Goal: Task Accomplishment & Management: Use online tool/utility

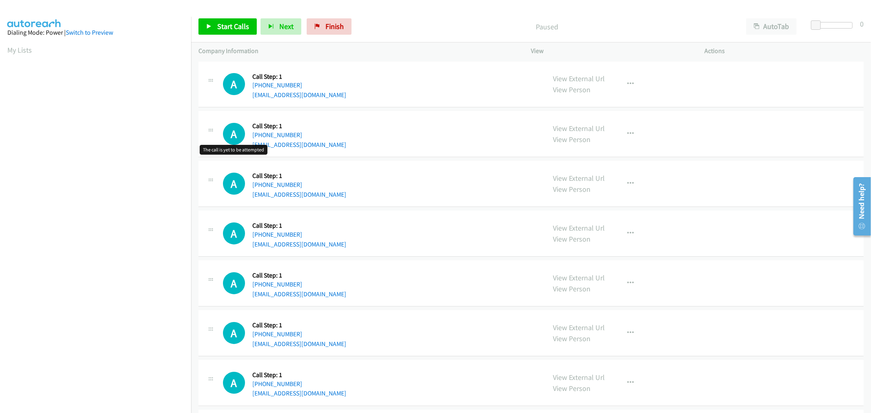
scroll to position [45, 0]
drag, startPoint x: 588, startPoint y: 77, endPoint x: 384, endPoint y: 0, distance: 218.2
click at [238, 38] on div "Start Calls Pause Next Finish Paused AutoTab AutoTab 0" at bounding box center [531, 26] width 680 height 31
click at [240, 32] on link "Start Calls" at bounding box center [228, 26] width 58 height 16
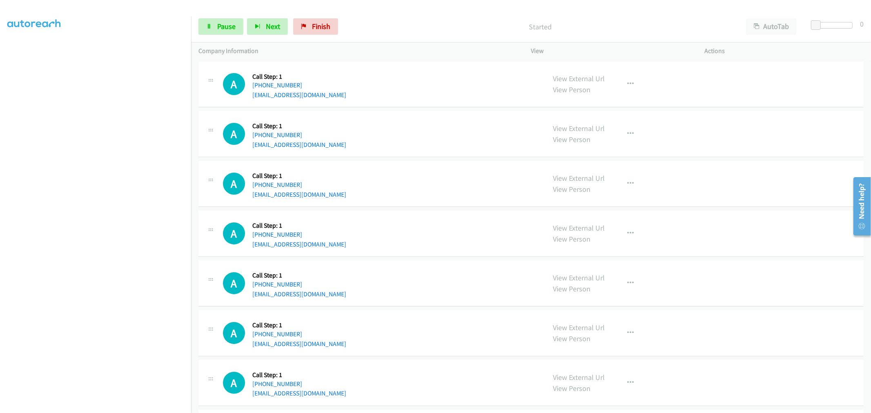
click at [397, 194] on div "A Callback Scheduled Call Step: 1 America/Los_Angeles +1 925-413-6105 nkaul344@…" at bounding box center [381, 183] width 316 height 31
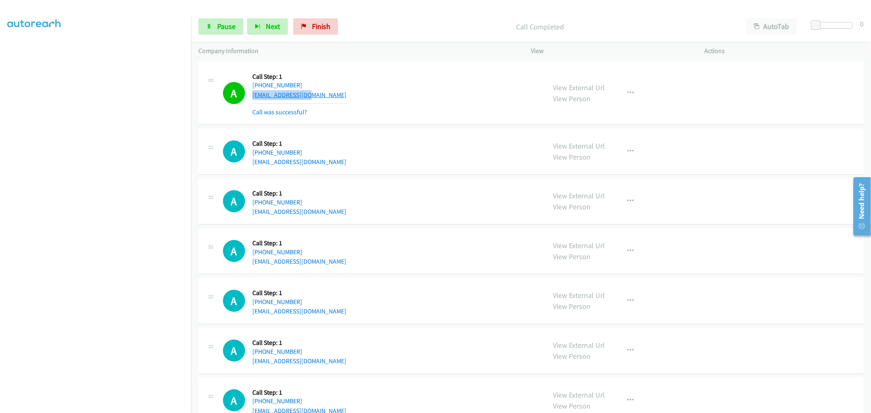
drag, startPoint x: 300, startPoint y: 93, endPoint x: 252, endPoint y: 96, distance: 48.7
click at [252, 96] on div "A Callback Scheduled Call Step: 1 America/Los_Angeles +1 408-761-2952 khloe505@…" at bounding box center [381, 93] width 316 height 49
copy link "khloe505@gmail.com"
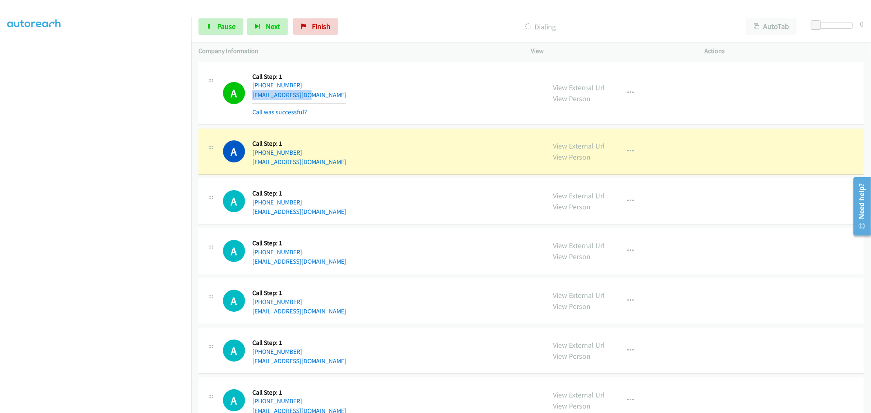
click at [136, 409] on aside "Dialing Mode: Power | Switch to Preview My Lists" at bounding box center [95, 204] width 191 height 452
drag, startPoint x: 293, startPoint y: 165, endPoint x: 252, endPoint y: 168, distance: 41.3
click at [252, 168] on div "A Callback Scheduled Call Step: 1 America/Los_Angeles +1 310-508-6028 softopt@s…" at bounding box center [531, 152] width 665 height 46
copy link "softopt@softopt-engr.com"
click at [451, 194] on div "A Callback Scheduled Call Step: 1 America/Los_Angeles +1 925-413-6105 nkaul344@…" at bounding box center [381, 201] width 316 height 31
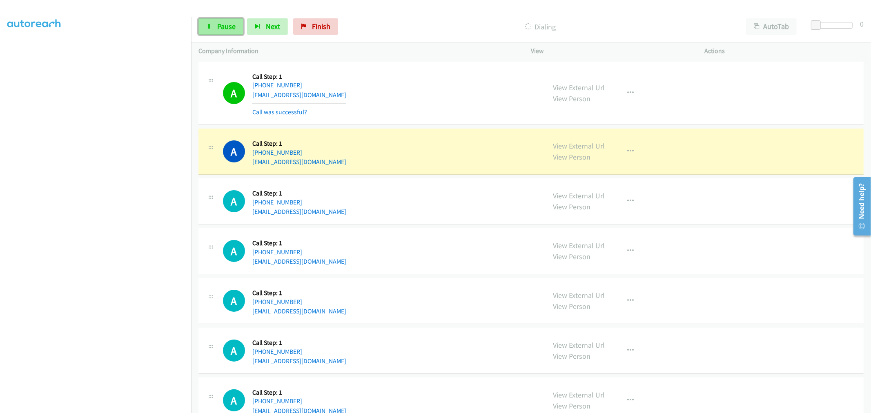
click at [214, 27] on link "Pause" at bounding box center [221, 26] width 45 height 16
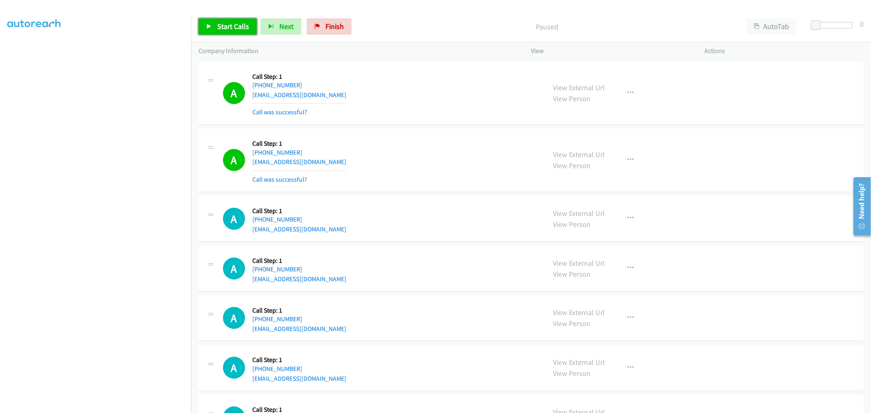
click at [218, 29] on span "Start Calls" at bounding box center [233, 26] width 32 height 9
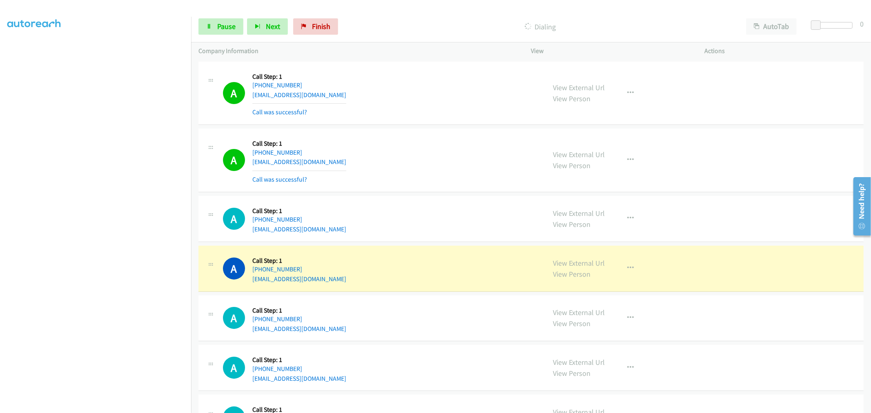
click at [470, 127] on td "A Callback Scheduled Call Step: 1 America/Los_Angeles +1 310-508-6028 softopt@s…" at bounding box center [531, 160] width 680 height 67
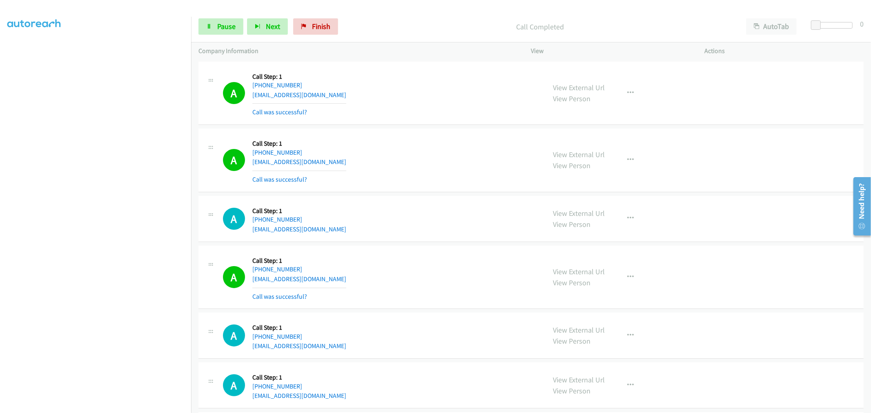
drag, startPoint x: 292, startPoint y: 279, endPoint x: 253, endPoint y: 283, distance: 38.7
click at [253, 283] on div "A Callback Scheduled Call Step: 1 America/Phoenix +1 480-388-6441 sivabagavathi…" at bounding box center [381, 277] width 316 height 49
copy link "sivabagavathiannan95@gmail.com"
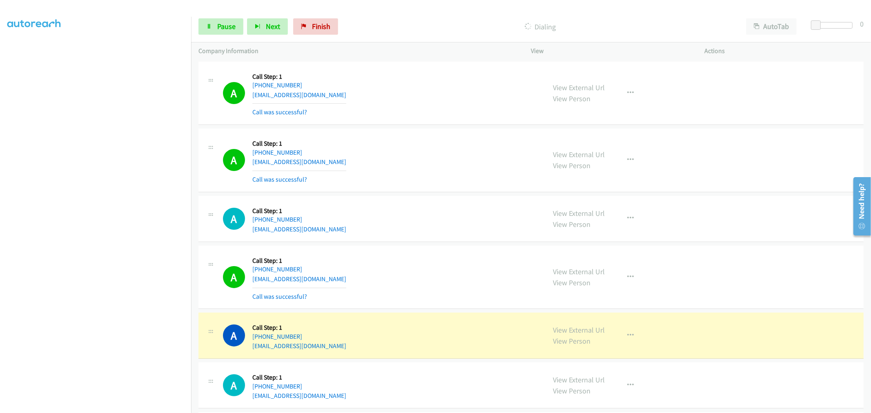
click at [399, 270] on div "A Callback Scheduled Call Step: 1 America/Phoenix +1 480-388-6441 sivabagavathi…" at bounding box center [381, 277] width 316 height 49
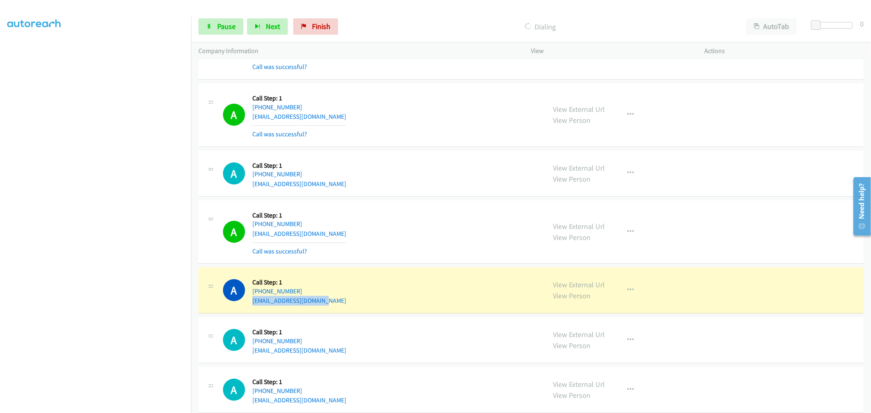
drag, startPoint x: 336, startPoint y: 300, endPoint x: 250, endPoint y: 305, distance: 85.5
click at [250, 305] on div "A Callback Scheduled Call Step: 1 America/Los_Angeles +1 951-454-1946 nevadalen…" at bounding box center [381, 290] width 316 height 31
copy link "nevadalending@gmail.com"
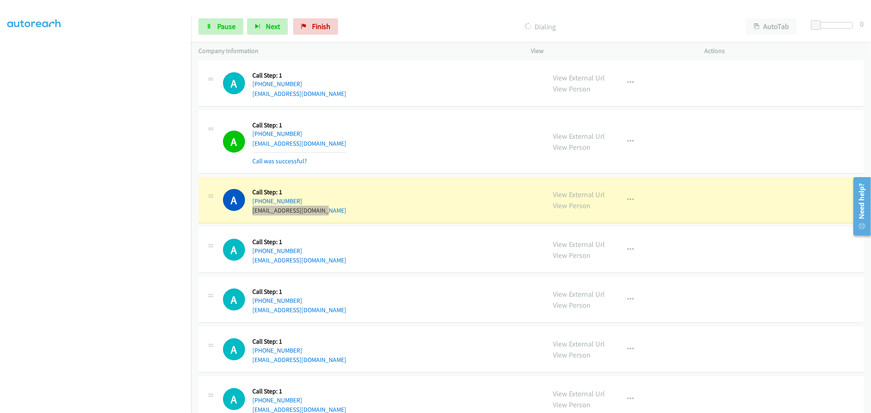
scroll to position [136, 0]
drag, startPoint x: 569, startPoint y: 195, endPoint x: 542, endPoint y: 174, distance: 34.4
click at [433, 185] on div "A Callback Scheduled Call Step: 1 America/Los_Angeles +1 951-454-1946 nevadalen…" at bounding box center [381, 199] width 316 height 31
click at [451, 128] on div "A Callback Scheduled Call Step: 1 America/Phoenix +1 480-388-6441 sivabagavathi…" at bounding box center [381, 141] width 316 height 49
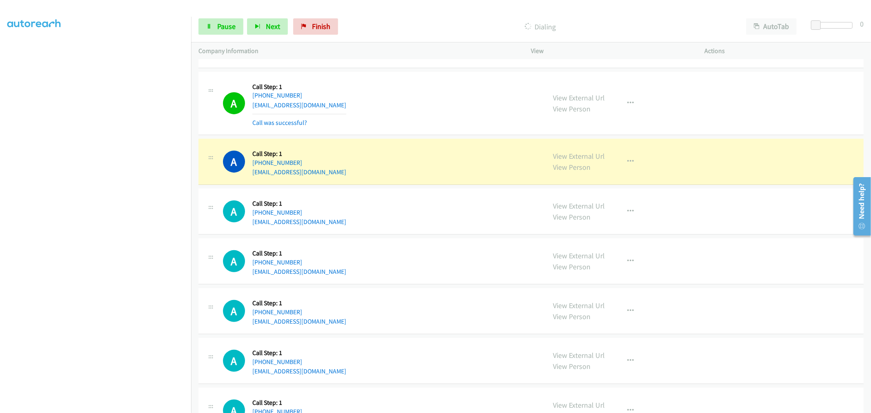
scroll to position [227, 0]
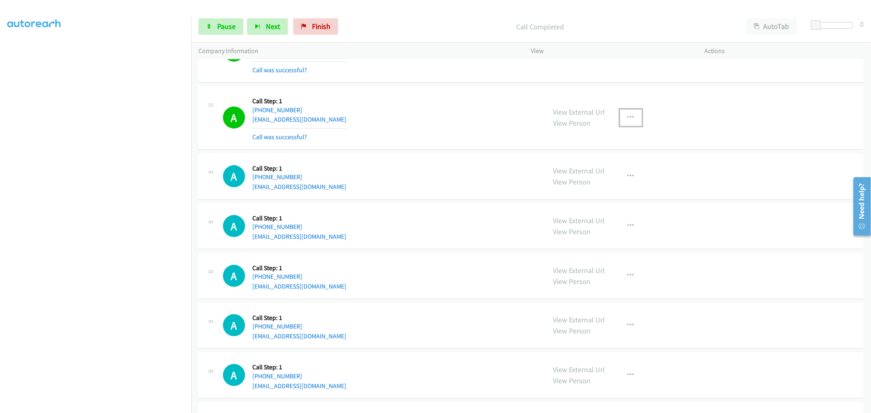
drag, startPoint x: 631, startPoint y: 116, endPoint x: 583, endPoint y: 187, distance: 85.1
click at [630, 116] on button "button" at bounding box center [631, 117] width 22 height 16
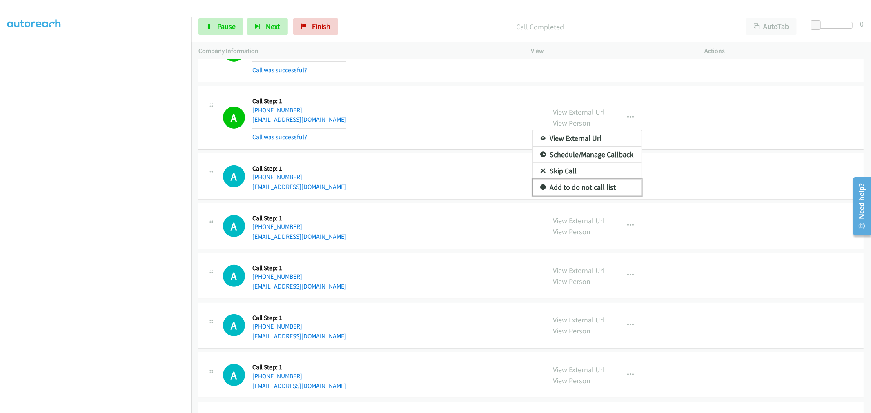
click at [573, 191] on link "Add to do not call list" at bounding box center [587, 187] width 109 height 16
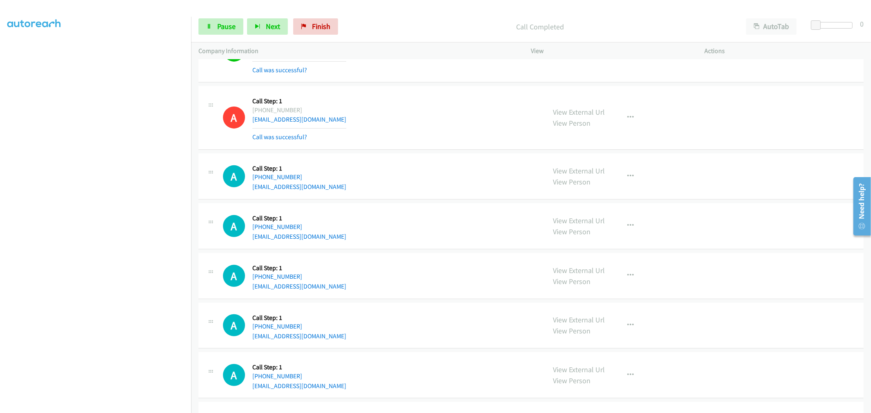
click at [101, 407] on section at bounding box center [95, 219] width 176 height 391
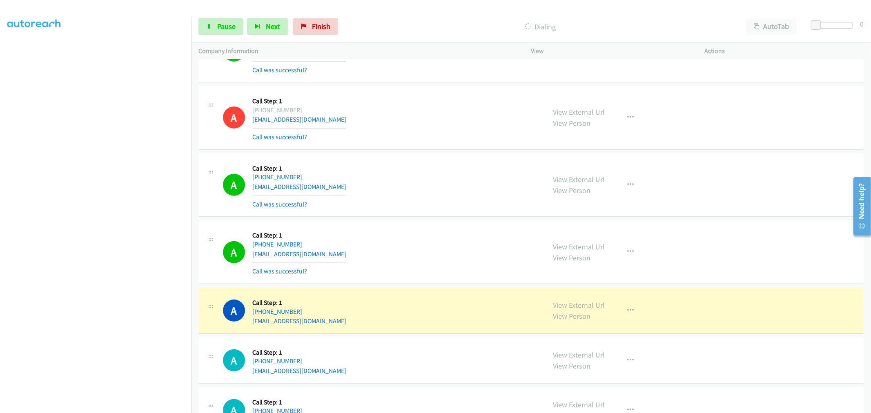
click at [399, 196] on div "A Callback Scheduled Call Step: 1 America/Los_Angeles +1 951-255-2805 bartalomy…" at bounding box center [381, 185] width 316 height 49
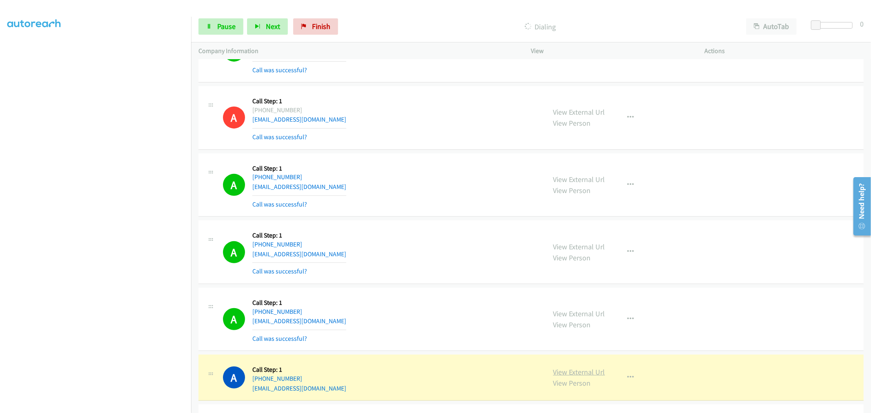
drag, startPoint x: 567, startPoint y: 373, endPoint x: 307, endPoint y: 41, distance: 421.3
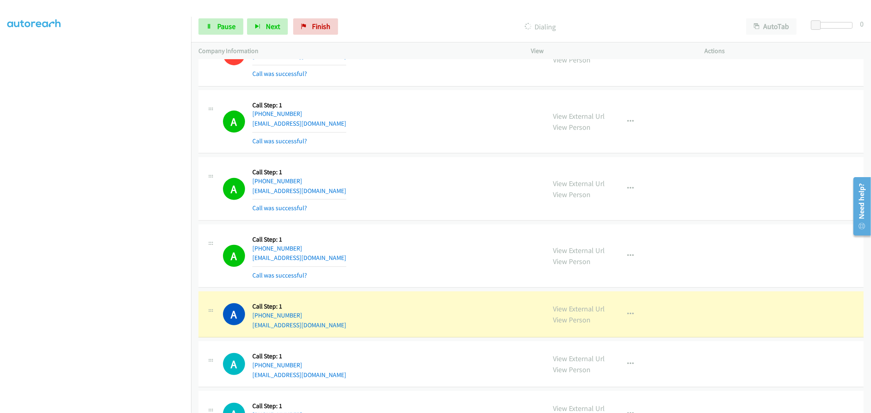
scroll to position [363, 0]
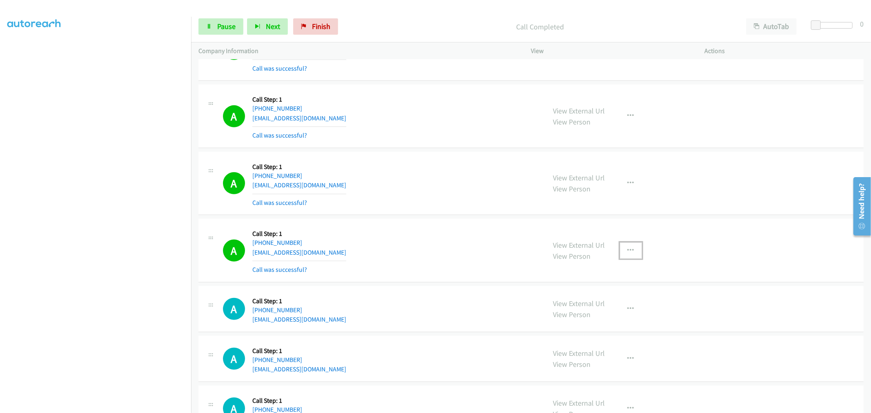
click at [620, 245] on button "button" at bounding box center [631, 251] width 22 height 16
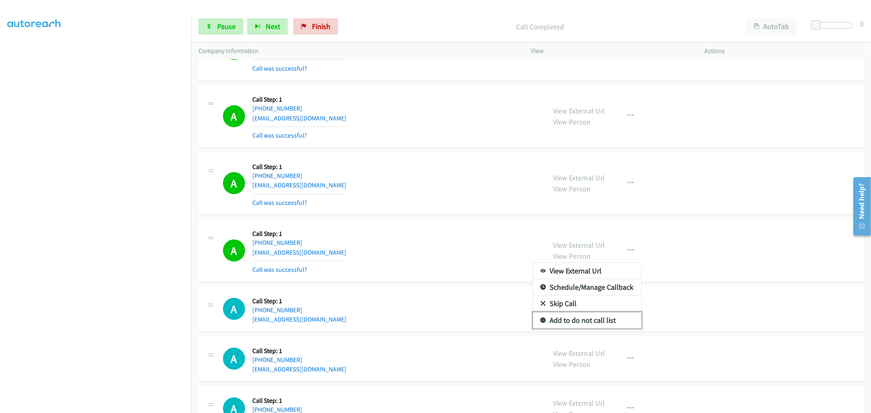
click at [578, 321] on link "Add to do not call list" at bounding box center [587, 321] width 109 height 16
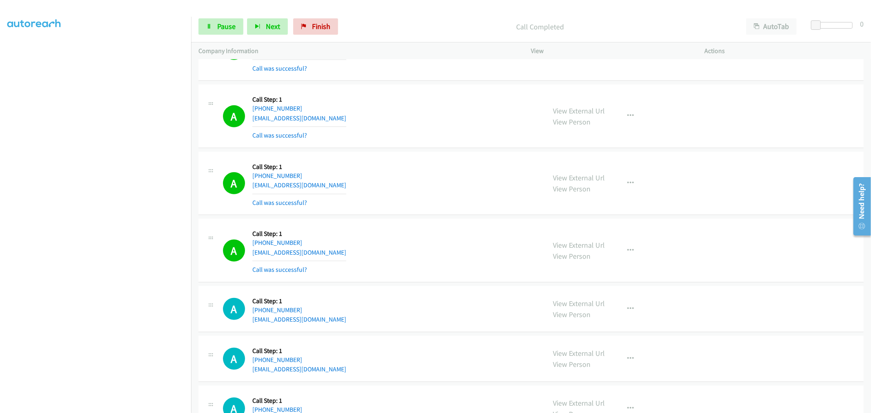
click at [457, 243] on div "A Callback Scheduled Call Step: 1 America/Los_Angeles +1 650-279-9339 dcsweeny@…" at bounding box center [381, 250] width 316 height 49
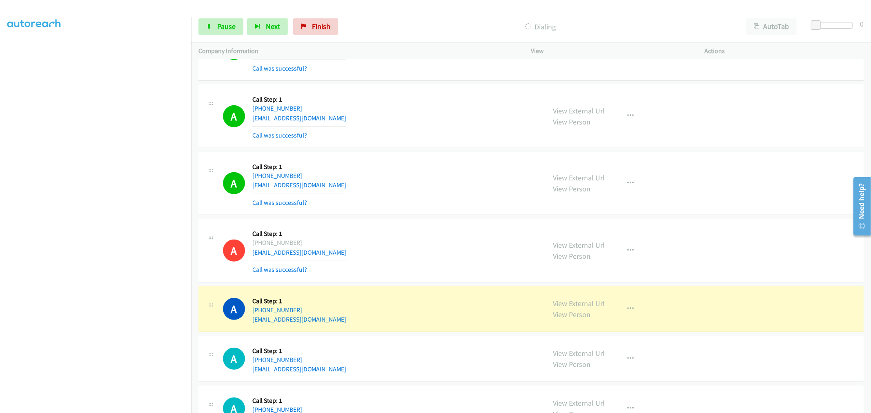
click at [424, 148] on div "A Callback Scheduled Call Step: 1 America/Los_Angeles +1 510-860-7827 clarkmcha…" at bounding box center [531, 117] width 665 height 64
click at [432, 151] on td "A Callback Scheduled Call Step: 1 America/Los_Angeles +1 415-215-3623 emilybijo…" at bounding box center [531, 183] width 680 height 67
drag, startPoint x: 320, startPoint y: 321, endPoint x: 247, endPoint y: 324, distance: 73.6
click at [247, 324] on div "A Callback Scheduled Call Step: 1 America/Los_Angeles +1 209-495-4095 ggracida2…" at bounding box center [381, 309] width 316 height 31
copy div "A Callback Scheduled Call Step: 1 America/Los_Angeles +1 209-495-4095 ggracida2…"
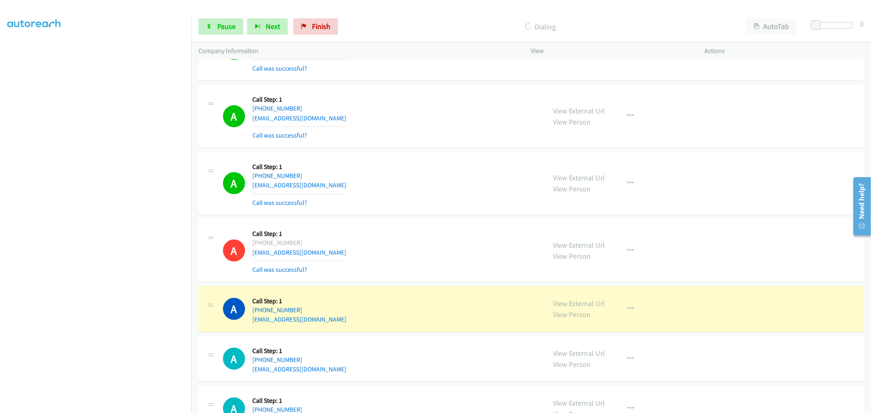
click at [346, 283] on td "A Callback Scheduled Call Step: 1 America/Los_Angeles +1 650-279-9339 dcsweeny@…" at bounding box center [531, 250] width 680 height 67
click at [359, 308] on div "A Callback Scheduled Call Step: 1 America/Los_Angeles +1 209-495-4095 ggracida2…" at bounding box center [381, 309] width 316 height 31
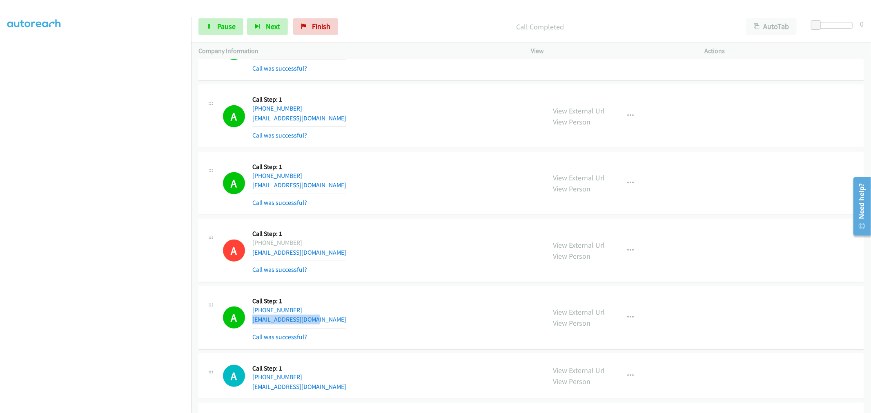
drag, startPoint x: 319, startPoint y: 321, endPoint x: 252, endPoint y: 324, distance: 67.1
click at [252, 324] on div "A Callback Scheduled Call Step: 1 America/Los_Angeles +1 209-495-4095 ggracida2…" at bounding box center [381, 318] width 316 height 49
copy link "ggracida23@gmail.com"
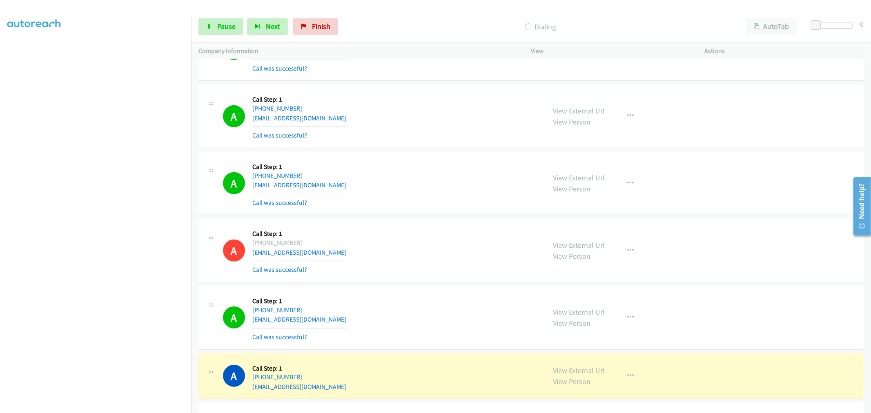
click at [420, 234] on div "A Callback Scheduled Call Step: 1 America/Los_Angeles +1 650-279-9339 dcsweeny@…" at bounding box center [381, 250] width 316 height 49
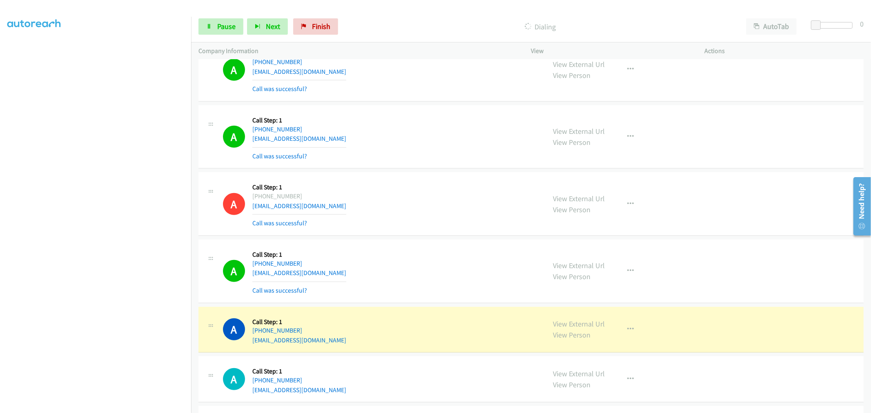
scroll to position [454, 0]
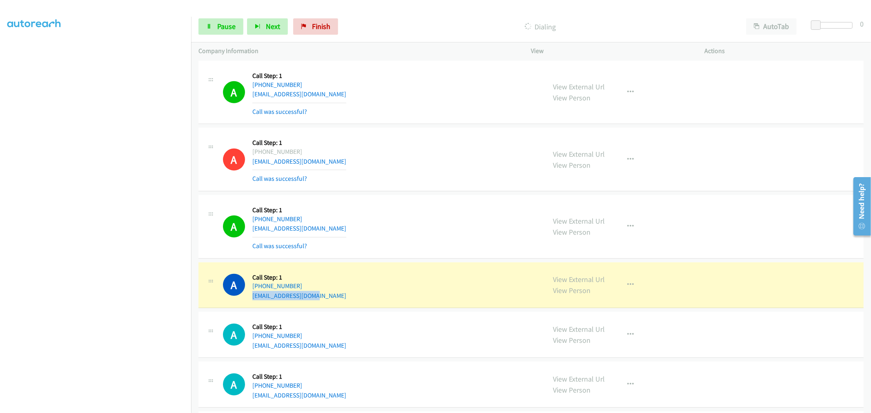
drag, startPoint x: 314, startPoint y: 299, endPoint x: 252, endPoint y: 301, distance: 61.3
click at [252, 301] on div "A Callback Scheduled Call Step: 1 America/Los_Angeles +1 425-737-2898 shadlscot…" at bounding box center [531, 286] width 665 height 46
copy link "shadlscott@gmail.com"
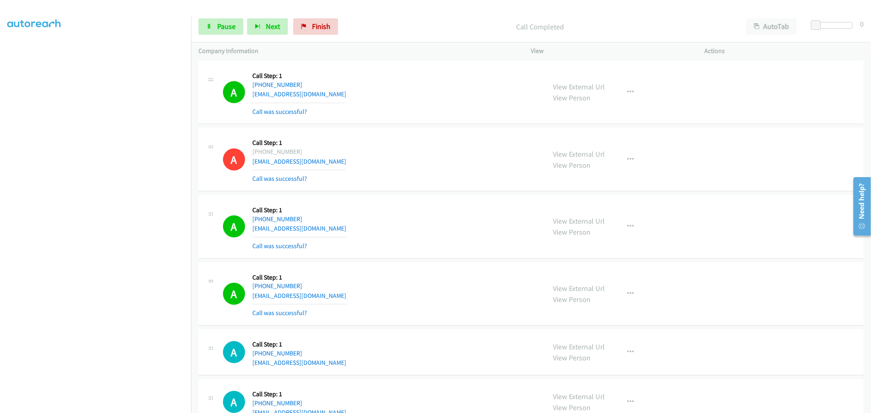
click at [450, 196] on div "A Callback Scheduled Call Step: 1 America/Los_Angeles +1 209-495-4095 ggracida2…" at bounding box center [531, 227] width 665 height 64
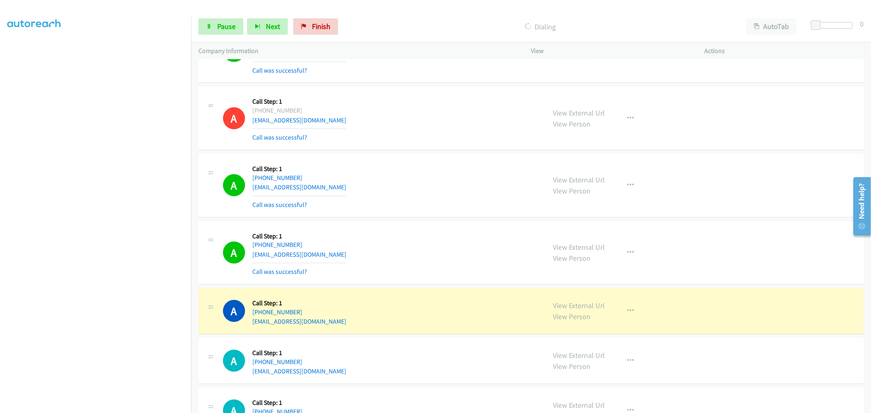
scroll to position [545, 0]
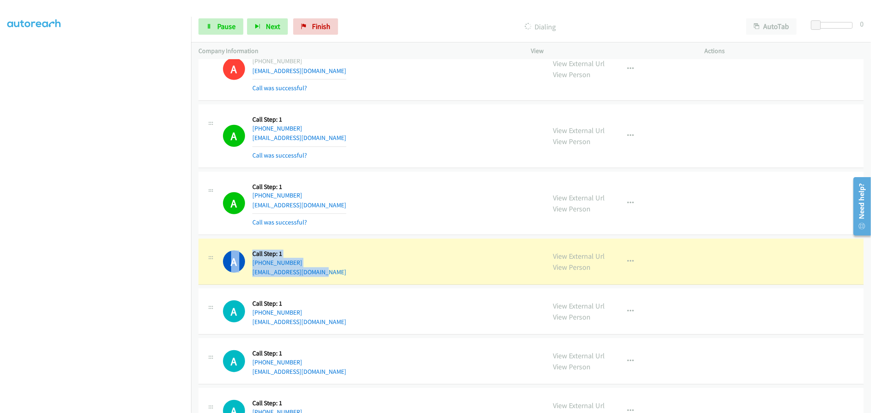
drag, startPoint x: 315, startPoint y: 270, endPoint x: 250, endPoint y: 275, distance: 66.0
click at [250, 275] on div "A Callback Scheduled Call Step: 1 America/Los_Angeles +1 916-276-1481 kevinsome…" at bounding box center [381, 261] width 316 height 31
click at [342, 256] on div "A Callback Scheduled Call Step: 1 America/Los_Angeles +1 916-276-1481 kevinsome…" at bounding box center [381, 261] width 316 height 31
drag, startPoint x: 331, startPoint y: 270, endPoint x: 252, endPoint y: 275, distance: 79.0
click at [252, 275] on div "A Callback Scheduled Call Step: 1 America/Los_Angeles +1 916-276-1481 kevinsome…" at bounding box center [381, 261] width 316 height 31
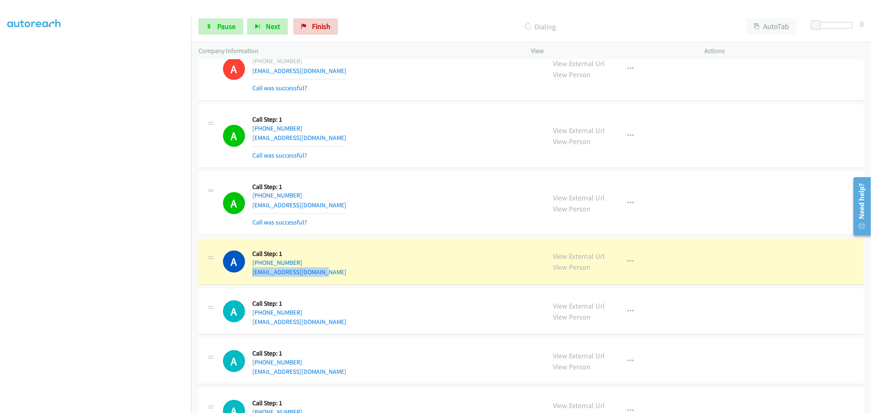
copy link "kevinsomethin@ymail.com"
click at [442, 238] on td "A Callback Scheduled Call Step: 1 America/Los_Angeles +1 916-276-1481 kevinsome…" at bounding box center [531, 262] width 680 height 50
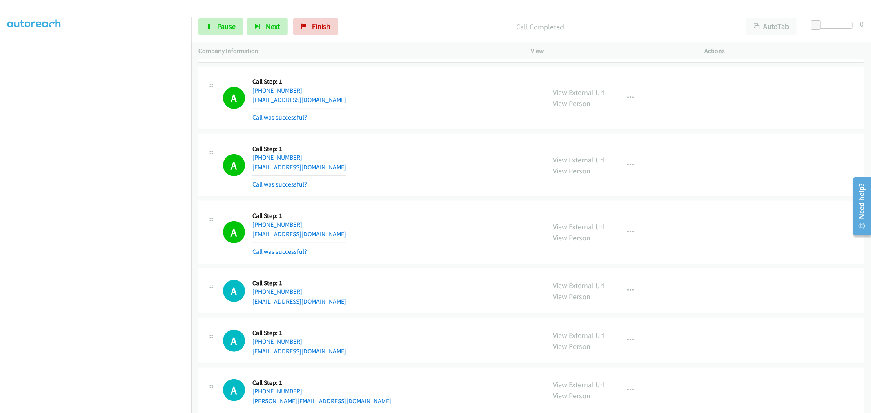
scroll to position [635, 0]
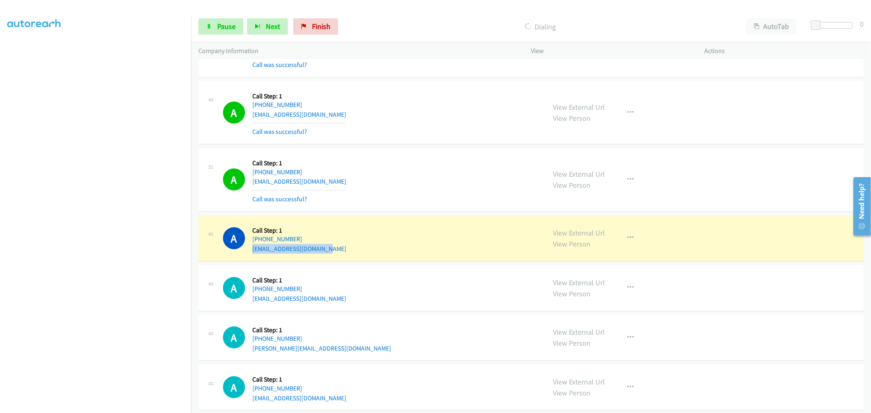
drag, startPoint x: 329, startPoint y: 250, endPoint x: 250, endPoint y: 252, distance: 78.9
click at [250, 252] on div "A Callback Scheduled Call Step: 1 America/Los_Angeles +1 805-234-2775 bharathkk…" at bounding box center [381, 238] width 316 height 31
copy link "bharathkkreddy@gmail.com"
click at [427, 200] on div "A Callback Scheduled Call Step: 1 America/Los_Angeles +1 916-276-1481 kevinsome…" at bounding box center [381, 180] width 316 height 49
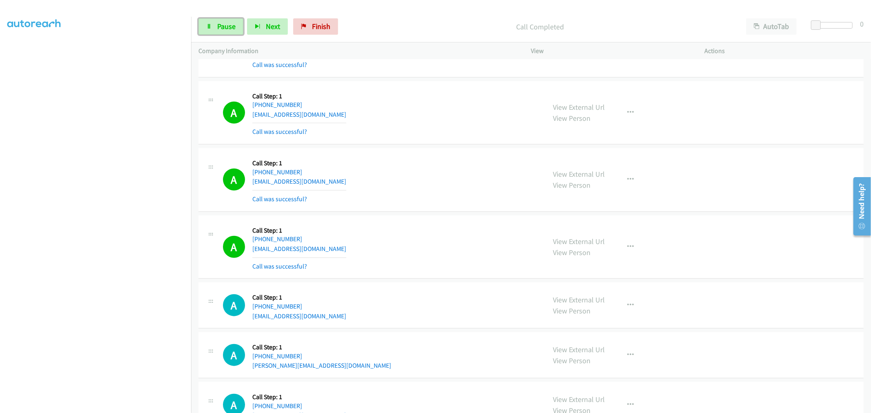
drag, startPoint x: 232, startPoint y: 31, endPoint x: 273, endPoint y: 46, distance: 44.1
click at [232, 31] on span "Pause" at bounding box center [226, 26] width 18 height 9
click at [222, 29] on span "Start Calls" at bounding box center [233, 26] width 32 height 9
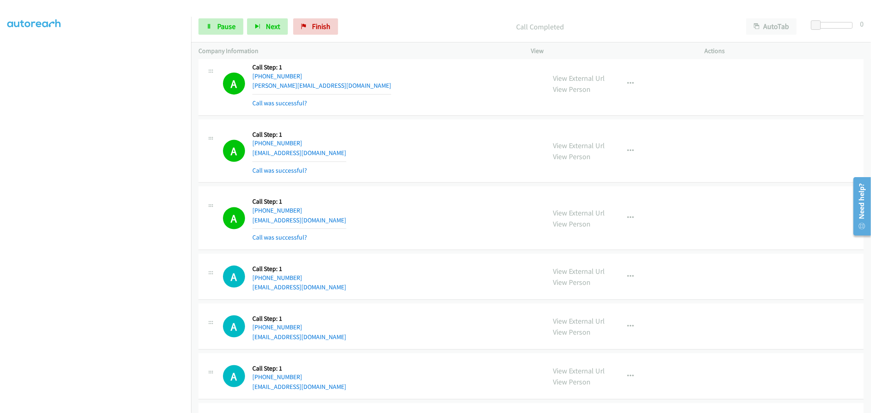
scroll to position [998, 0]
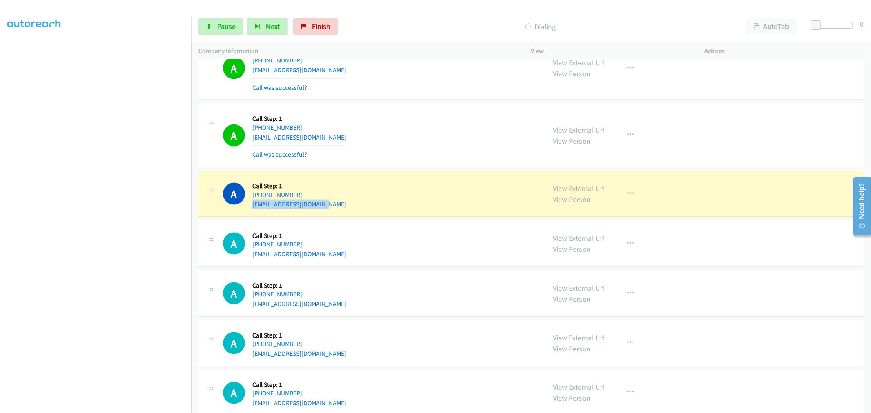
drag, startPoint x: 308, startPoint y: 206, endPoint x: 249, endPoint y: 212, distance: 58.7
click at [249, 210] on div "A Callback Scheduled Call Step: 1 America/Denver +1 505-697-2443 justingillean@…" at bounding box center [381, 194] width 316 height 31
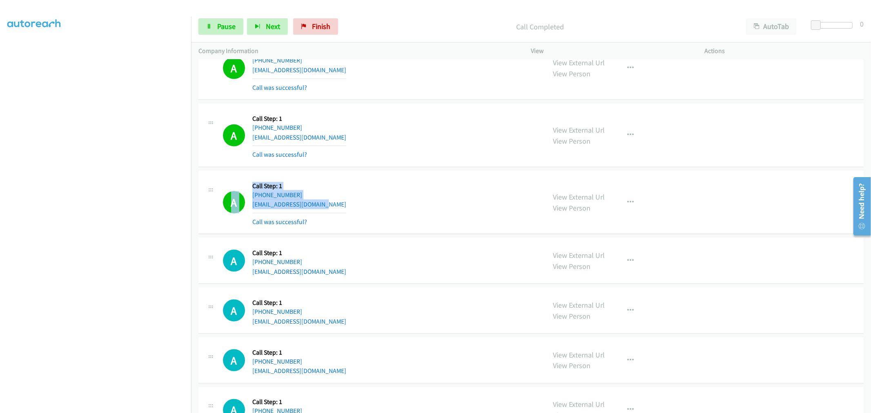
copy div "A Callback Scheduled Call Step: 1 America/Denver +1 505-697-2443 justingillean@…"
click at [350, 182] on div "A Callback Scheduled Call Step: 1 America/Denver +1 505-697-2443 justingillean@…" at bounding box center [381, 203] width 316 height 49
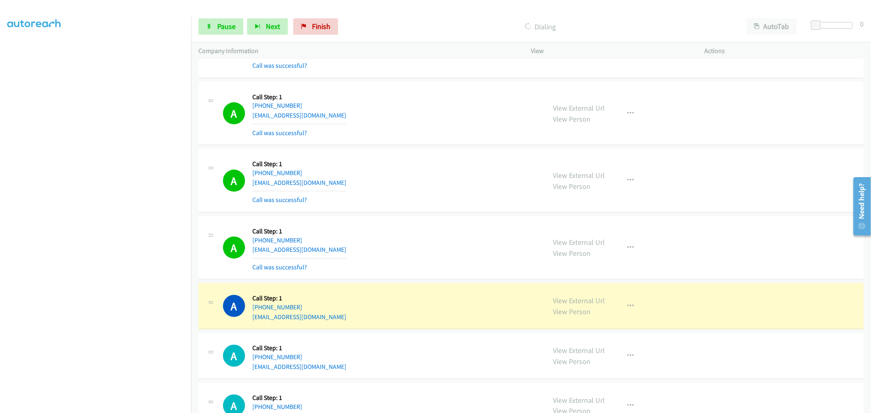
scroll to position [1044, 0]
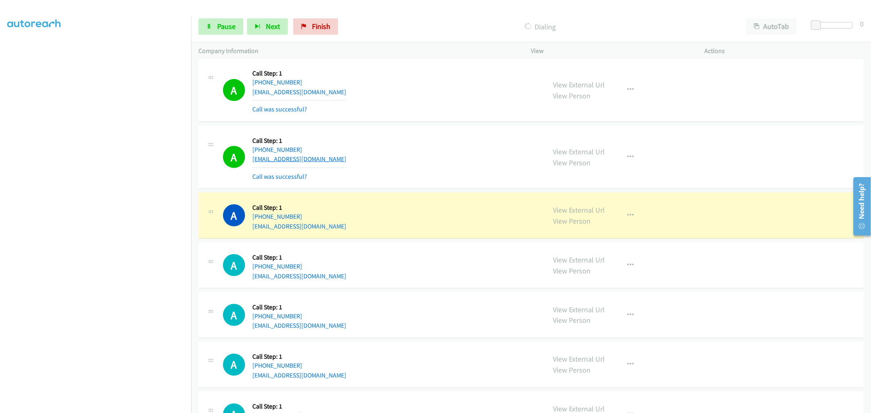
drag, startPoint x: 324, startPoint y: 157, endPoint x: 318, endPoint y: 156, distance: 6.6
click at [318, 156] on div "A Callback Scheduled Call Step: 1 America/Denver +1 505-697-2443 justingillean@…" at bounding box center [381, 157] width 316 height 49
click at [350, 152] on div "A Callback Scheduled Call Step: 1 America/Denver +1 505-697-2443 justingillean@…" at bounding box center [381, 157] width 316 height 49
drag, startPoint x: 324, startPoint y: 160, endPoint x: 252, endPoint y: 164, distance: 71.6
click at [252, 164] on div "A Callback Scheduled Call Step: 1 America/Denver +1 505-697-2443 justingillean@…" at bounding box center [381, 157] width 316 height 49
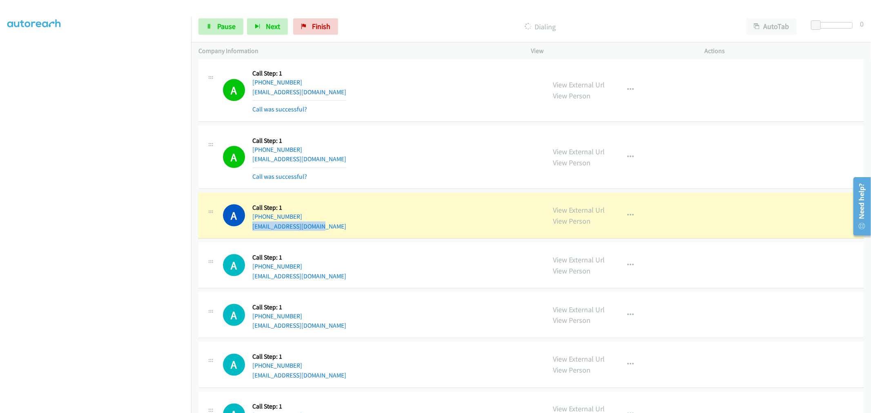
drag, startPoint x: 302, startPoint y: 230, endPoint x: 249, endPoint y: 231, distance: 53.1
click at [249, 231] on div "A Callback Scheduled Call Step: 1 America/New_York +1 561-909-5827 yesermorales…" at bounding box center [381, 215] width 316 height 31
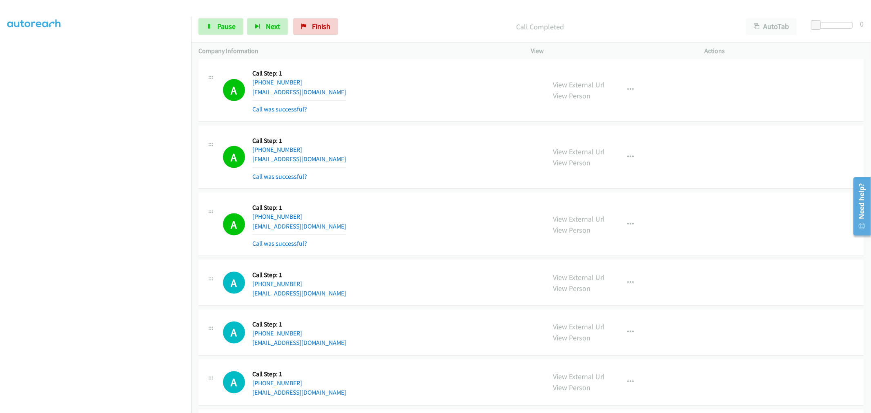
click at [491, 169] on div "A Callback Scheduled Call Step: 1 America/Denver +1 505-697-2443 justingillean@…" at bounding box center [381, 157] width 316 height 49
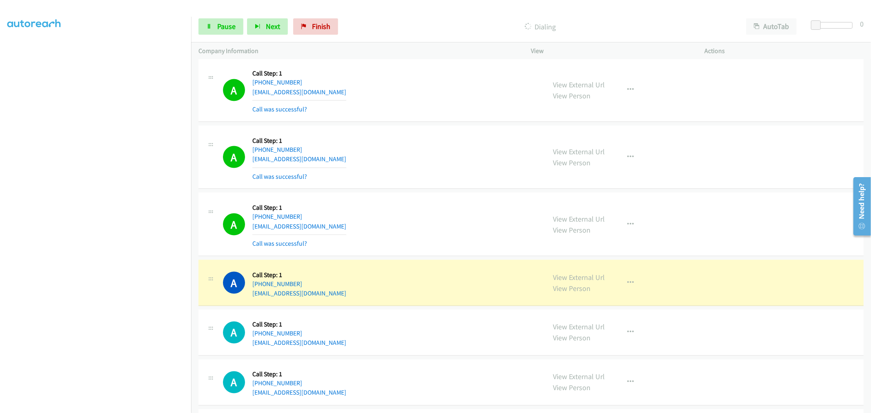
scroll to position [1089, 0]
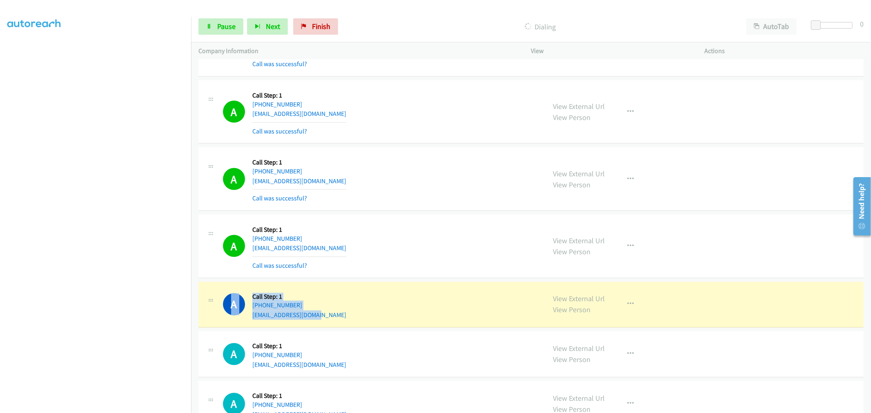
drag, startPoint x: 333, startPoint y: 319, endPoint x: 251, endPoint y: 316, distance: 81.7
click at [251, 316] on div "A Callback Scheduled Call Step: 1 America/Los_Angeles +1 425-382-1418 gamewiz55…" at bounding box center [381, 305] width 316 height 31
click at [338, 298] on div "A Callback Scheduled Call Step: 1 America/Los_Angeles +1 425-382-1418 gamewiz55…" at bounding box center [381, 305] width 316 height 31
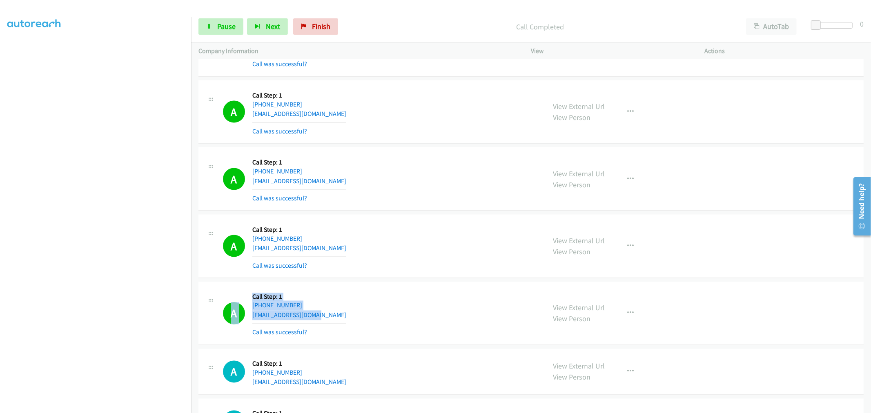
click at [337, 306] on div "A Callback Scheduled Call Step: 1 America/Los_Angeles +1 425-382-1418 gamewiz55…" at bounding box center [381, 314] width 316 height 49
drag, startPoint x: 329, startPoint y: 315, endPoint x: 250, endPoint y: 317, distance: 79.7
click at [252, 319] on div "A Callback Scheduled Call Step: 1 America/Los_Angeles +1 425-382-1418 gamewiz55…" at bounding box center [381, 314] width 316 height 49
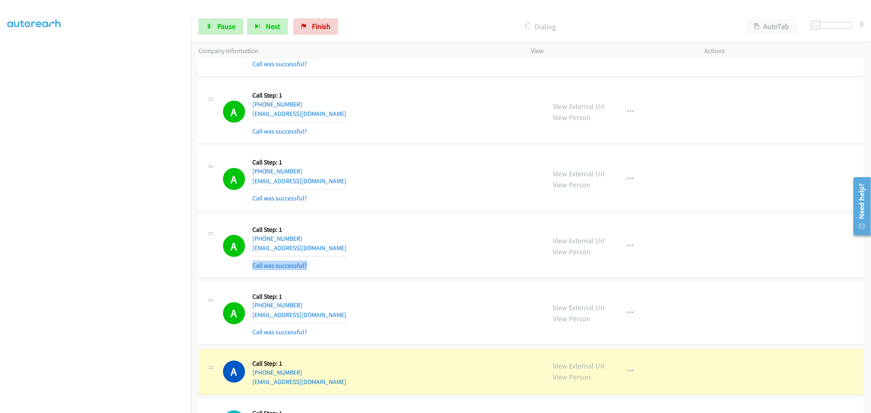
click at [411, 257] on div "A Callback Scheduled Call Step: 1 America/New_York +1 973-704-7780 tillmansj@ho…" at bounding box center [381, 246] width 316 height 49
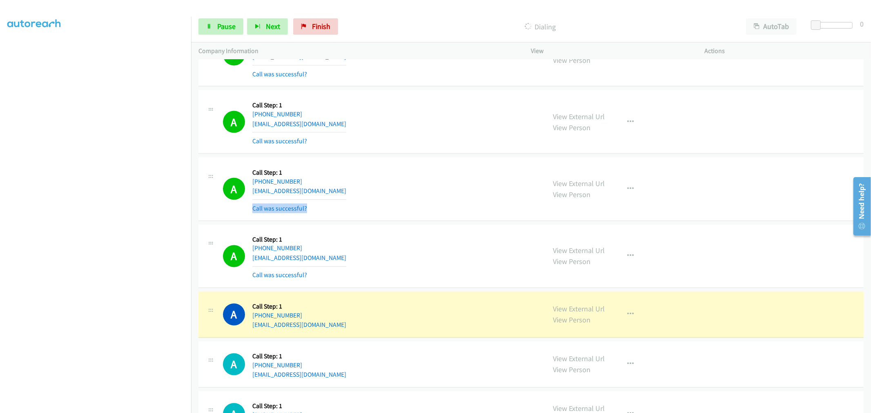
scroll to position [1225, 0]
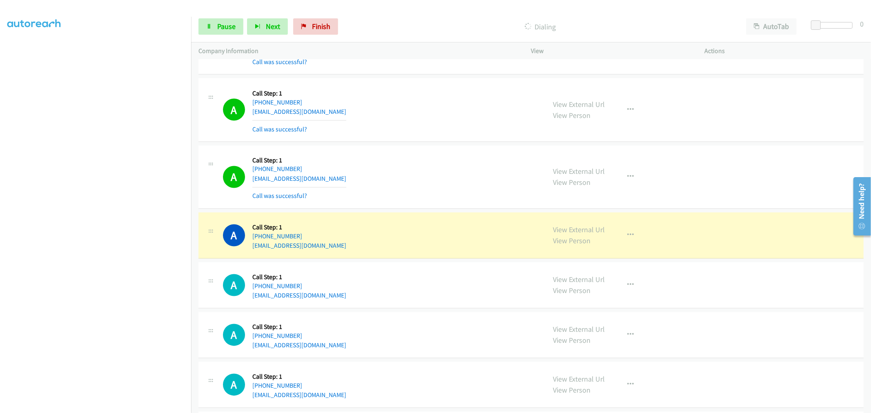
click at [361, 205] on div "A Callback Scheduled Call Step: 1 America/Los_Angeles +1 425-382-1418 gamewiz55…" at bounding box center [531, 178] width 665 height 64
drag, startPoint x: 280, startPoint y: 248, endPoint x: 251, endPoint y: 250, distance: 29.1
click at [251, 250] on div "A Callback Scheduled Call Step: 1 America/New_York +1 732-737-4260 gillianvilla…" at bounding box center [381, 235] width 316 height 31
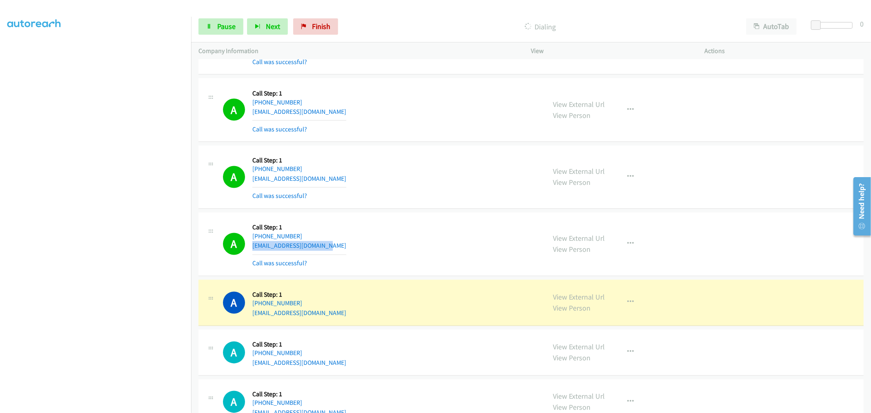
click at [431, 217] on div "A Callback Scheduled Call Step: 1 America/New_York +1 732-737-4260 gillianvilla…" at bounding box center [531, 245] width 665 height 64
drag, startPoint x: 564, startPoint y: 295, endPoint x: 573, endPoint y: 283, distance: 14.5
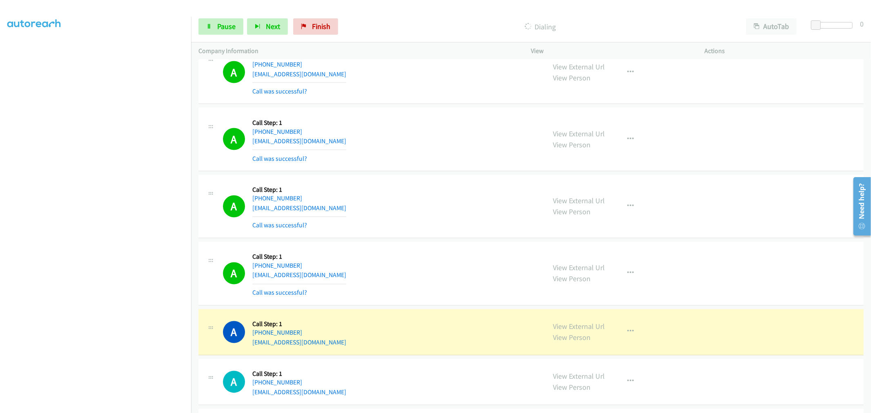
scroll to position [1180, 0]
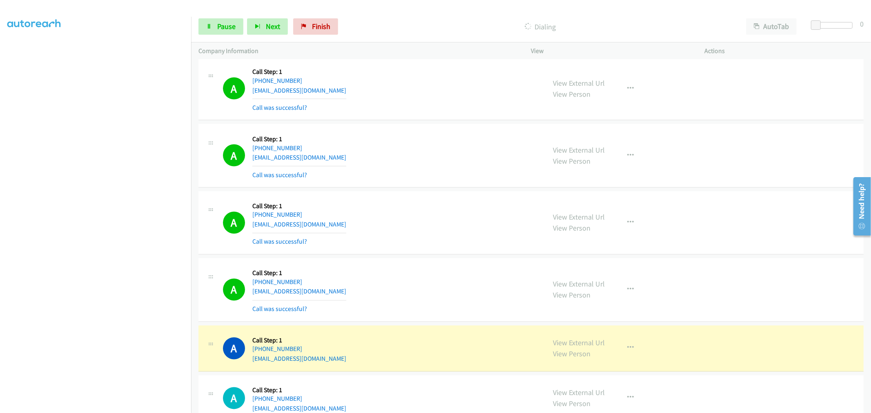
click at [436, 254] on div "A Callback Scheduled Call Step: 1 America/Los_Angeles +1 425-382-1418 gamewiz55…" at bounding box center [531, 224] width 665 height 64
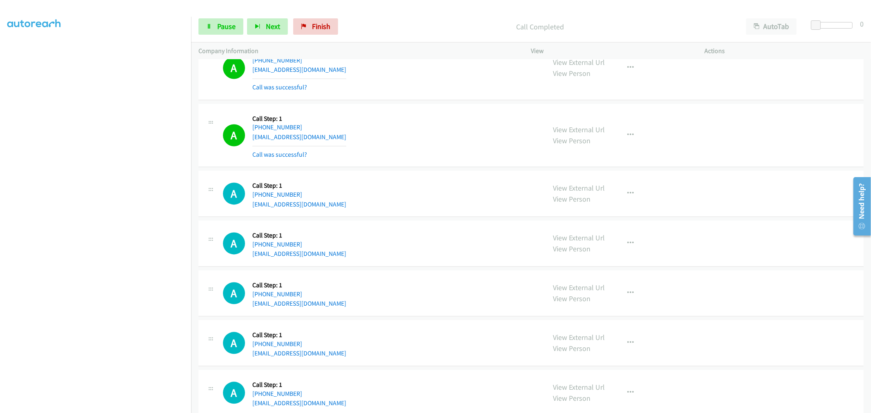
scroll to position [1407, 0]
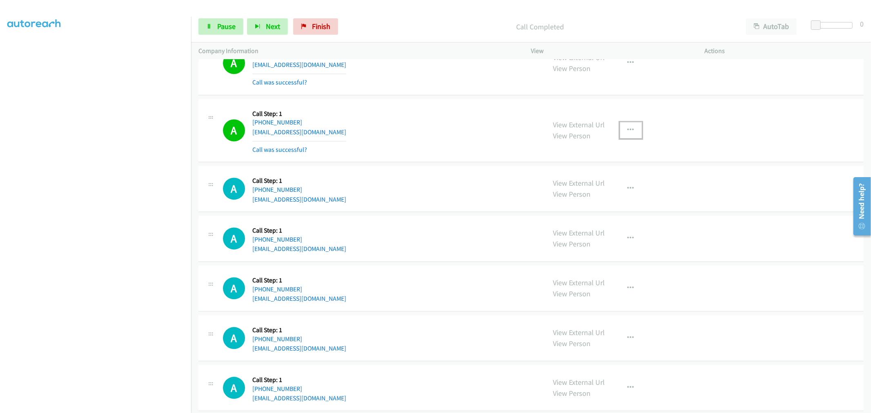
click at [632, 132] on button "button" at bounding box center [631, 130] width 22 height 16
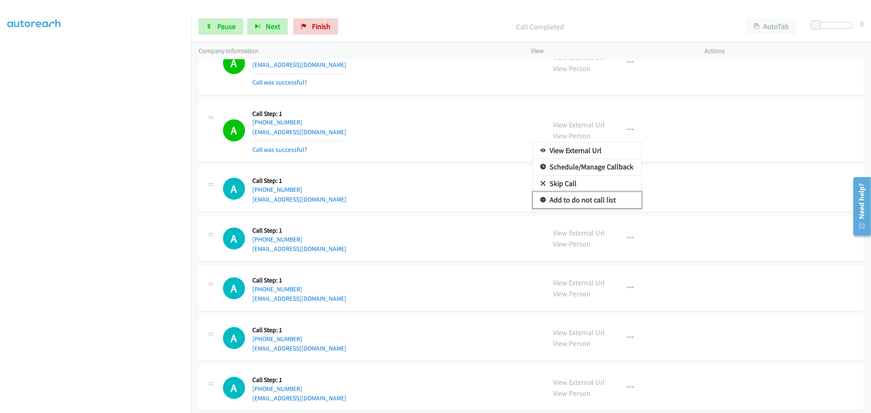
click at [565, 194] on link "Add to do not call list" at bounding box center [587, 200] width 109 height 16
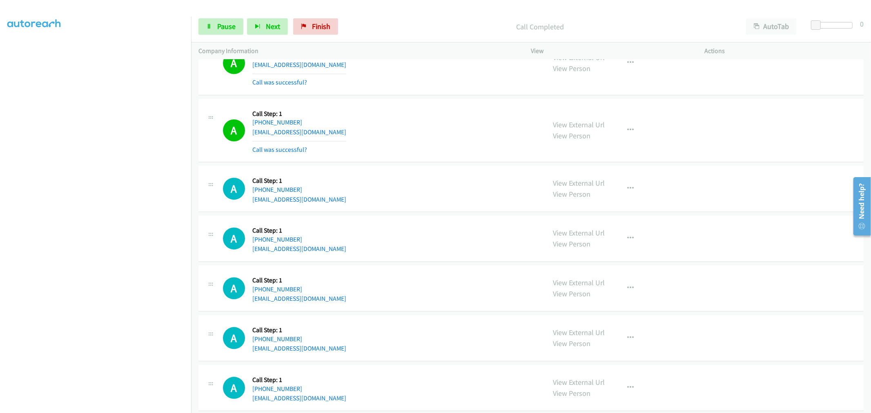
click at [426, 127] on div "A Callback Scheduled Call Step: 1 America/New_York +1 954-604-9106 youriklepats…" at bounding box center [381, 130] width 316 height 49
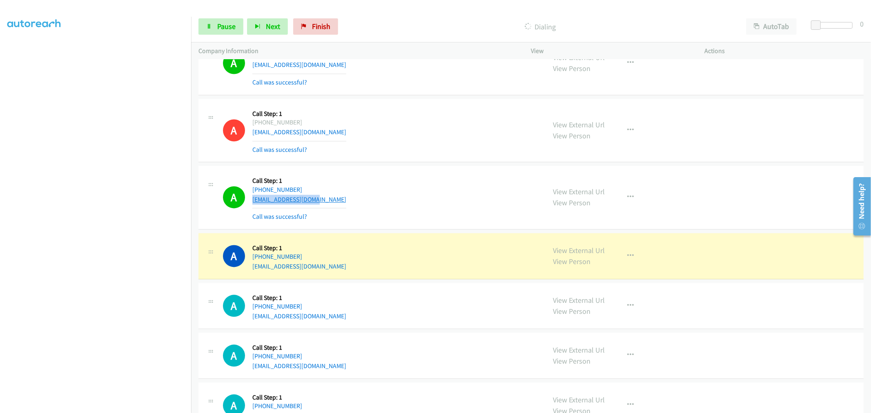
drag, startPoint x: 300, startPoint y: 198, endPoint x: 252, endPoint y: 203, distance: 48.0
click at [252, 203] on div "A Callback Scheduled Call Step: 1 America/New_York +1 518-860-9218 gifiskylie@g…" at bounding box center [381, 197] width 316 height 49
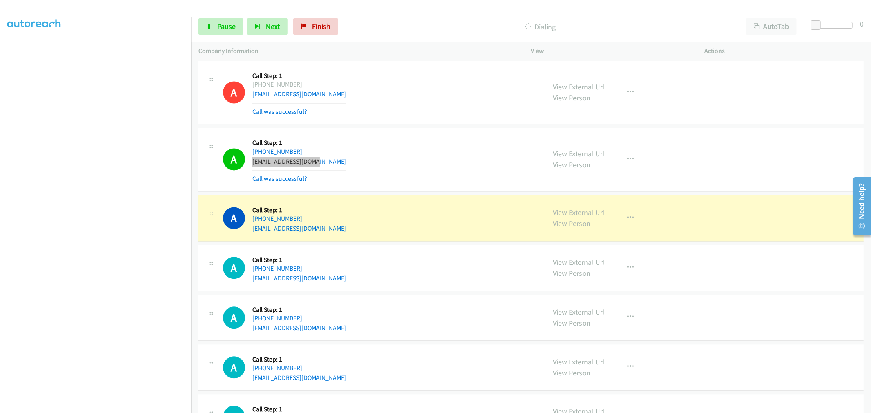
scroll to position [1498, 0]
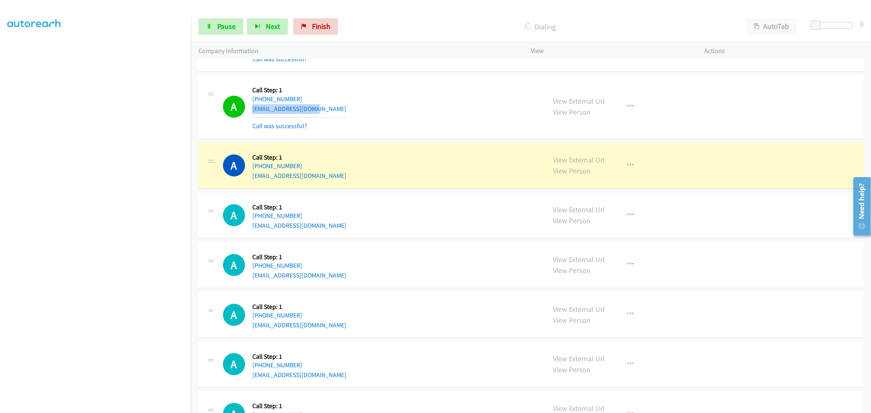
click at [424, 87] on div "A Callback Scheduled Call Step: 1 America/New_York +1 518-860-9218 gifiskylie@g…" at bounding box center [381, 107] width 316 height 49
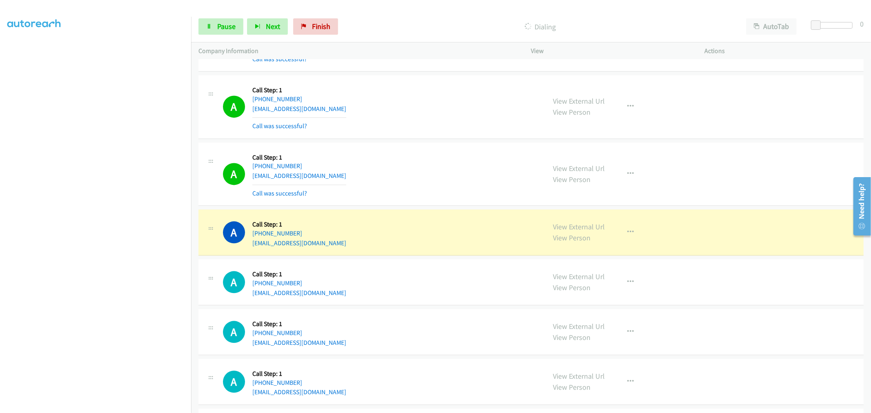
click at [432, 169] on div "A Callback Scheduled Call Step: 1 America/New_York +1 781-690-9010 njmonopoli46…" at bounding box center [381, 174] width 316 height 49
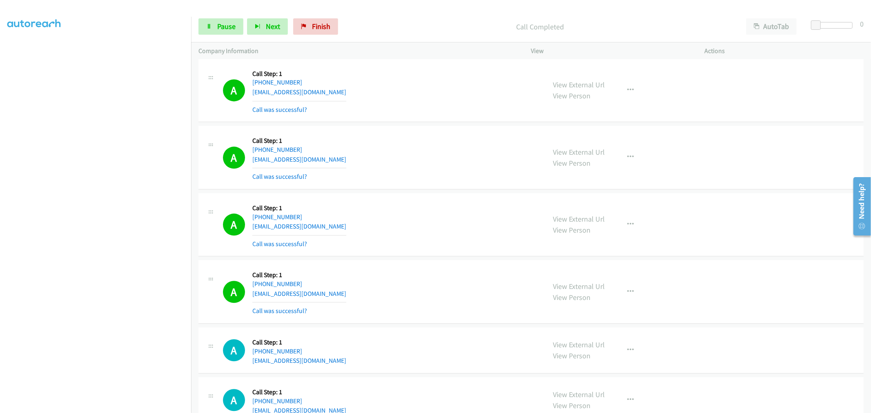
scroll to position [1634, 0]
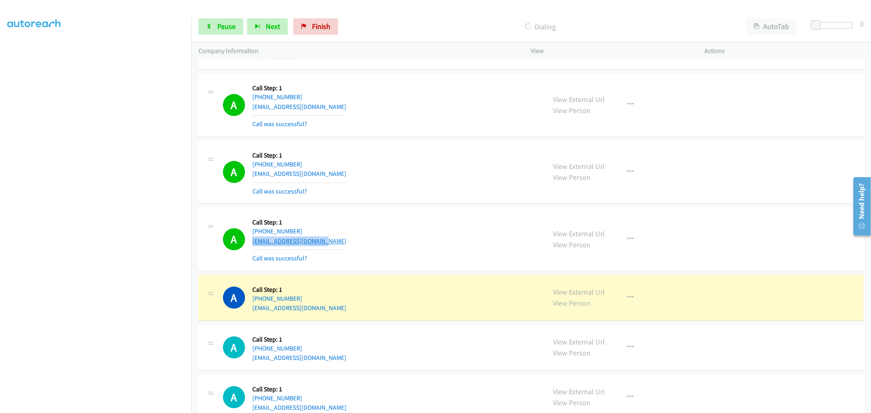
drag, startPoint x: 260, startPoint y: 244, endPoint x: 252, endPoint y: 244, distance: 8.6
click at [252, 244] on div "A Callback Scheduled Call Step: 1 America/New_York +1 813-716-5285 malmazanbiz2…" at bounding box center [381, 239] width 316 height 49
drag, startPoint x: 311, startPoint y: 172, endPoint x: 250, endPoint y: 176, distance: 61.4
click at [250, 176] on div "A Callback Scheduled Call Step: 1 America/Anchorage +1 907-280-7661 frankkeyes@…" at bounding box center [381, 172] width 316 height 49
click at [368, 161] on div "A Callback Scheduled Call Step: 1 America/Anchorage +1 907-280-7661 frankkeyes@…" at bounding box center [381, 172] width 316 height 49
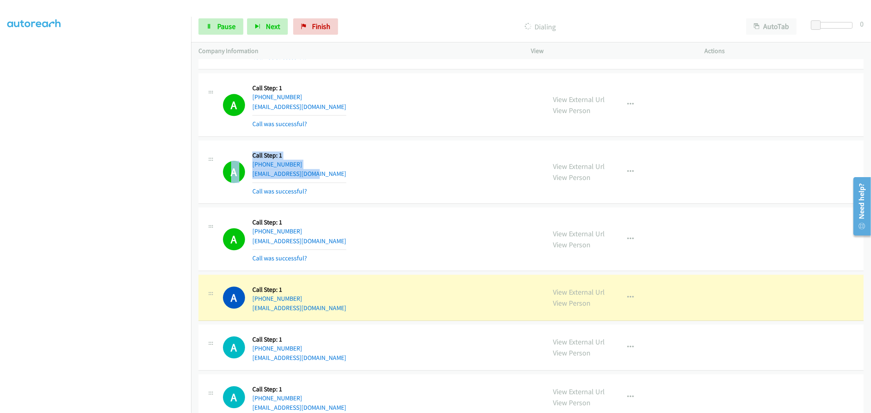
drag, startPoint x: 282, startPoint y: 176, endPoint x: 251, endPoint y: 176, distance: 30.6
click at [251, 176] on div "A Callback Scheduled Call Step: 1 America/Anchorage +1 907-280-7661 frankkeyes@…" at bounding box center [381, 172] width 316 height 49
click at [371, 156] on div "A Callback Scheduled Call Step: 1 America/Anchorage +1 907-280-7661 frankkeyes@…" at bounding box center [381, 172] width 316 height 49
drag, startPoint x: 307, startPoint y: 175, endPoint x: 252, endPoint y: 175, distance: 55.1
click at [252, 175] on div "A Callback Scheduled Call Step: 1 America/Anchorage +1 907-280-7661 frankkeyes@…" at bounding box center [381, 172] width 316 height 49
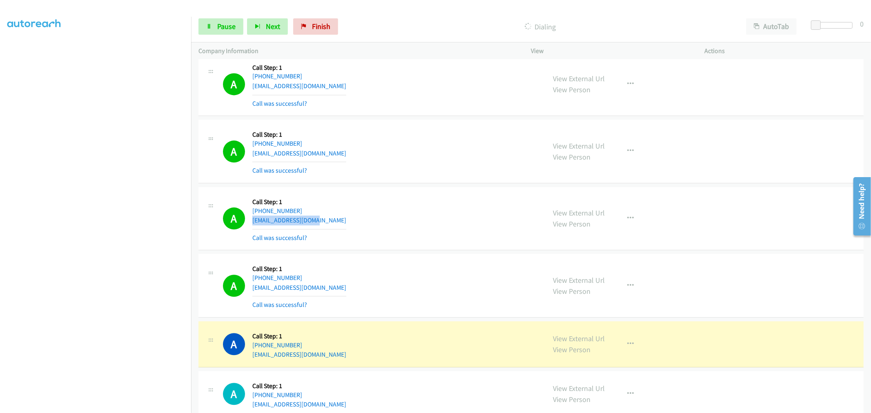
scroll to position [1543, 0]
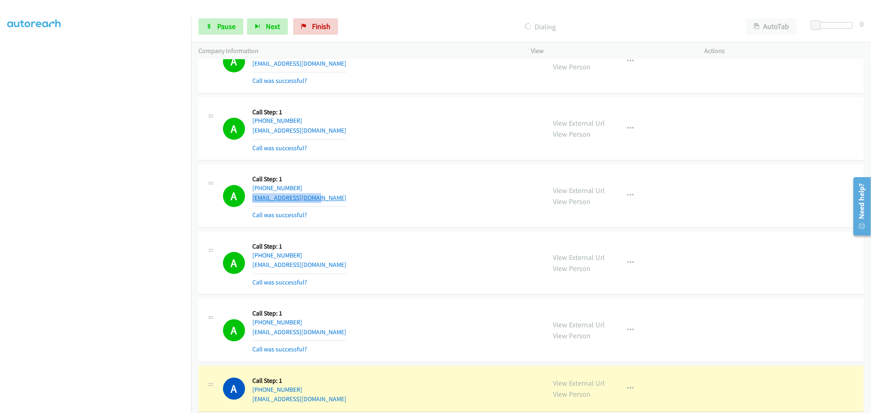
drag, startPoint x: 325, startPoint y: 197, endPoint x: 254, endPoint y: 200, distance: 71.5
click at [254, 200] on div "A Callback Scheduled Call Step: 1 America/Los_Angeles +1 360-632-9504 davidat19…" at bounding box center [381, 196] width 316 height 49
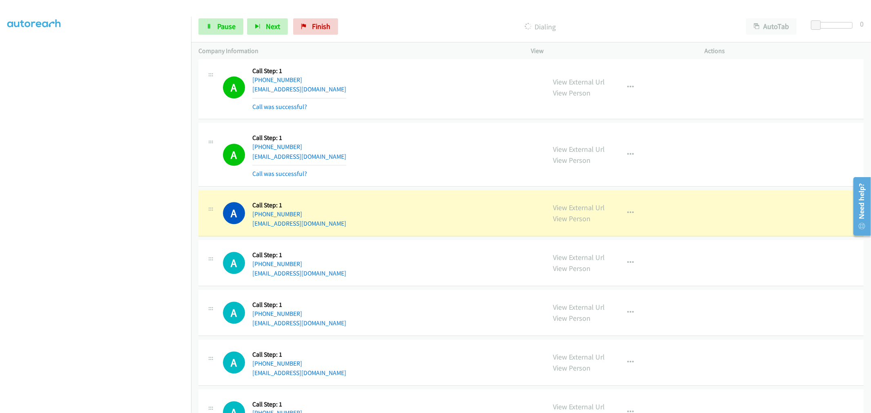
click at [412, 208] on div "A Callback Scheduled Call Step: 1 America/Anchorage +1 907-707-5222 sylviahxaiv…" at bounding box center [381, 213] width 316 height 31
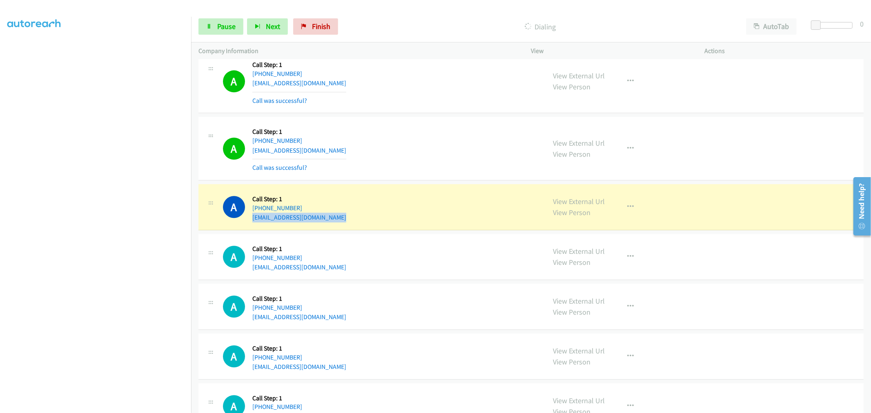
drag, startPoint x: 299, startPoint y: 222, endPoint x: 251, endPoint y: 223, distance: 47.8
click at [251, 223] on div "A Callback Scheduled Call Step: 1 America/Anchorage +1 907-707-5222 sylviahxaiv…" at bounding box center [381, 207] width 316 height 31
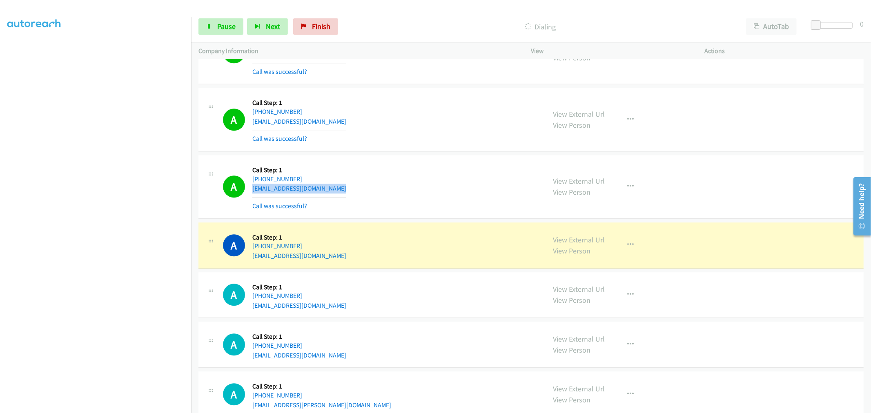
scroll to position [1770, 0]
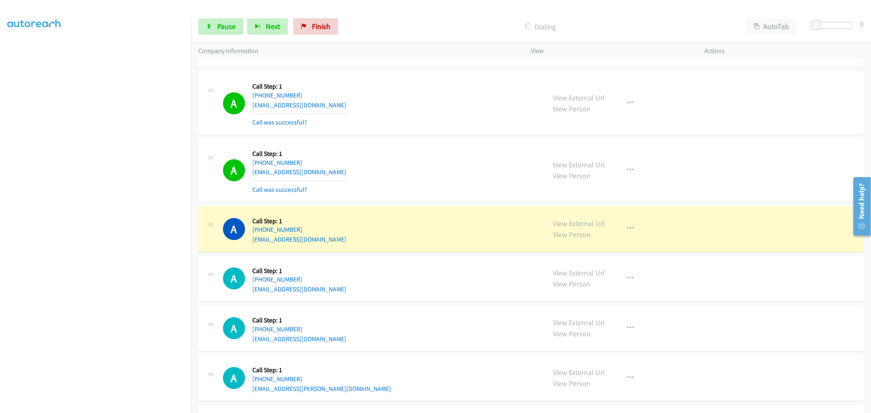
click at [366, 238] on div "A Callback Scheduled Call Step: 1 America/Chicago +1 903-209-9000 mukarori@gmai…" at bounding box center [381, 229] width 316 height 31
drag, startPoint x: 319, startPoint y: 244, endPoint x: 248, endPoint y: 244, distance: 70.3
click at [248, 244] on div "A Callback Scheduled Call Step: 1 America/Chicago +1 903-209-9000 mukarori@gmai…" at bounding box center [381, 229] width 316 height 31
click at [380, 190] on div "A Callback Scheduled Call Step: 1 America/Anchorage +1 907-707-5222 sylviahxaiv…" at bounding box center [381, 170] width 316 height 49
click at [214, 33] on link "Pause" at bounding box center [221, 26] width 45 height 16
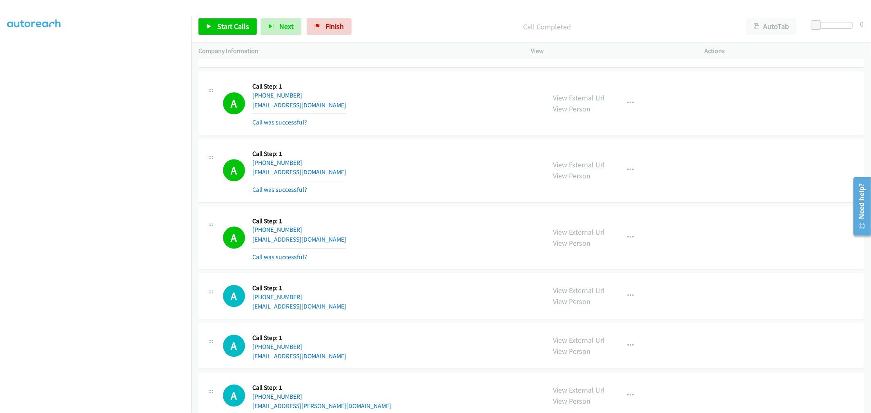
click at [415, 226] on div "A Callback Scheduled Call Step: 1 America/Chicago +1 903-209-9000 mukarori@gmai…" at bounding box center [381, 238] width 316 height 49
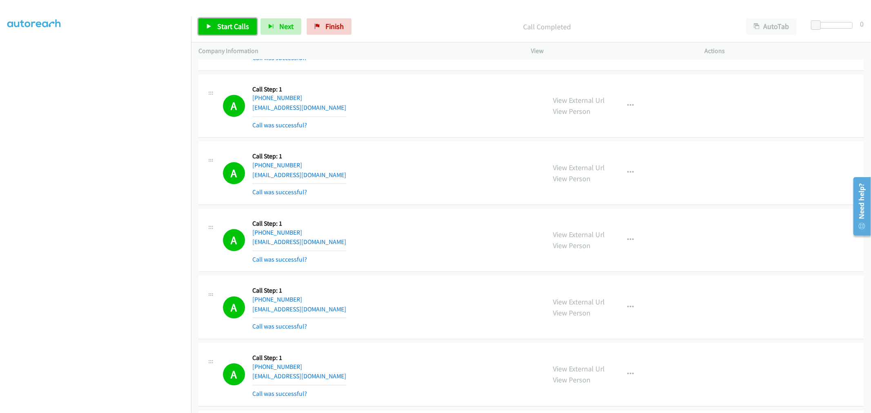
click at [217, 26] on span "Start Calls" at bounding box center [233, 26] width 32 height 9
click at [364, 170] on div "A Callback Scheduled Call Step: 1 America/Los_Angeles +1 360-632-9504 davidat19…" at bounding box center [381, 173] width 316 height 49
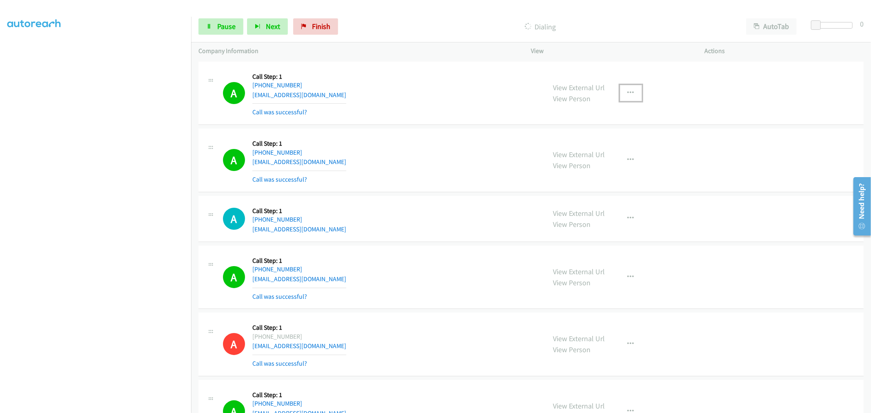
click at [628, 87] on button "button" at bounding box center [631, 93] width 22 height 16
click at [579, 162] on link "Add to do not call list" at bounding box center [587, 163] width 109 height 16
drag, startPoint x: 368, startPoint y: 105, endPoint x: 388, endPoint y: 102, distance: 20.6
click at [378, 103] on div "A Callback Scheduled Call Step: 1 America/Los_Angeles +1 408-761-2952 khloe505@…" at bounding box center [381, 93] width 316 height 49
click at [489, 93] on div "A Callback Scheduled Call Step: 1 America/Los_Angeles +1 408-761-2952 khloe505@…" at bounding box center [381, 93] width 316 height 49
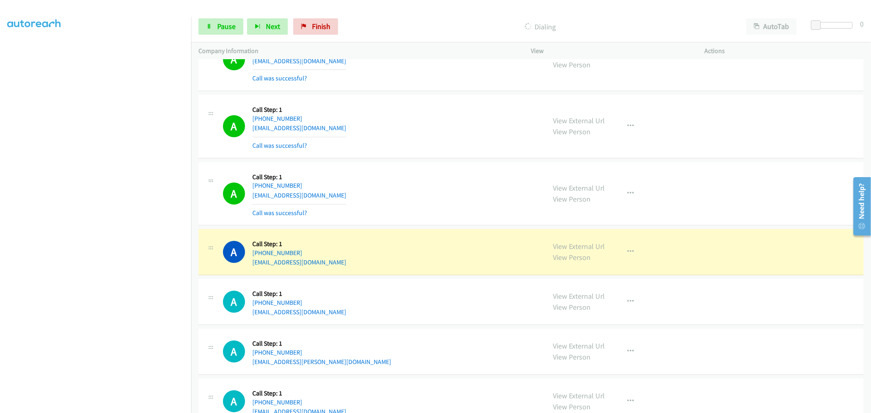
scroll to position [1906, 0]
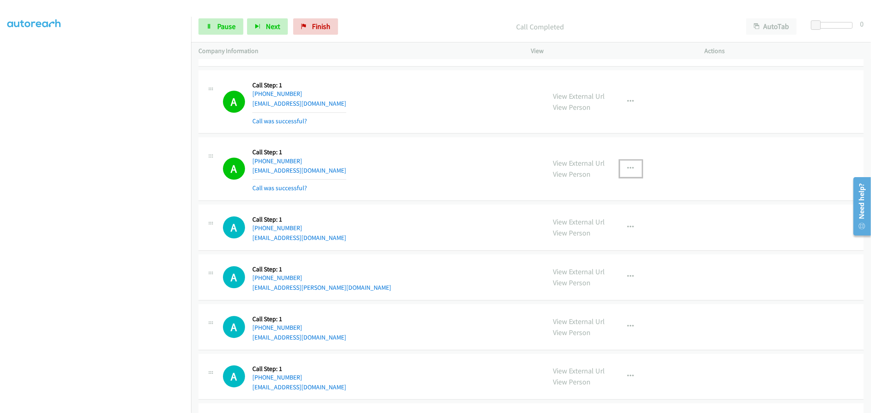
drag, startPoint x: 621, startPoint y: 170, endPoint x: 573, endPoint y: 230, distance: 77.6
click at [621, 170] on button "button" at bounding box center [631, 169] width 22 height 16
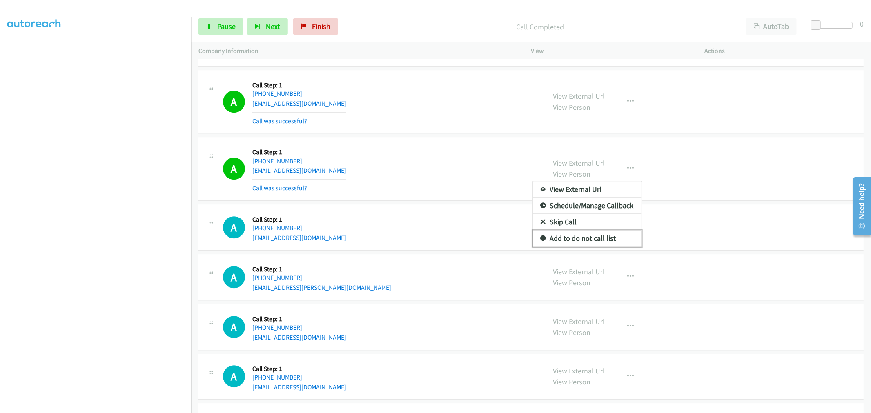
click at [562, 243] on link "Add to do not call list" at bounding box center [587, 238] width 109 height 16
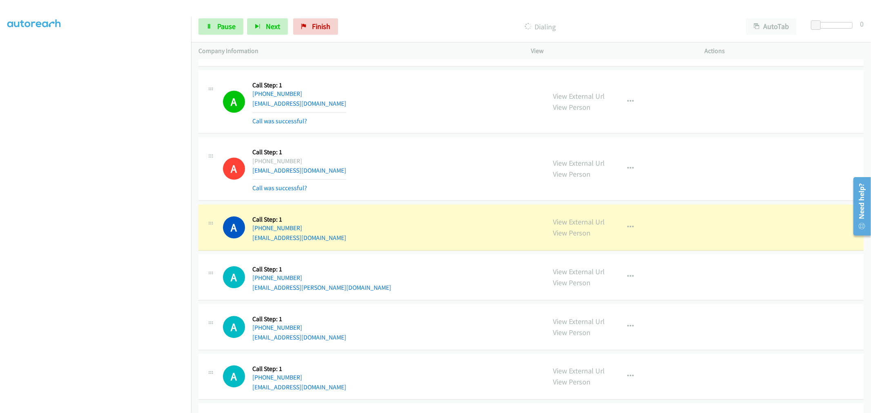
click at [464, 187] on div "A Callback Scheduled Call Step: 1 America/New_York +1 561-713-4198 wedlenep860@…" at bounding box center [381, 169] width 316 height 49
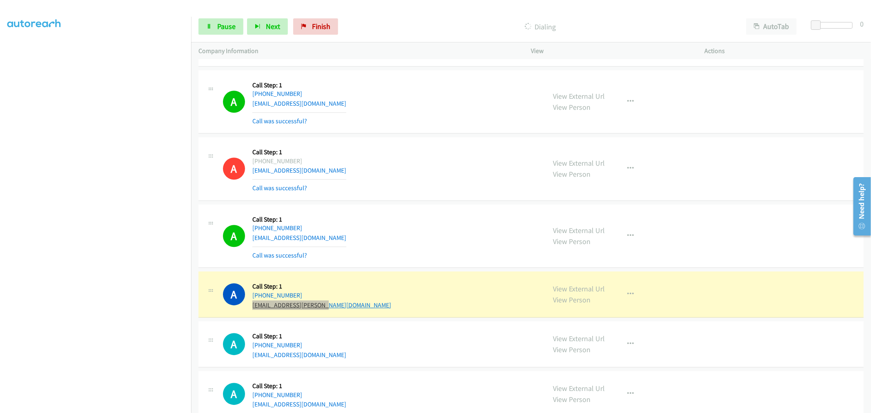
drag, startPoint x: 338, startPoint y: 309, endPoint x: 253, endPoint y: 309, distance: 84.6
click at [253, 309] on div "A Callback Scheduled Call Step: 1 America/Los_Angeles +1 747-256-2503 roxy.rapo…" at bounding box center [381, 294] width 316 height 31
drag, startPoint x: 358, startPoint y: 293, endPoint x: 353, endPoint y: 297, distance: 6.4
click at [358, 293] on div "A Callback Scheduled Call Step: 1 America/Los_Angeles +1 747-256-2503 roxy.rapo…" at bounding box center [381, 294] width 316 height 31
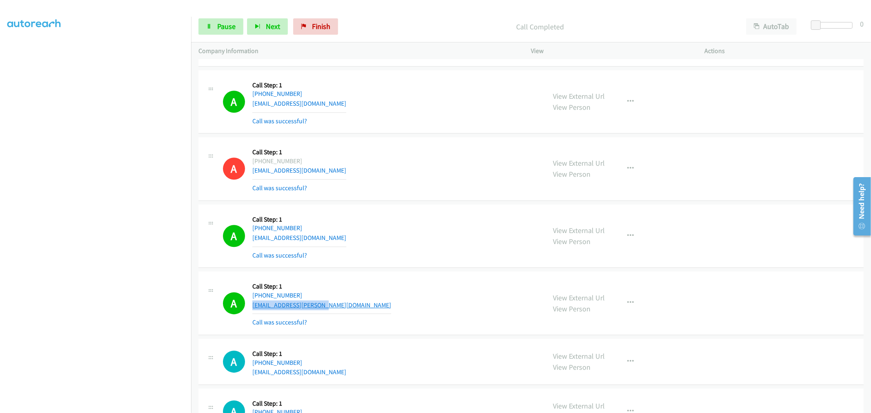
drag, startPoint x: 342, startPoint y: 308, endPoint x: 252, endPoint y: 309, distance: 89.9
click at [252, 309] on div "A Callback Scheduled Call Step: 1 America/Los_Angeles +1 747-256-2503 roxy.rapo…" at bounding box center [381, 303] width 316 height 49
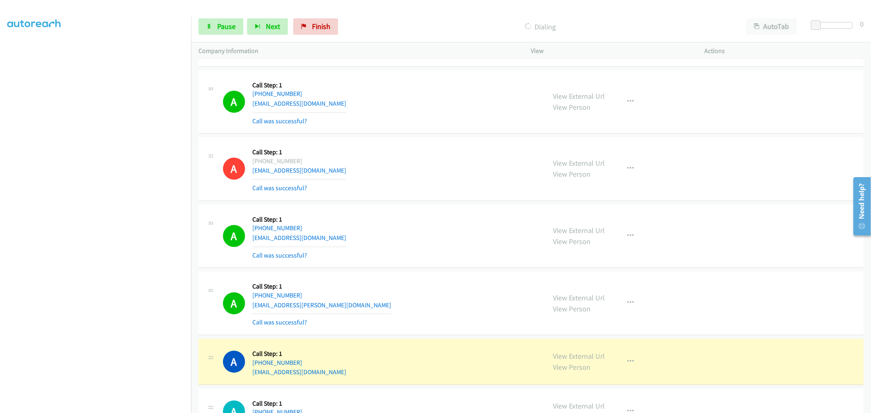
click at [399, 152] on div "A Callback Scheduled Call Step: 1 America/New_York +1 561-713-4198 wedlenep860@…" at bounding box center [381, 169] width 316 height 49
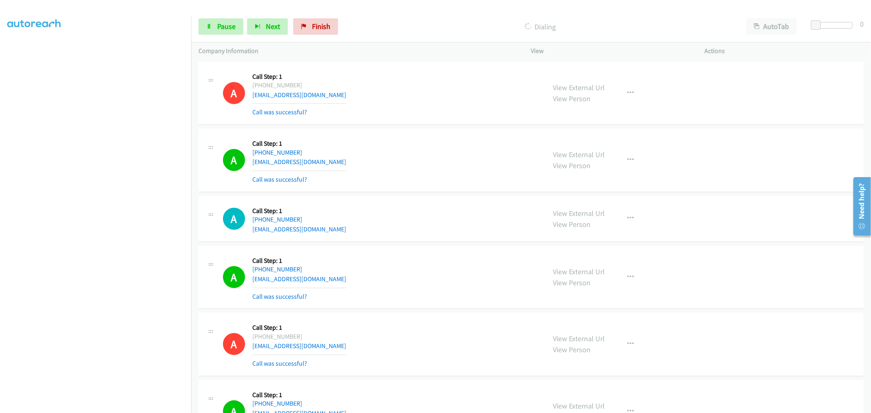
click at [426, 205] on div "A Callback Scheduled Call Step: 1 America/Los_Angeles +1 925-413-6105 nkaul344@…" at bounding box center [381, 218] width 316 height 31
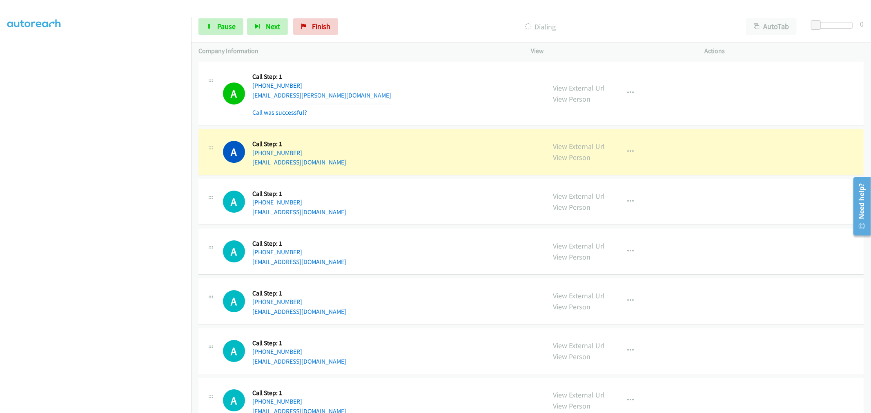
scroll to position [1997, 0]
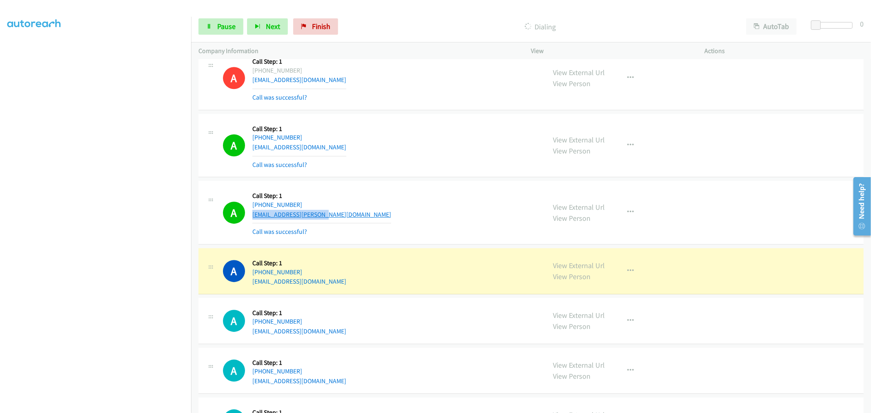
drag, startPoint x: 333, startPoint y: 212, endPoint x: 252, endPoint y: 217, distance: 80.2
click at [252, 217] on div "A Callback Scheduled Call Step: 1 America/Los_Angeles +1 747-256-2503 roxy.rapo…" at bounding box center [381, 212] width 316 height 49
drag, startPoint x: 415, startPoint y: 203, endPoint x: 377, endPoint y: 254, distance: 63.5
click at [415, 203] on div "A Callback Scheduled Call Step: 1 America/Los_Angeles +1 747-256-2503 roxy.rapo…" at bounding box center [381, 212] width 316 height 49
drag, startPoint x: 334, startPoint y: 284, endPoint x: 246, endPoint y: 288, distance: 88.3
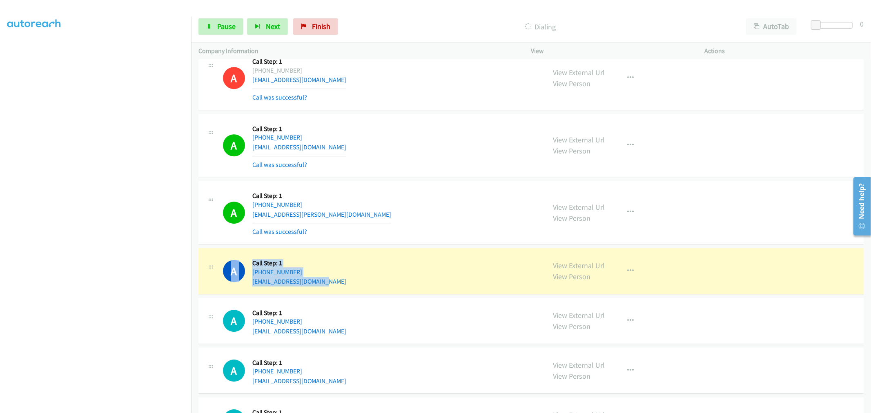
click at [246, 288] on div "A Callback Scheduled Call Step: 1 America/Los_Angeles +1 971-500-8759 jamesamus…" at bounding box center [531, 271] width 665 height 46
click at [352, 264] on div "A Callback Scheduled Call Step: 1 America/Los_Angeles +1 971-500-8759 jamesamus…" at bounding box center [381, 271] width 316 height 31
drag, startPoint x: 266, startPoint y: 286, endPoint x: 251, endPoint y: 286, distance: 14.3
click at [251, 286] on div "A Callback Scheduled Call Step: 1 America/Los_Angeles +1 971-500-8759 jamesamus…" at bounding box center [381, 271] width 316 height 31
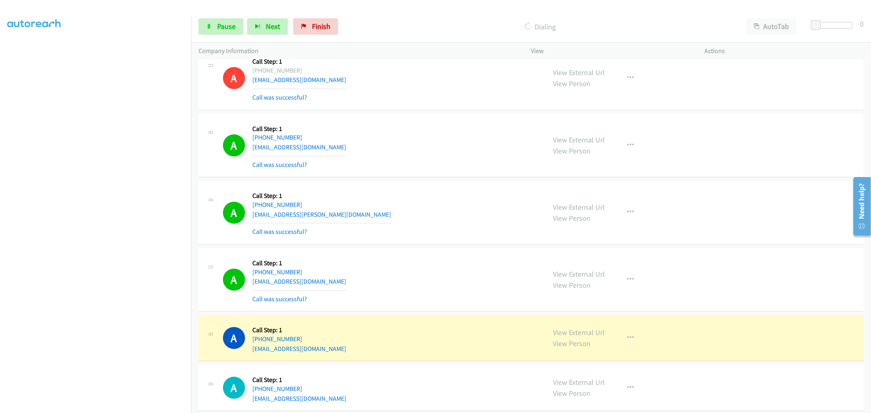
click at [397, 277] on div "A Callback Scheduled Call Step: 1 America/Los_Angeles +1 971-500-8759 jamesamus…" at bounding box center [381, 280] width 316 height 49
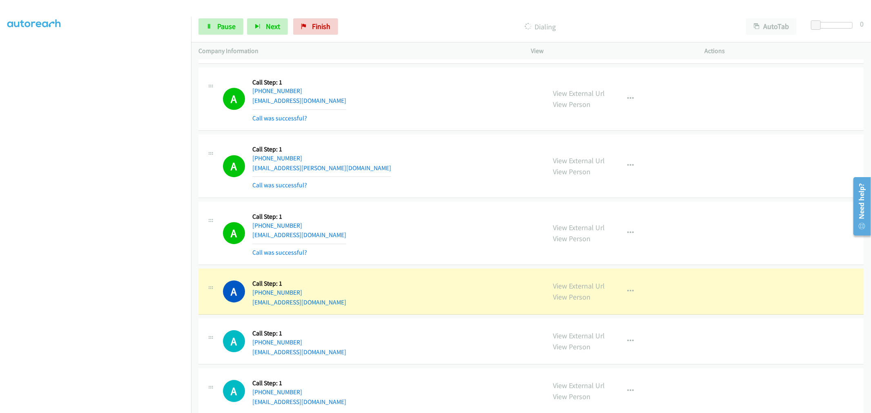
scroll to position [2088, 0]
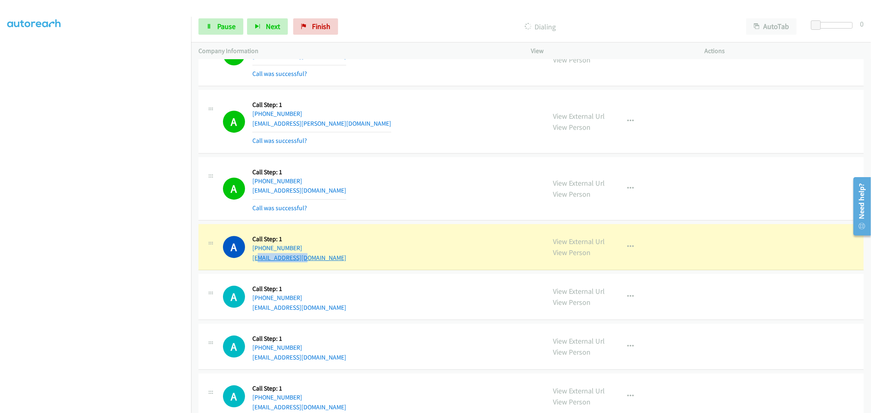
drag, startPoint x: 311, startPoint y: 259, endPoint x: 261, endPoint y: 258, distance: 49.8
click at [259, 260] on div "A Callback Scheduled Call Step: 1 America/Chicago +1 320-426-9543 ponsing@gmail…" at bounding box center [381, 247] width 316 height 31
click at [460, 208] on div "A Callback Scheduled Call Step: 1 America/Los_Angeles +1 971-500-8759 jamesamus…" at bounding box center [381, 189] width 316 height 49
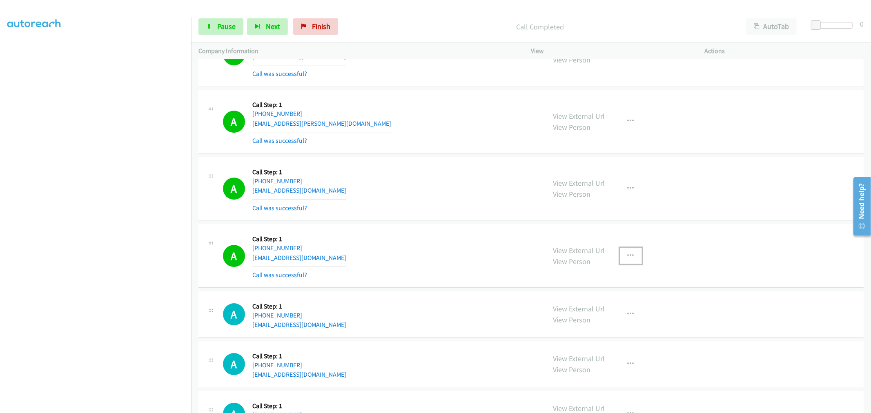
click at [634, 260] on button "button" at bounding box center [631, 256] width 22 height 16
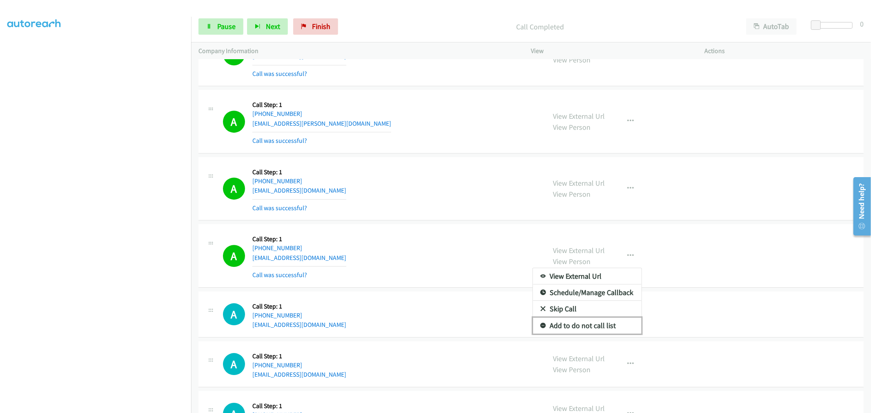
drag, startPoint x: 591, startPoint y: 326, endPoint x: 497, endPoint y: 239, distance: 127.8
click at [590, 326] on link "Add to do not call list" at bounding box center [587, 326] width 109 height 16
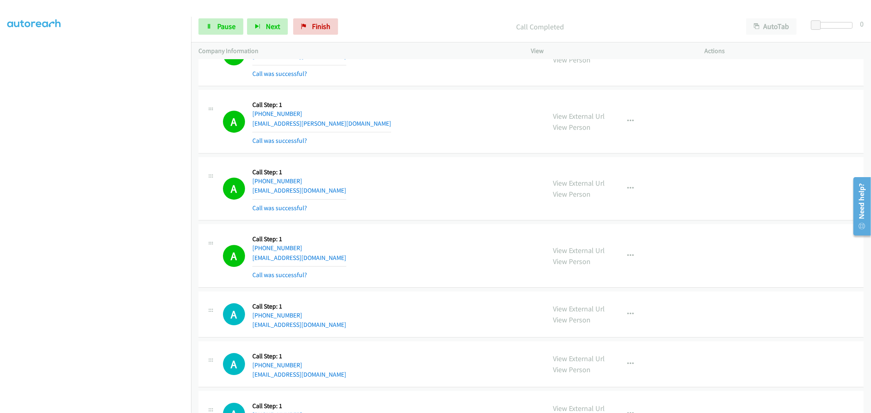
click at [443, 205] on div "A Callback Scheduled Call Step: 1 America/Los_Angeles +1 971-500-8759 jamesamus…" at bounding box center [381, 189] width 316 height 49
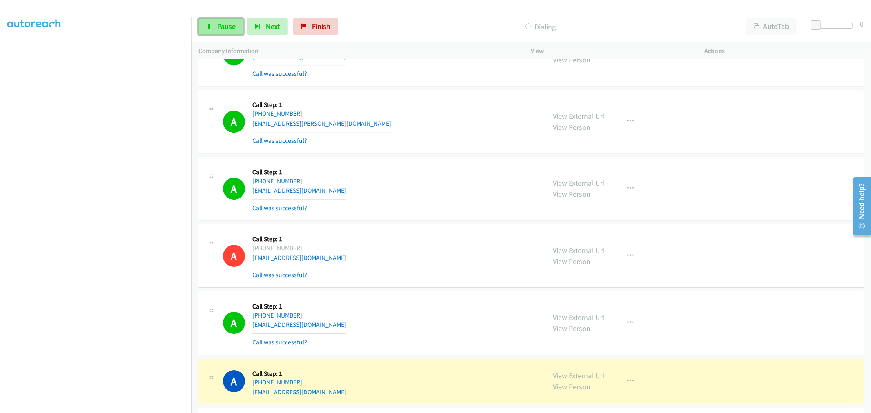
click at [227, 29] on span "Pause" at bounding box center [226, 26] width 18 height 9
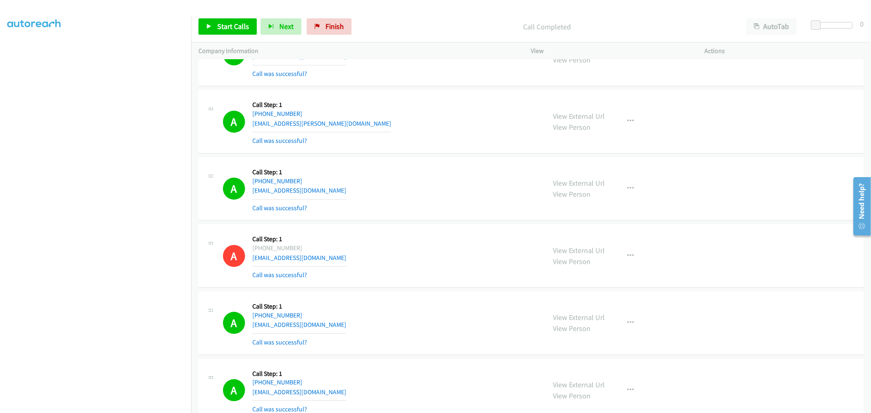
click at [489, 231] on div "A Callback Scheduled Call Step: 1 America/Chicago +1 320-426-9543 ponsing@gmail…" at bounding box center [531, 256] width 665 height 64
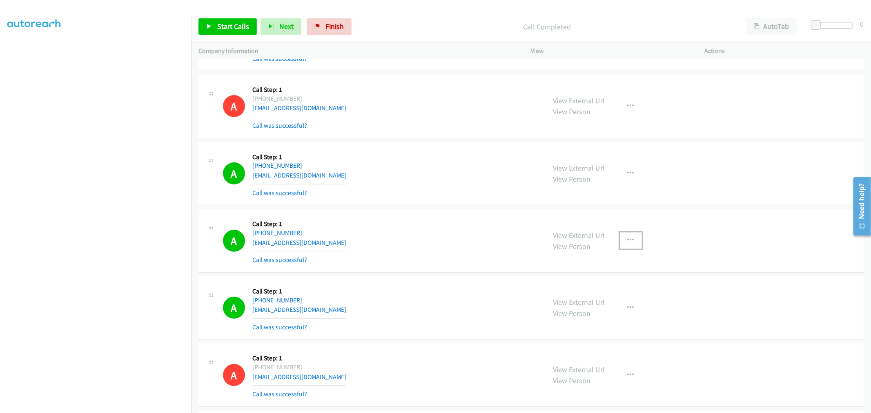
click at [628, 240] on icon "button" at bounding box center [631, 240] width 7 height 7
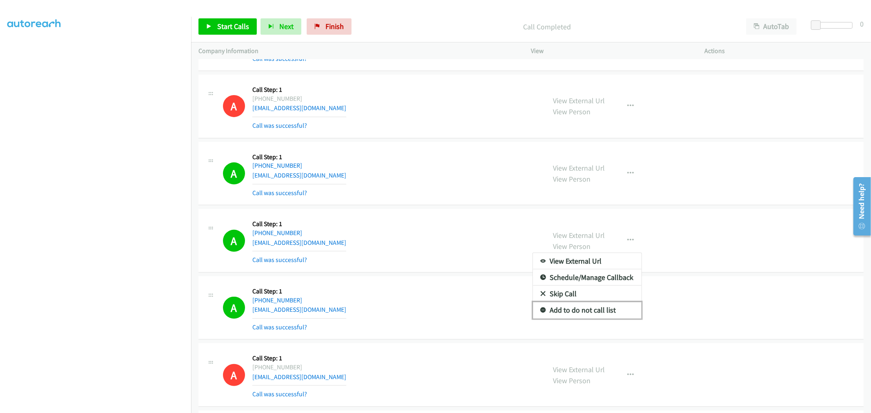
click at [577, 306] on link "Add to do not call list" at bounding box center [587, 310] width 109 height 16
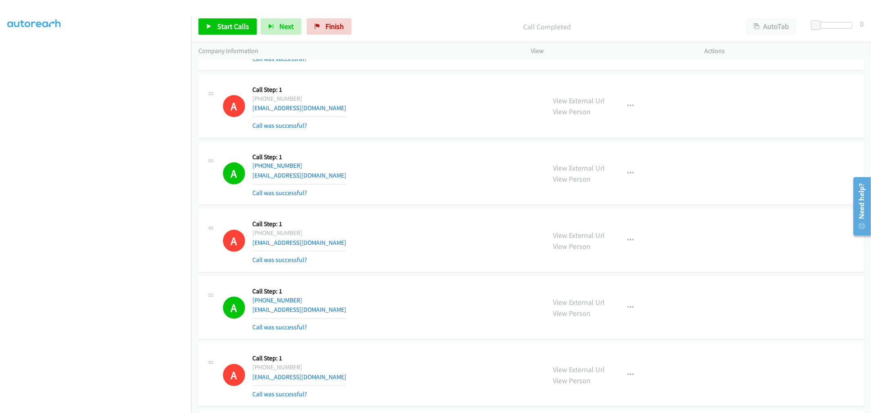
click at [471, 197] on div "A Callback Scheduled Call Step: 1 America/Los_Angeles +1 951-255-2805 bartalomy…" at bounding box center [381, 174] width 316 height 49
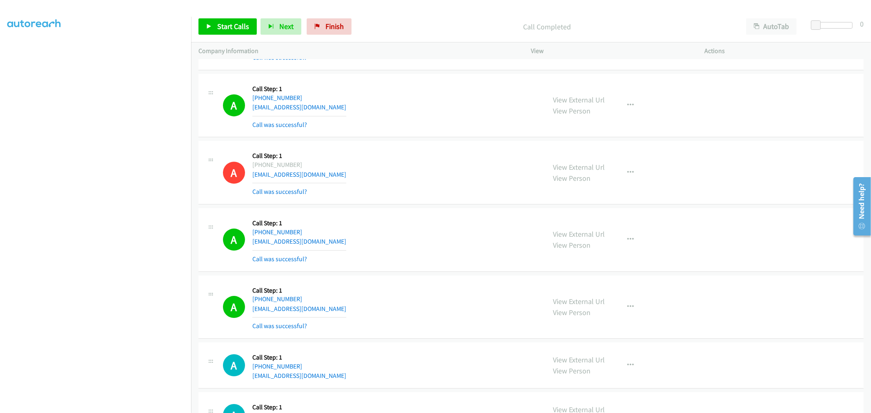
drag, startPoint x: 565, startPoint y: 236, endPoint x: 515, endPoint y: 174, distance: 80.2
drag, startPoint x: 238, startPoint y: 22, endPoint x: 261, endPoint y: 78, distance: 60.7
click at [238, 22] on span "Start Calls" at bounding box center [233, 26] width 32 height 9
click at [435, 197] on div "A Callback Scheduled Call Step: 1 America/Chicago +1 320-426-9543 ponsing@gmail…" at bounding box center [531, 173] width 665 height 64
click at [464, 165] on div "A Callback Scheduled Call Step: 1 America/Chicago +1 320-426-9543 ponsing@gmail…" at bounding box center [381, 172] width 316 height 49
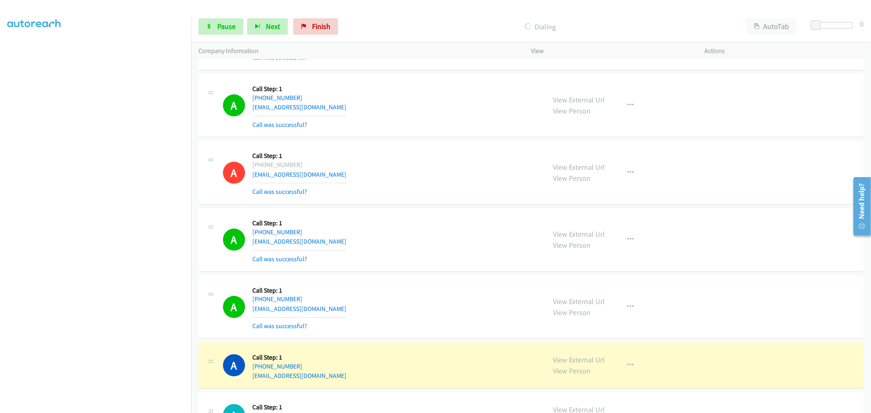
click at [433, 212] on div "A Callback Scheduled Call Step: 1 America/New_York +1 845-548-6249 rabbiofberli…" at bounding box center [531, 240] width 665 height 64
click at [221, 27] on span "Pause" at bounding box center [226, 26] width 18 height 9
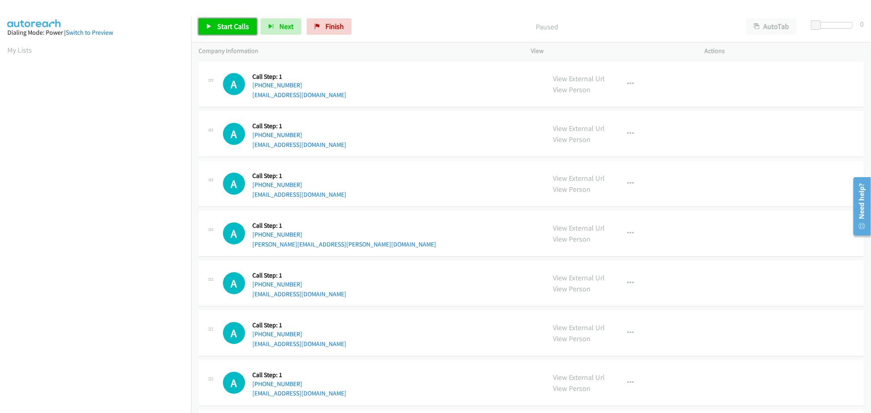
click at [230, 30] on span "Start Calls" at bounding box center [233, 26] width 32 height 9
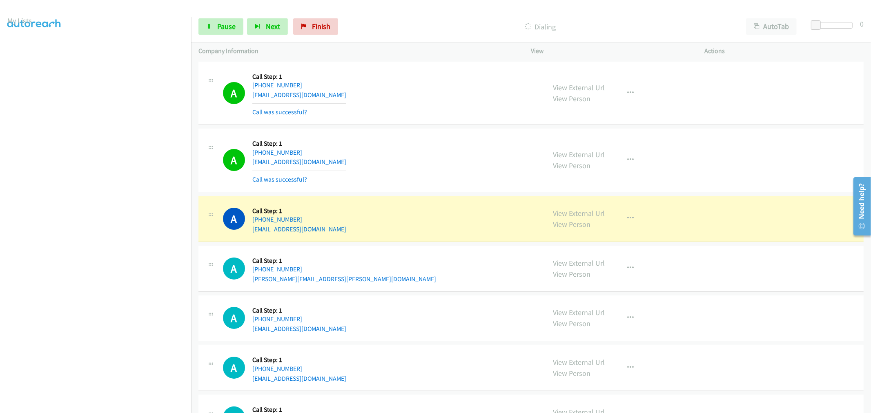
scroll to position [45, 0]
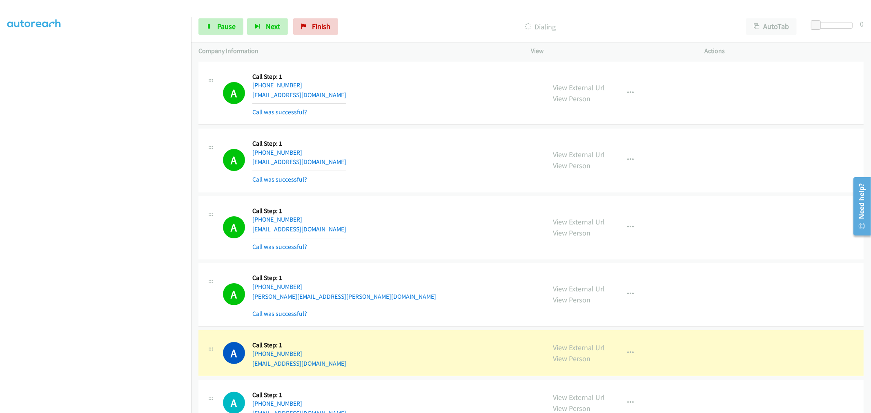
drag, startPoint x: 472, startPoint y: 226, endPoint x: 252, endPoint y: 339, distance: 247.7
click at [472, 226] on div "A Callback Scheduled Call Step: 1 America/New_York +1 802-363-1340 sophiagorman…" at bounding box center [381, 227] width 316 height 49
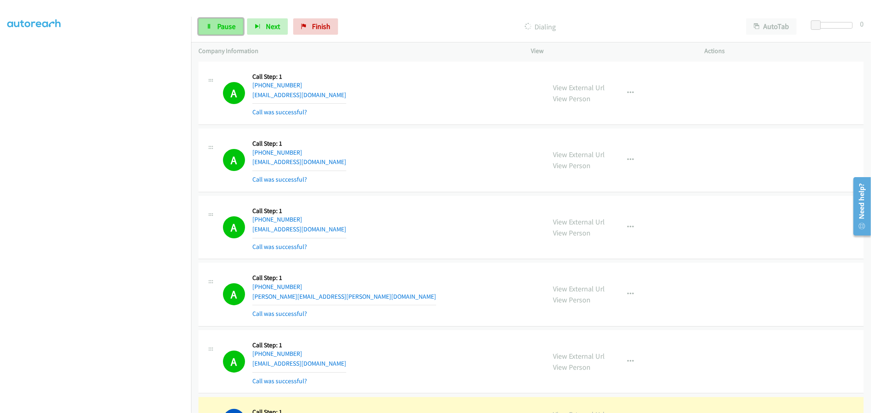
click at [219, 32] on link "Pause" at bounding box center [221, 26] width 45 height 16
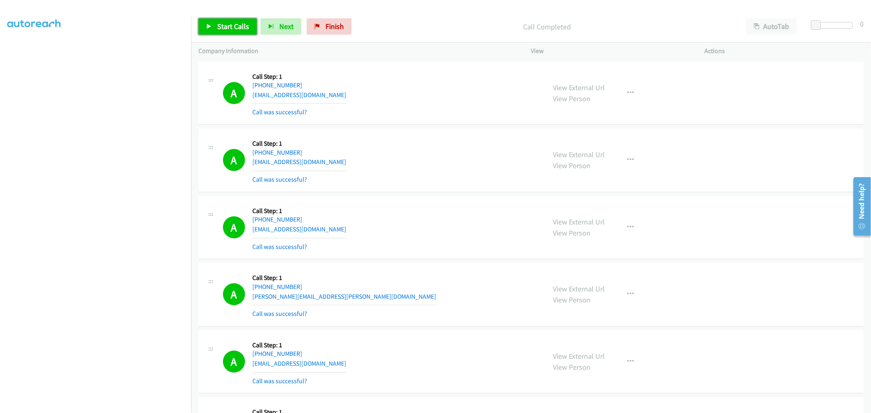
drag, startPoint x: 237, startPoint y: 26, endPoint x: 243, endPoint y: 43, distance: 18.2
click at [237, 26] on span "Start Calls" at bounding box center [233, 26] width 32 height 9
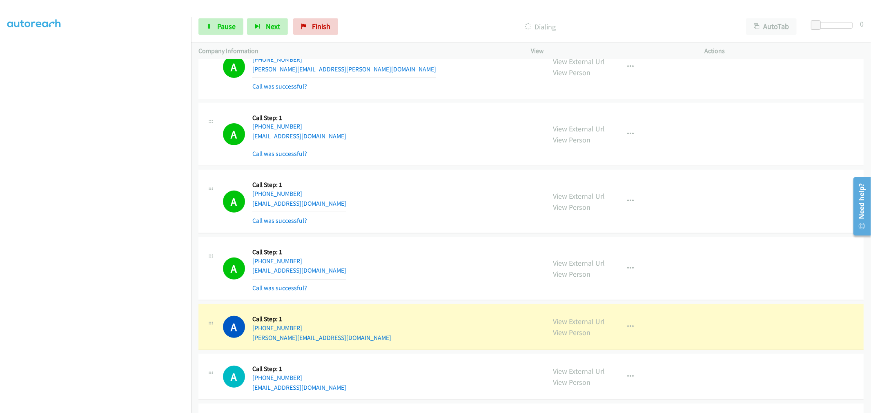
scroll to position [272, 0]
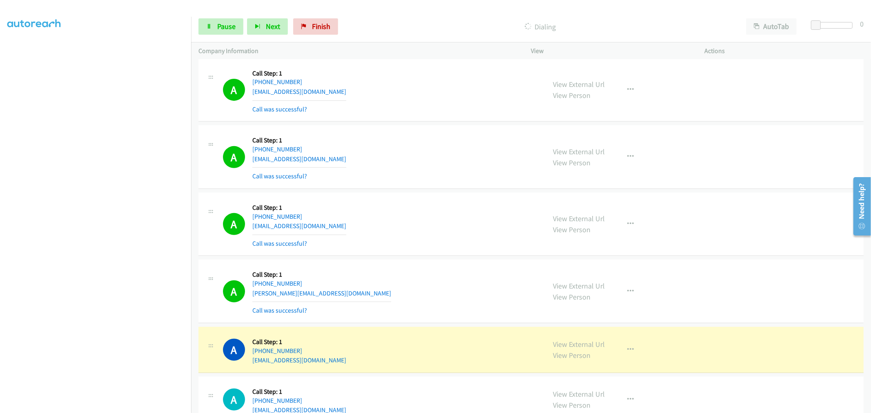
click at [402, 191] on td "A Callback Scheduled Call Step: 1 America/New_York +1 404-388-7547 jen@the-3q.c…" at bounding box center [531, 224] width 680 height 67
click at [628, 224] on icon "button" at bounding box center [631, 224] width 7 height 7
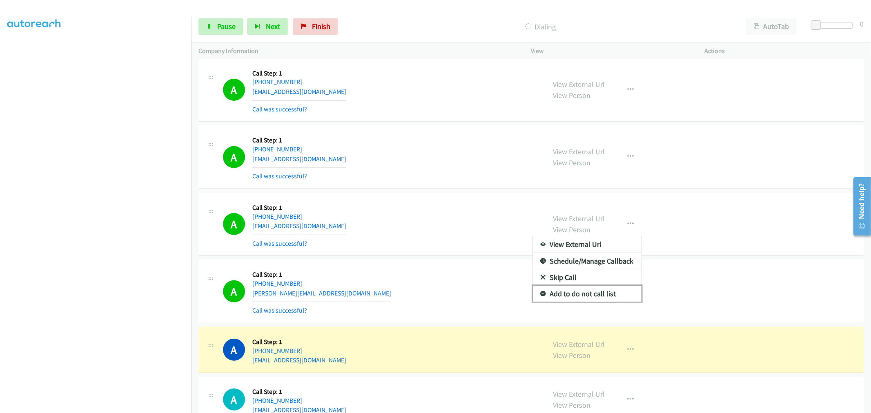
click at [562, 291] on link "Add to do not call list" at bounding box center [587, 294] width 109 height 16
click at [444, 210] on div "A Callback Scheduled Call Step: 1 America/New_York +1 404-388-7547 jen@the-3q.c…" at bounding box center [381, 224] width 316 height 49
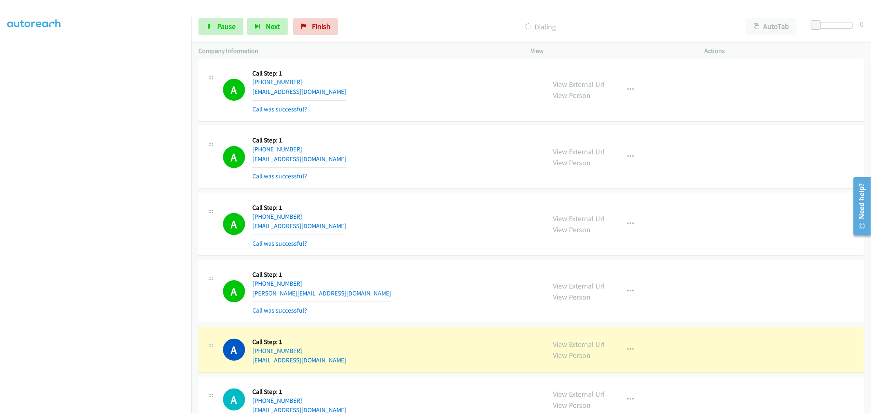
click at [484, 182] on div "A Callback Scheduled Call Step: 1 America/New_York +1 917-971-0085 mmkghaly@yah…" at bounding box center [531, 157] width 665 height 64
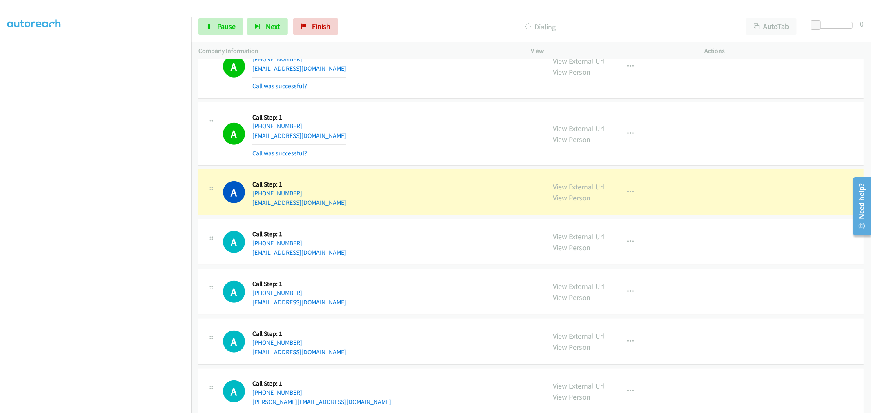
scroll to position [590, 0]
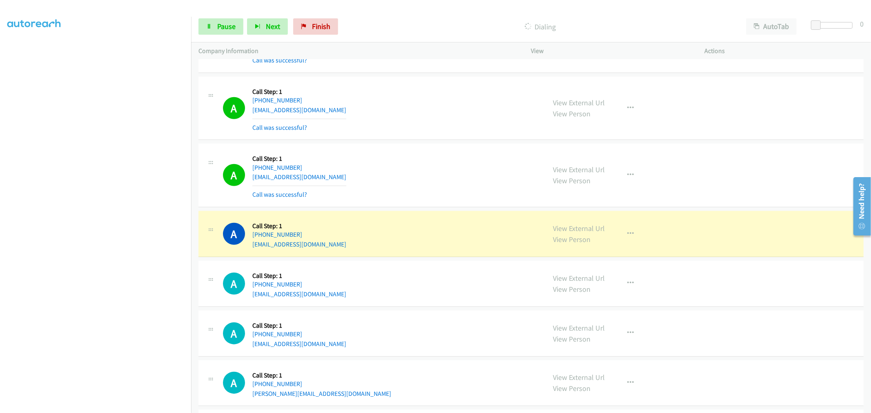
click at [229, 36] on div "Start Calls Pause Next Finish Dialing AutoTab AutoTab 0" at bounding box center [531, 26] width 680 height 31
click at [227, 30] on span "Pause" at bounding box center [226, 26] width 18 height 9
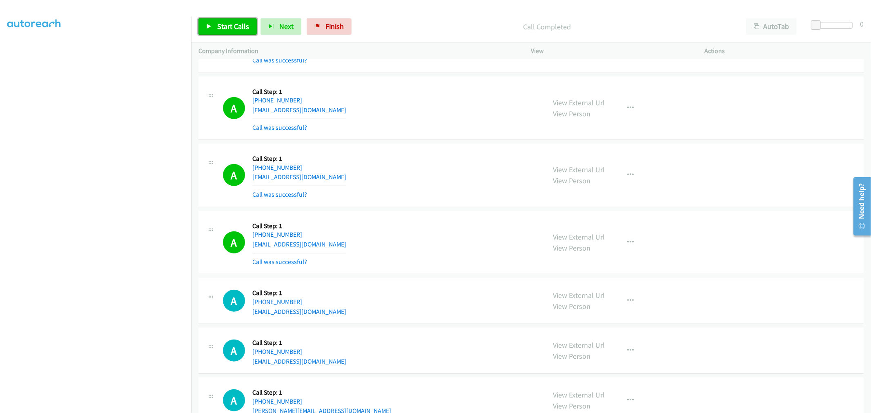
click at [211, 26] on icon at bounding box center [209, 27] width 6 height 6
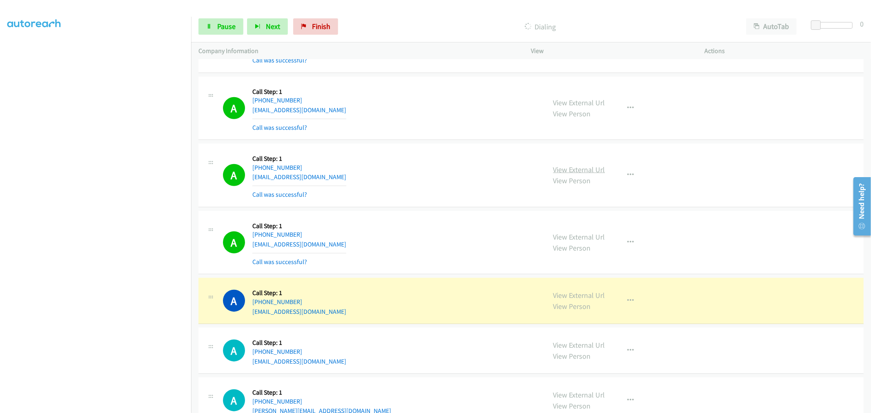
drag, startPoint x: 593, startPoint y: 176, endPoint x: 587, endPoint y: 174, distance: 6.4
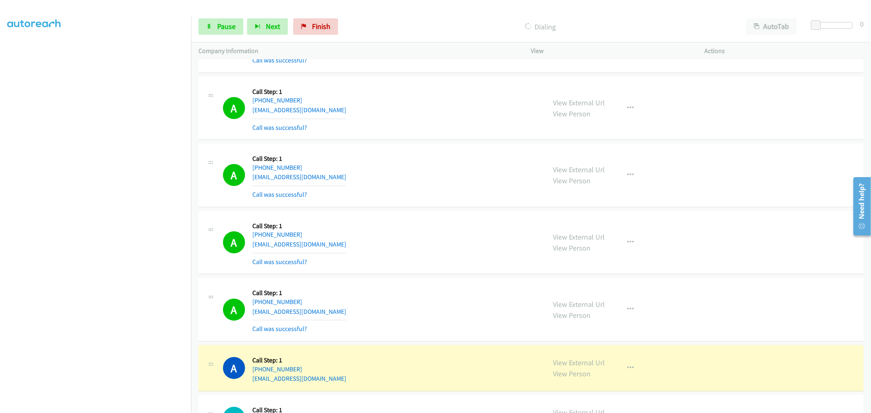
click at [410, 252] on div "A Callback Scheduled Call Step: 1 America/Chicago +1 630-346-9667 mahoneydania@…" at bounding box center [381, 243] width 316 height 49
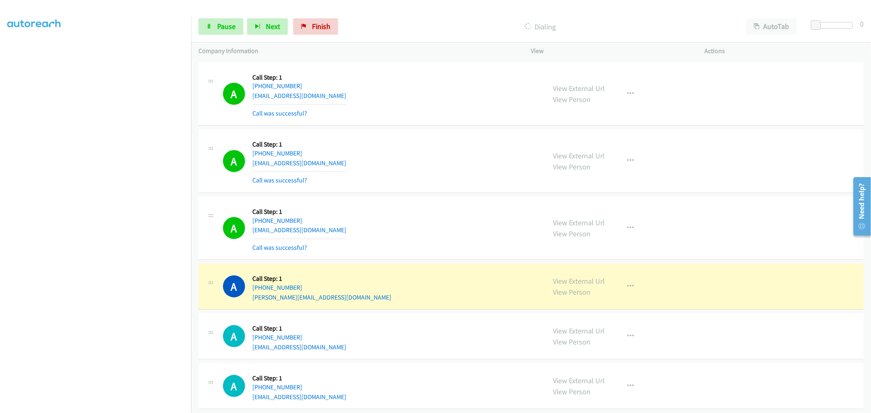
scroll to position [817, 0]
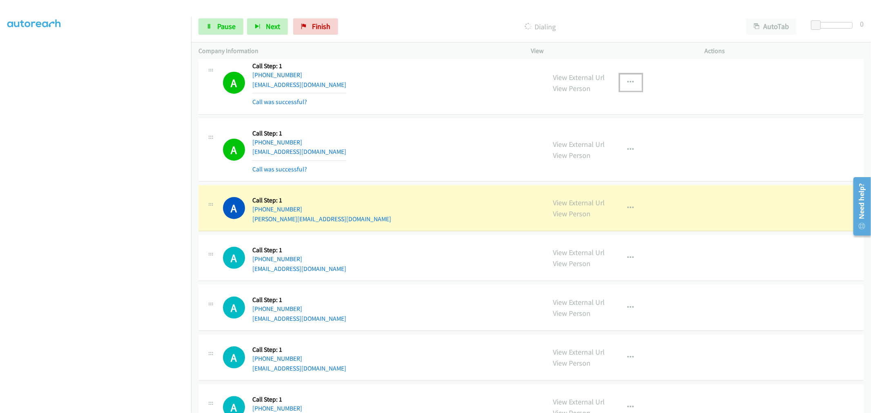
drag, startPoint x: 627, startPoint y: 81, endPoint x: 608, endPoint y: 104, distance: 30.1
click at [628, 81] on icon "button" at bounding box center [631, 82] width 7 height 7
click at [567, 156] on link "Add to do not call list" at bounding box center [587, 152] width 109 height 16
click at [420, 95] on div "A Callback Scheduled Call Step: 1 America/New_York +1 912-659-2084 eileenkenned…" at bounding box center [381, 82] width 316 height 49
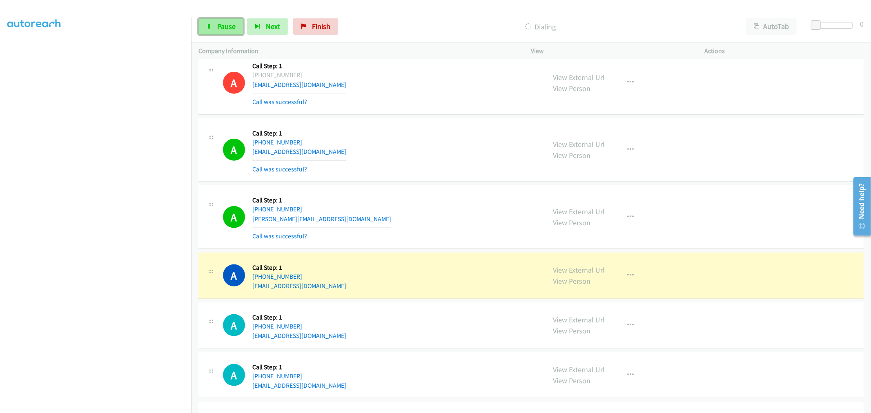
click at [225, 26] on span "Pause" at bounding box center [226, 26] width 18 height 9
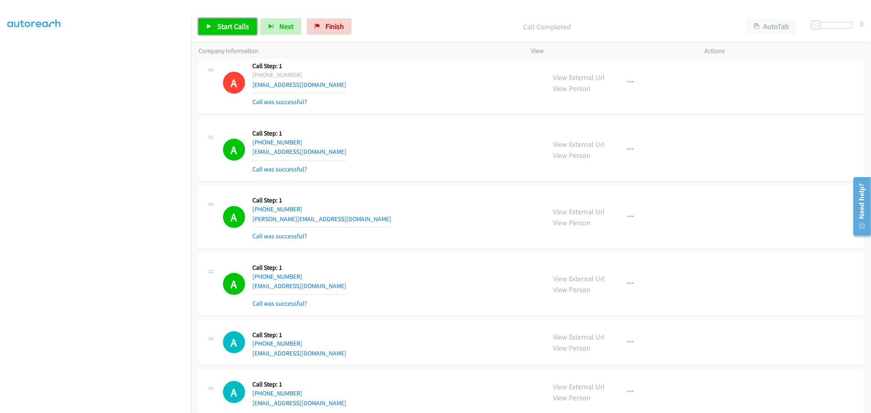
click at [224, 25] on span "Start Calls" at bounding box center [233, 26] width 32 height 9
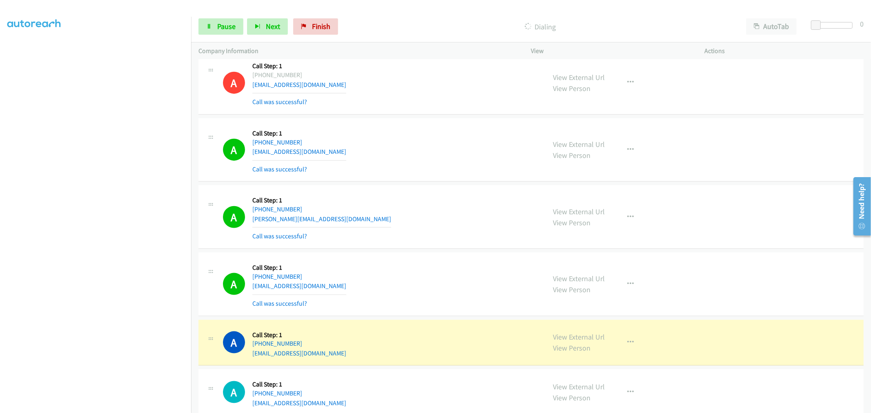
click at [474, 198] on div "A Callback Scheduled Call Step: 1 America/Chicago +1 901-483-1222 kimcox@kimcox…" at bounding box center [381, 217] width 316 height 49
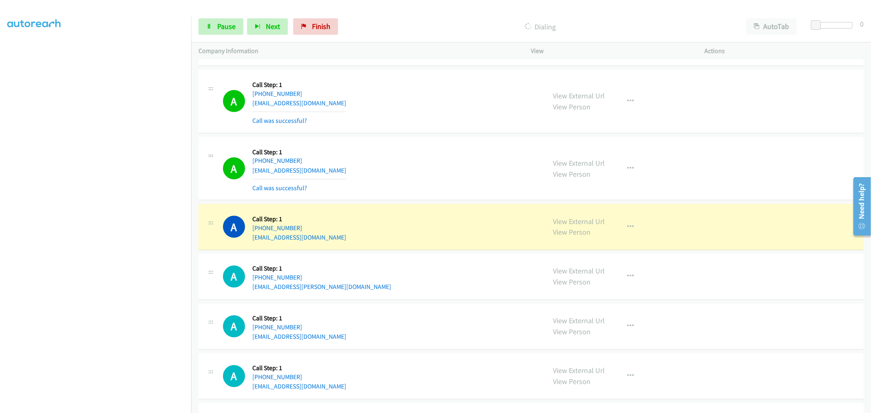
scroll to position [1089, 0]
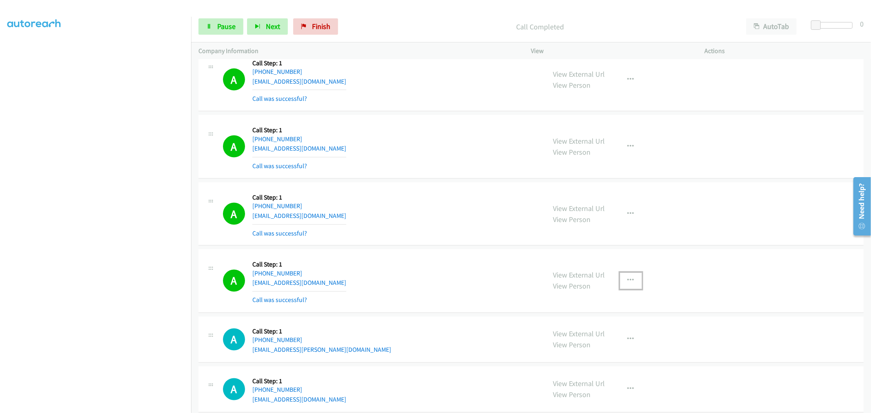
drag, startPoint x: 631, startPoint y: 284, endPoint x: 593, endPoint y: 321, distance: 53.2
click at [631, 284] on button "button" at bounding box center [631, 281] width 22 height 16
click at [578, 352] on link "Add to do not call list" at bounding box center [587, 351] width 109 height 16
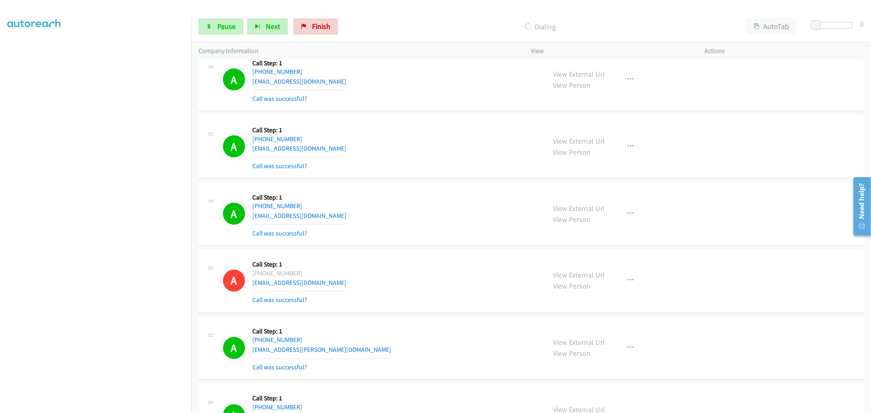
click at [227, 16] on div "Start Calls Pause Next Finish Dialing AutoTab AutoTab 0" at bounding box center [531, 26] width 680 height 31
click at [227, 25] on span "Pause" at bounding box center [226, 26] width 18 height 9
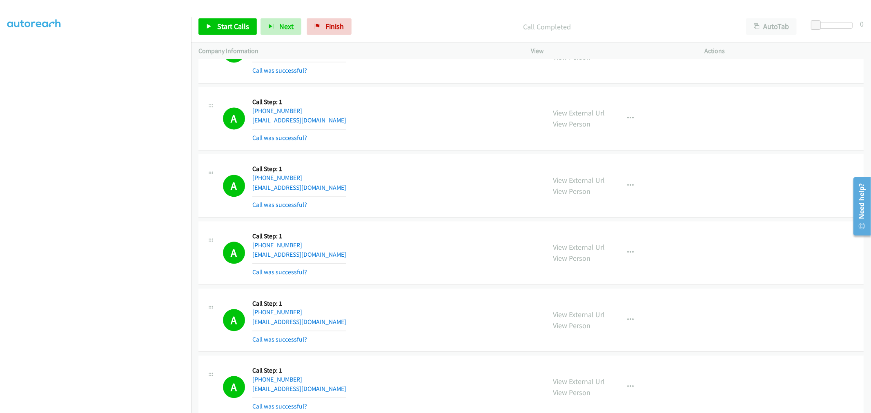
scroll to position [1543, 0]
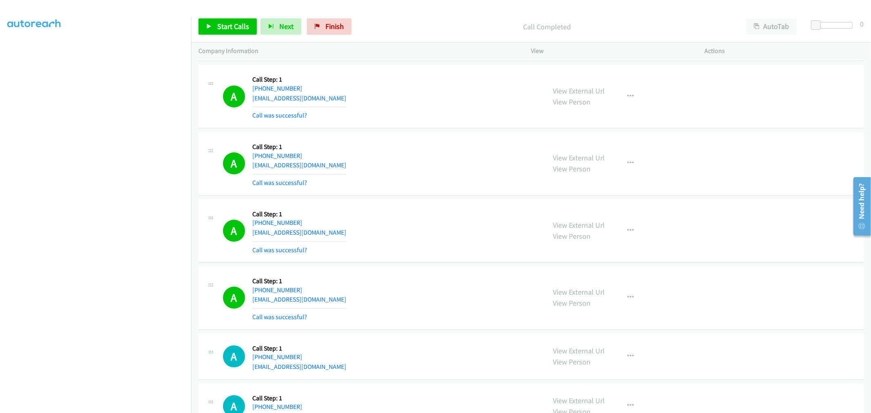
drag, startPoint x: 434, startPoint y: 199, endPoint x: 385, endPoint y: 212, distance: 50.6
click at [433, 199] on td "A Callback Scheduled Call Step: 1 America/New_York +1 478-918-5565 mjkinchen61@…" at bounding box center [531, 230] width 680 height 67
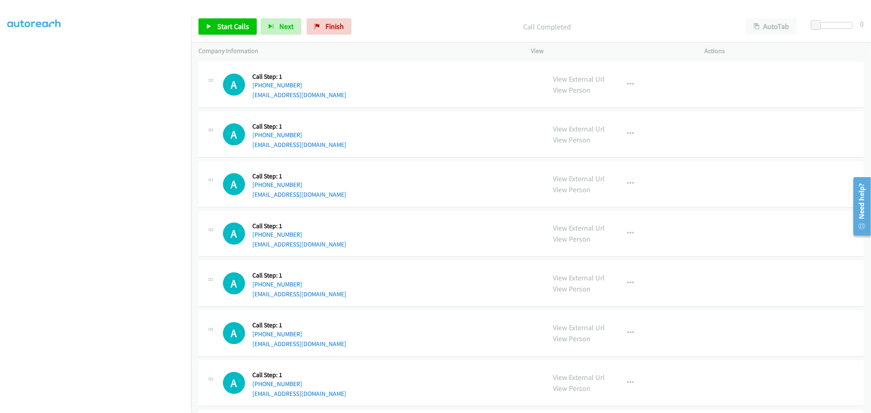
scroll to position [1815, 0]
click at [458, 185] on div "A Callback Scheduled Call Step: 1 America/Los_Angeles +1 760-822-3237 bens993@i…" at bounding box center [381, 183] width 316 height 31
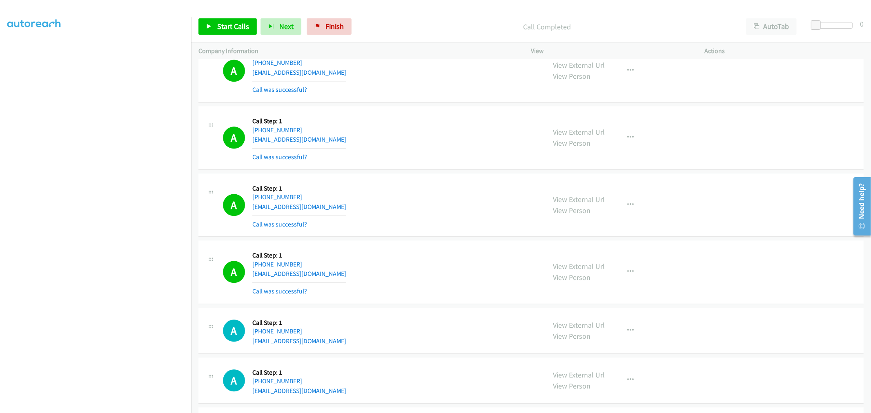
scroll to position [1452, 0]
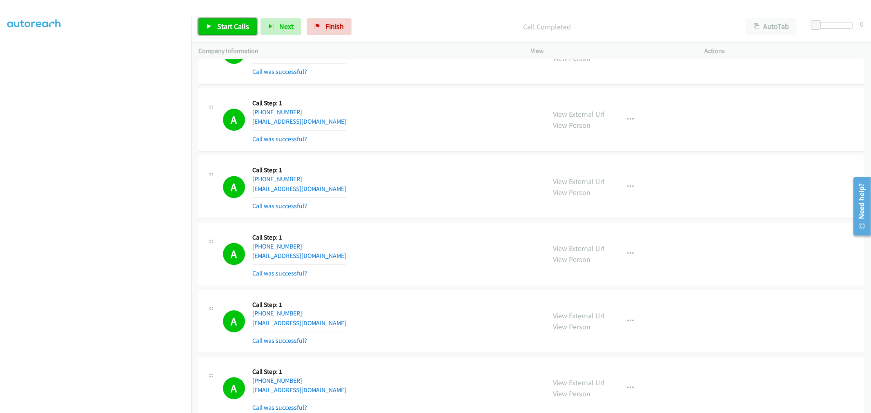
click at [219, 25] on span "Start Calls" at bounding box center [233, 26] width 32 height 9
click at [464, 235] on div "A Callback Scheduled Call Step: 1 America/Chicago +1 956-552-0697 lipids_rusher…" at bounding box center [381, 254] width 316 height 49
click at [453, 175] on div "A Callback Scheduled Call Step: 1 America/Chicago +1 708-600-8094 jayy.power124…" at bounding box center [381, 187] width 316 height 49
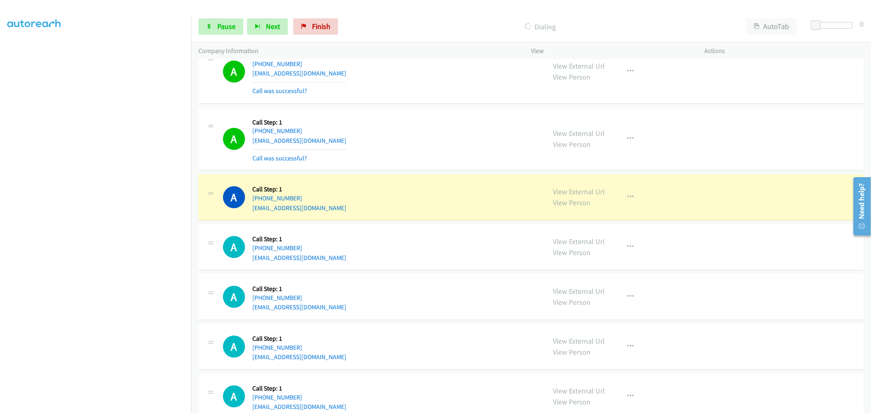
scroll to position [1770, 0]
click at [361, 161] on div "A Callback Scheduled Call Step: 1 America/Denver +1 505-697-2443 justingillean@…" at bounding box center [381, 138] width 316 height 49
click at [628, 138] on icon "button" at bounding box center [631, 138] width 7 height 7
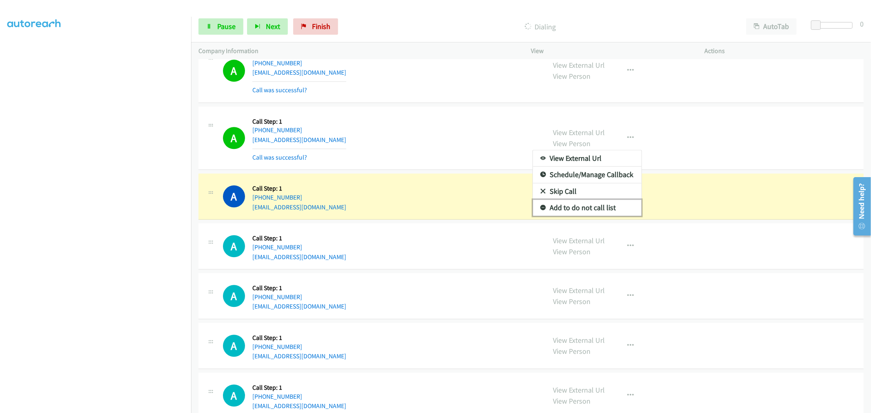
click at [579, 211] on link "Add to do not call list" at bounding box center [587, 208] width 109 height 16
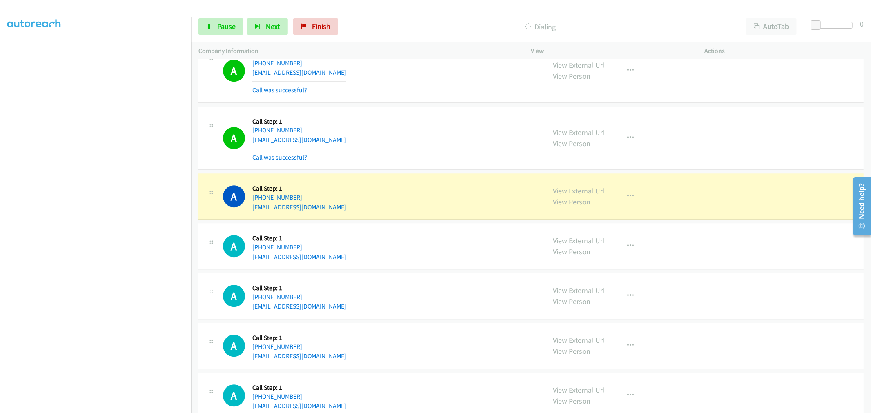
drag, startPoint x: 451, startPoint y: 176, endPoint x: 679, endPoint y: 48, distance: 261.6
click at [435, 143] on div "A Callback Scheduled Call Step: 1 America/Denver +1 505-697-2443 justingillean@…" at bounding box center [381, 138] width 316 height 49
click at [487, 184] on div "A Callback Scheduled Call Step: 1 America/Los_Angeles +1 509-389-9882 ellislill…" at bounding box center [381, 196] width 316 height 31
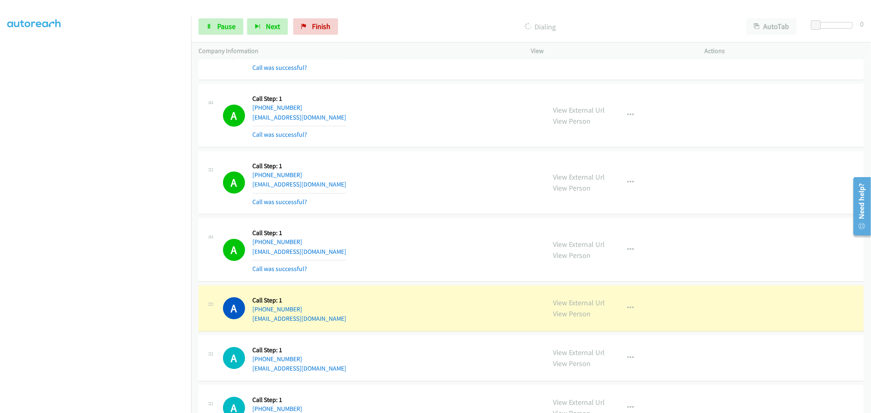
scroll to position [1861, 0]
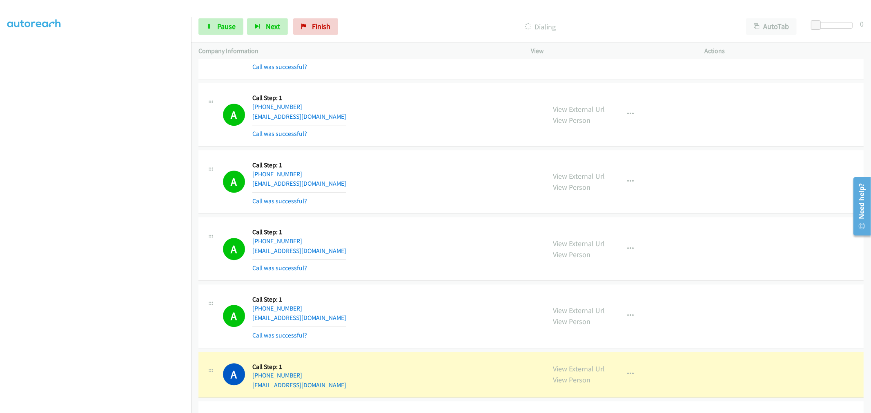
click at [415, 182] on div "A Callback Scheduled Call Step: 1 America/Los_Angeles +1 760-822-3237 bens993@i…" at bounding box center [381, 182] width 316 height 49
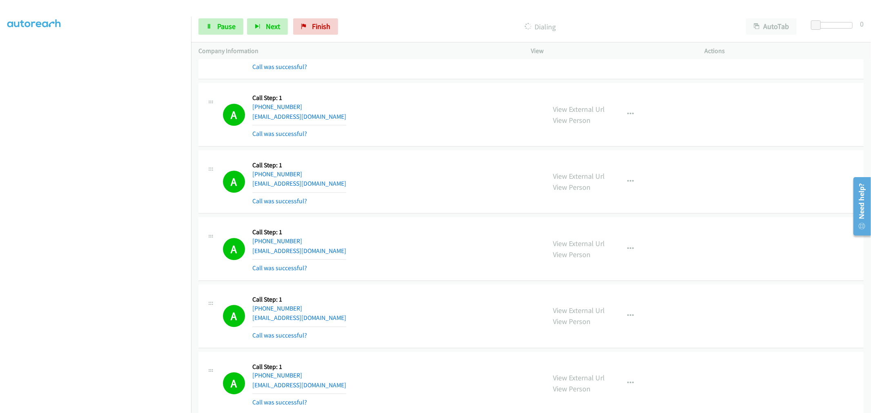
click at [104, 406] on section at bounding box center [95, 219] width 176 height 391
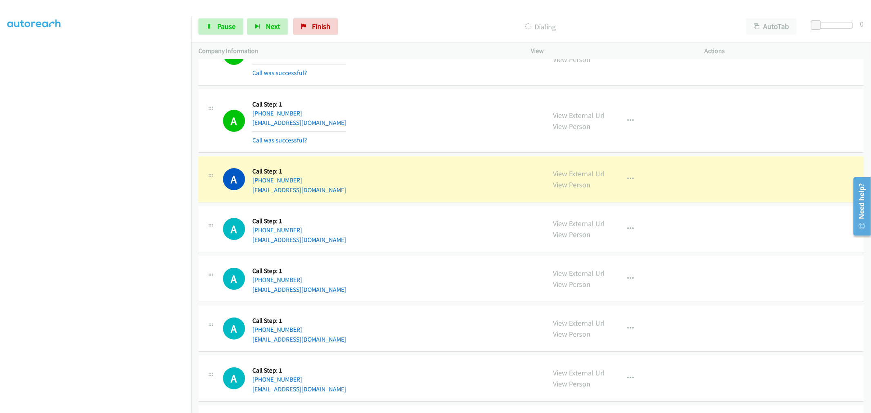
scroll to position [2592, 0]
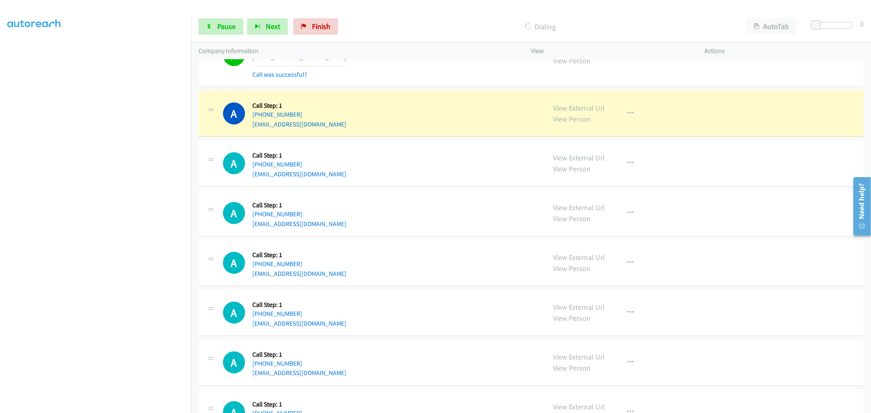
drag, startPoint x: 414, startPoint y: 85, endPoint x: 435, endPoint y: 91, distance: 21.6
click at [414, 85] on div "A Callback Scheduled Call Step: 1 America/Los_Angeles +1 909-850-1616 chanellha…" at bounding box center [531, 56] width 665 height 64
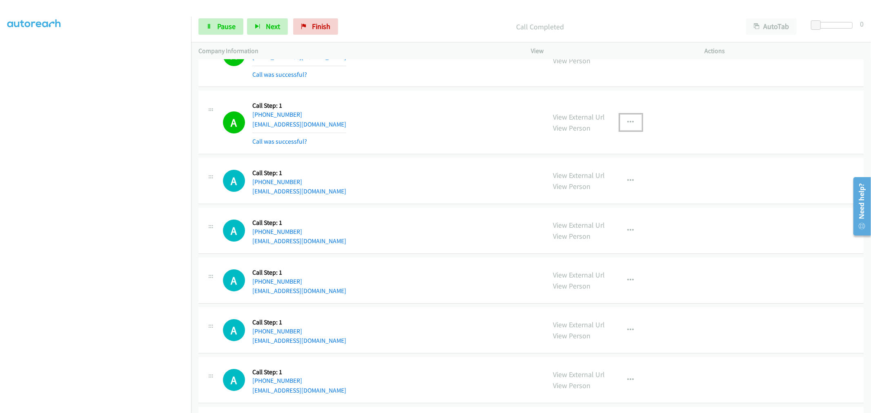
click at [634, 125] on button "button" at bounding box center [631, 122] width 22 height 16
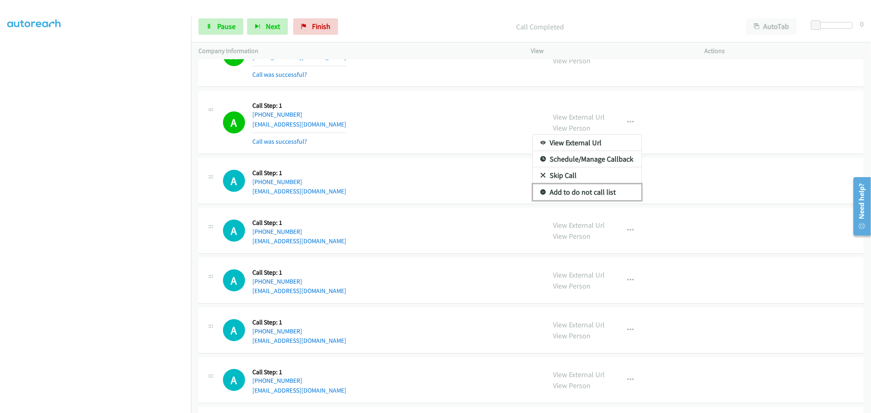
click at [569, 195] on link "Add to do not call list" at bounding box center [587, 192] width 109 height 16
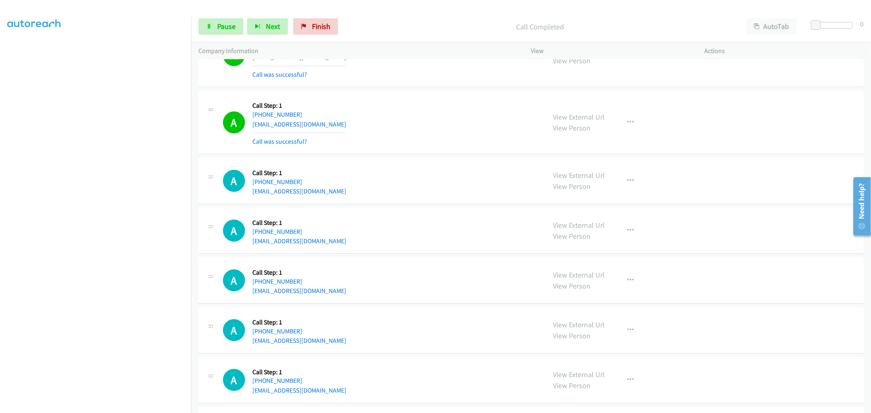
click at [397, 113] on div "A Callback Scheduled Call Step: 1 America/New_York +1 203-560-7445 cforte2116@g…" at bounding box center [381, 122] width 316 height 49
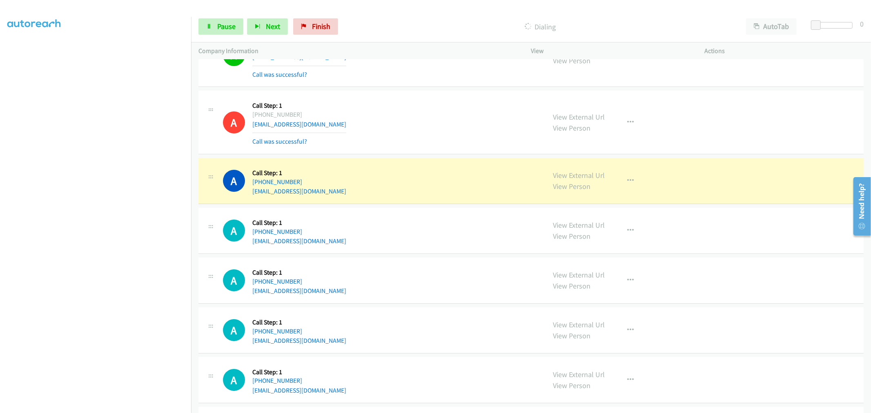
click at [122, 406] on section at bounding box center [95, 219] width 176 height 391
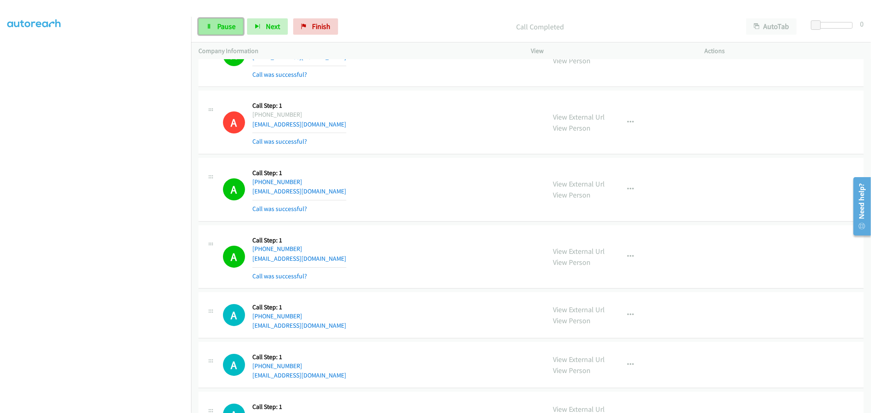
click at [234, 31] on span "Pause" at bounding box center [226, 26] width 18 height 9
click at [221, 30] on span "Start Calls" at bounding box center [213, 39] width 15 height 18
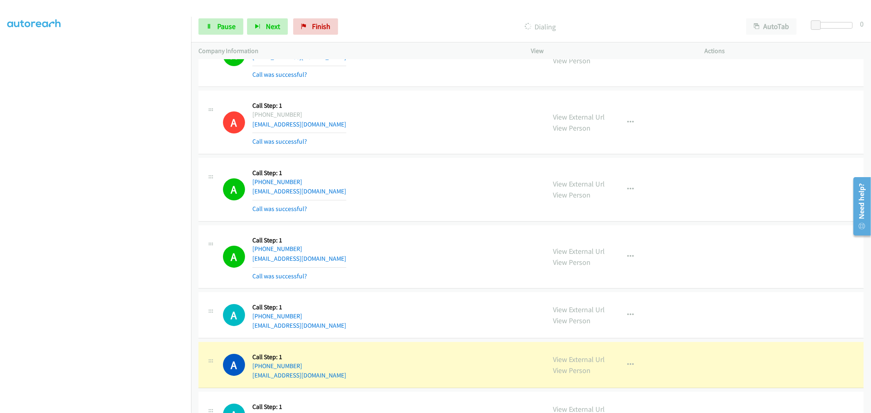
click at [409, 208] on div "A Callback Scheduled Call Step: 1 America/New_York +1 732-618-7021 rkregg@aol.c…" at bounding box center [381, 189] width 316 height 49
click at [228, 25] on span "Pause" at bounding box center [226, 26] width 18 height 9
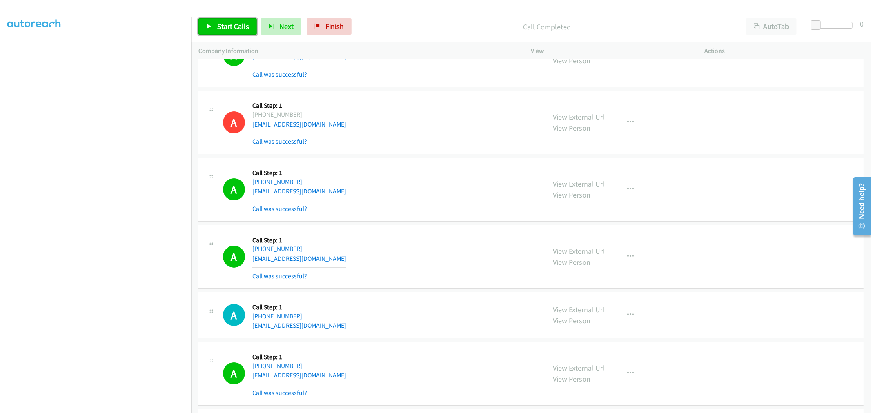
click at [229, 32] on link "Start Calls" at bounding box center [228, 26] width 58 height 16
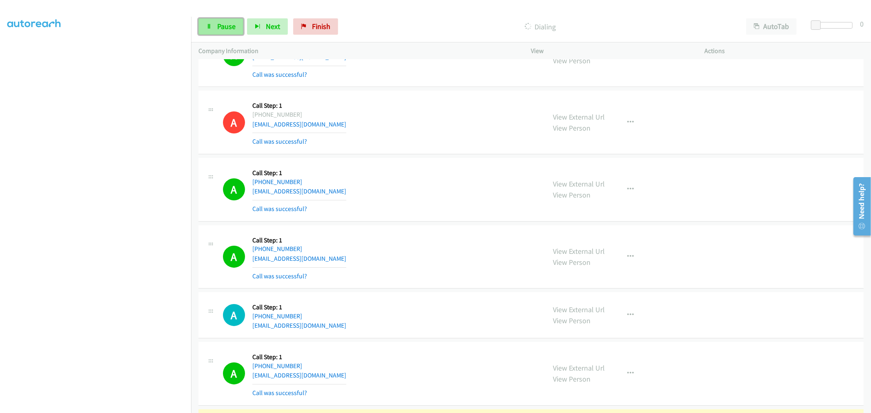
click at [231, 28] on span "Pause" at bounding box center [226, 26] width 18 height 9
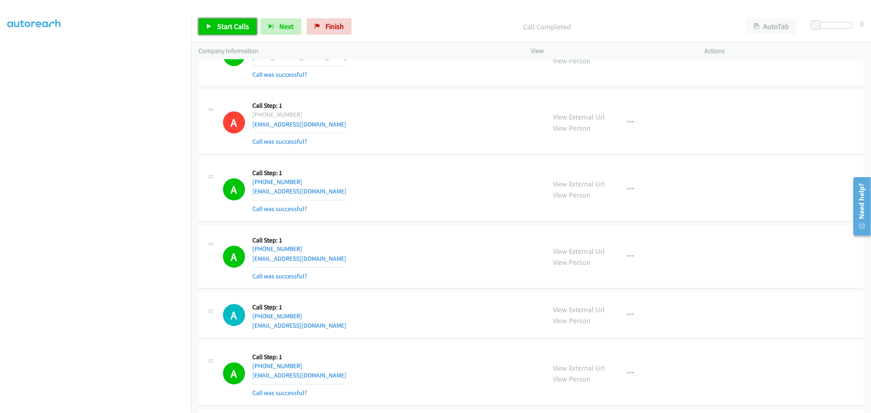
click at [234, 23] on span "Start Calls" at bounding box center [233, 26] width 32 height 9
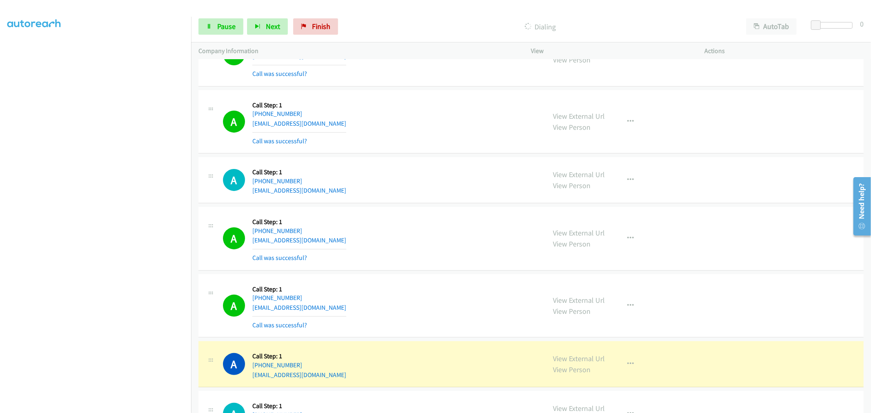
scroll to position [2819, 0]
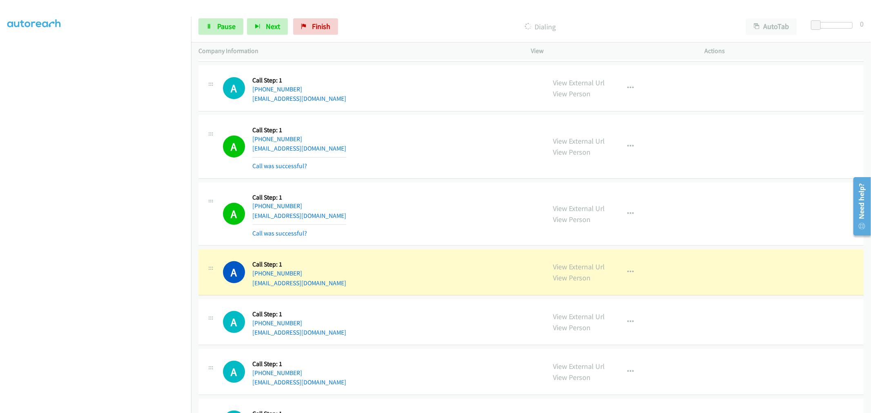
drag, startPoint x: 564, startPoint y: 269, endPoint x: 553, endPoint y: 257, distance: 16.5
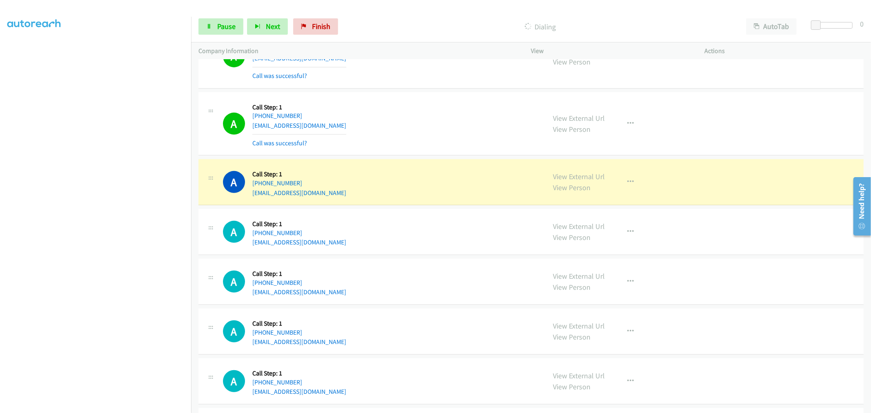
scroll to position [2910, 0]
click at [433, 110] on div "A Callback Scheduled Call Step: 1 America/New_York +1 703-723-9748 contact@sand…" at bounding box center [381, 123] width 316 height 49
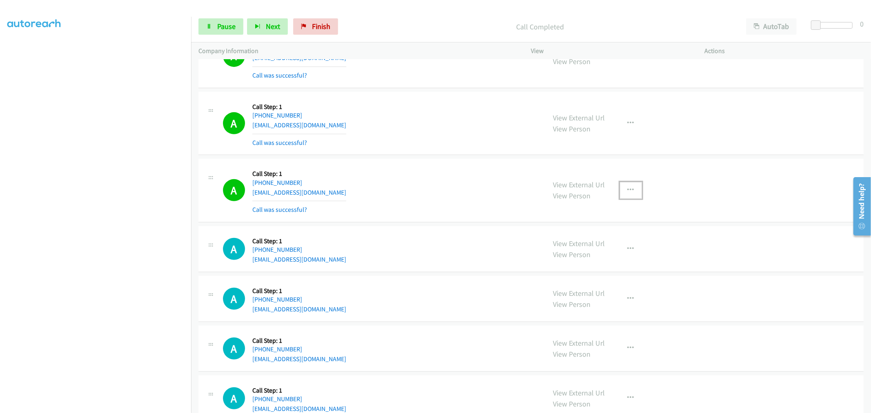
click at [628, 190] on icon "button" at bounding box center [631, 190] width 7 height 7
click at [578, 266] on link "Add to do not call list" at bounding box center [587, 260] width 109 height 16
click at [424, 197] on div "A Callback Scheduled Call Step: 1 America/Chicago +1 214-517-9488 carloscarnero…" at bounding box center [381, 190] width 316 height 49
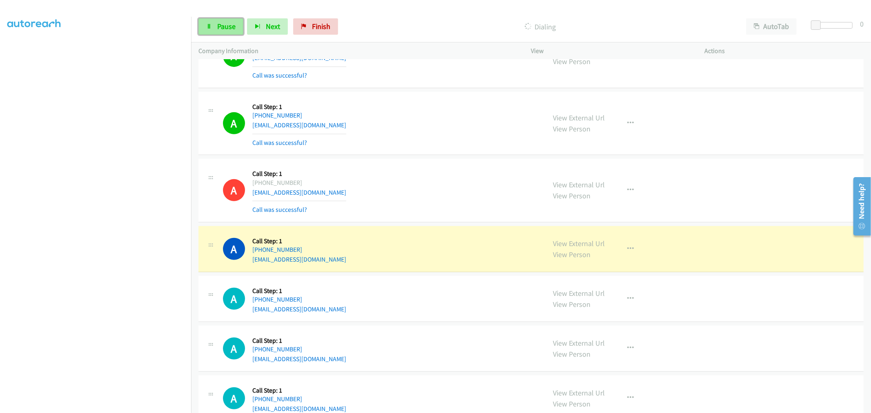
click at [232, 28] on span "Pause" at bounding box center [226, 26] width 18 height 9
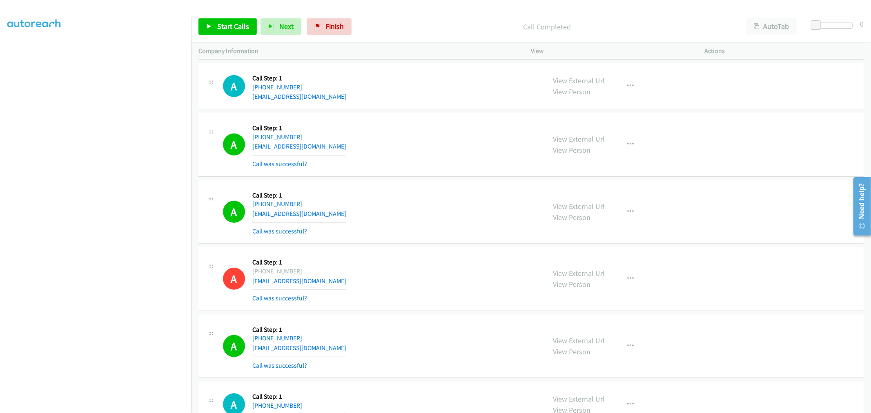
scroll to position [2683, 0]
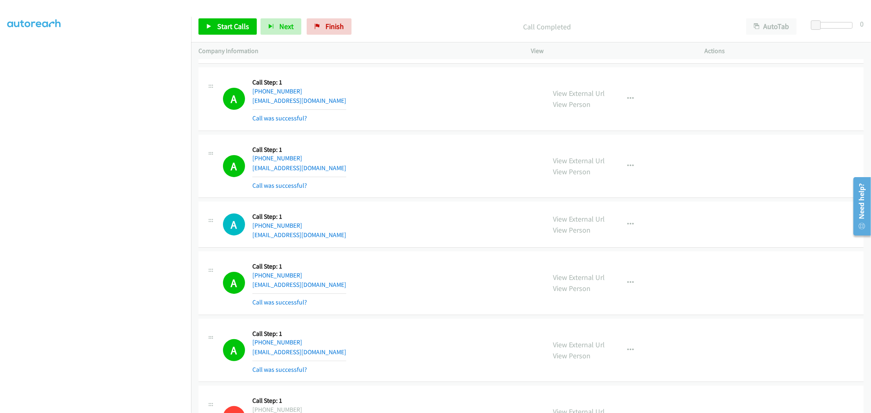
click at [391, 174] on div "A Callback Scheduled Call Step: 1 America/New_York +1 941-932-3248 bpmzl1@hotma…" at bounding box center [381, 166] width 316 height 49
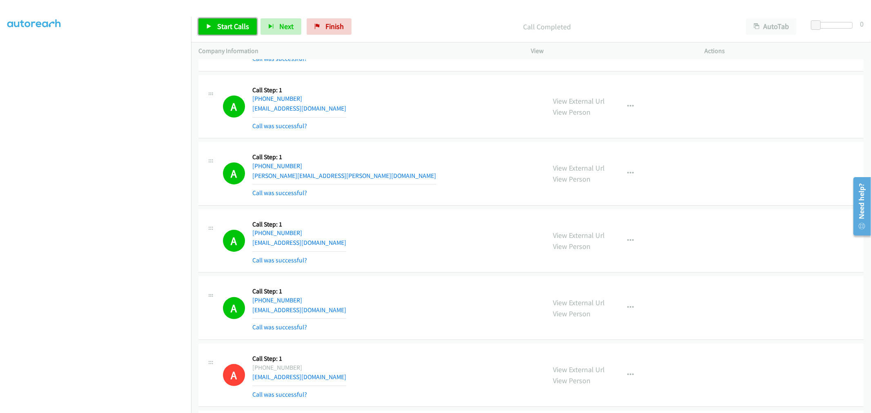
click at [204, 21] on link "Start Calls" at bounding box center [228, 26] width 58 height 16
click at [415, 199] on div "A Callback Scheduled Call Step: 1 America/New_York +1 609-577-6164 greg.dlabik@…" at bounding box center [531, 174] width 665 height 64
drag, startPoint x: 602, startPoint y: 238, endPoint x: 596, endPoint y: 237, distance: 5.8
drag, startPoint x: 591, startPoint y: 236, endPoint x: 575, endPoint y: 230, distance: 17.2
click at [627, 245] on button "button" at bounding box center [631, 241] width 22 height 16
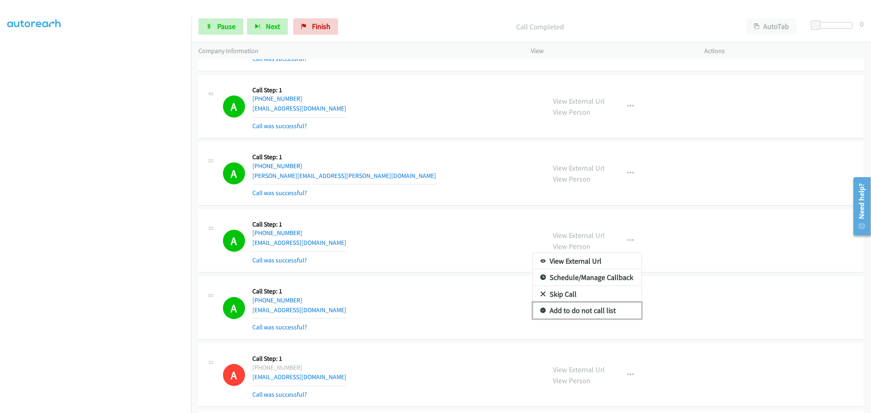
click at [577, 313] on link "Add to do not call list" at bounding box center [587, 311] width 109 height 16
click at [577, 313] on link "View Person" at bounding box center [573, 313] width 38 height 9
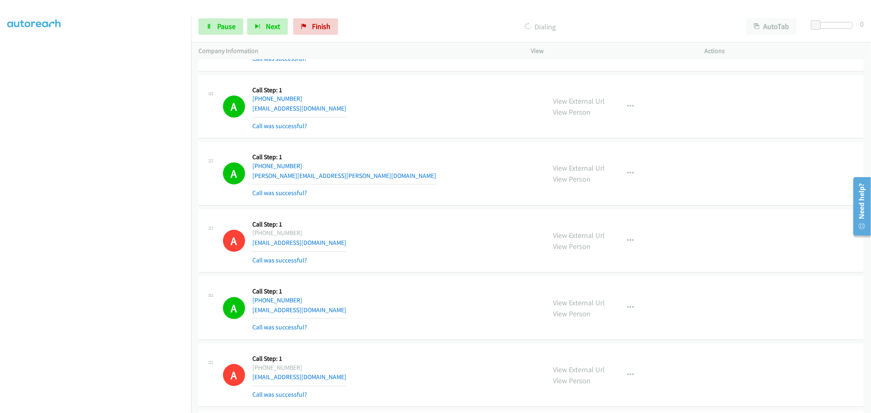
click at [425, 122] on div "A Callback Scheduled Call Step: 1 America/New_York +1 802-363-1340 sophiagorman…" at bounding box center [381, 107] width 316 height 49
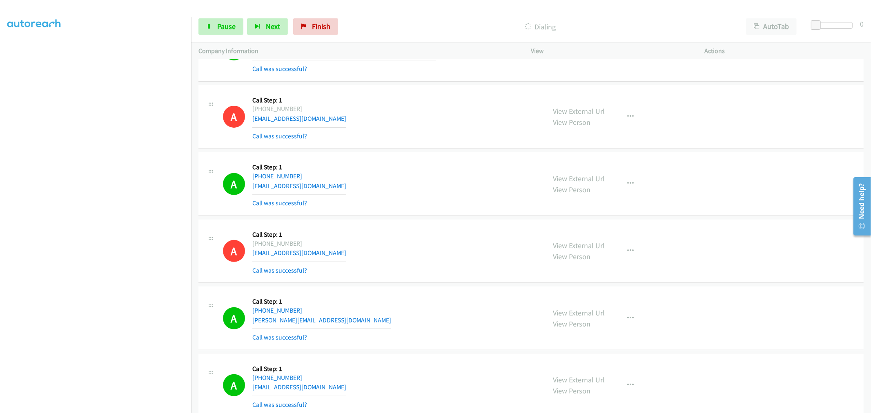
scroll to position [348, 0]
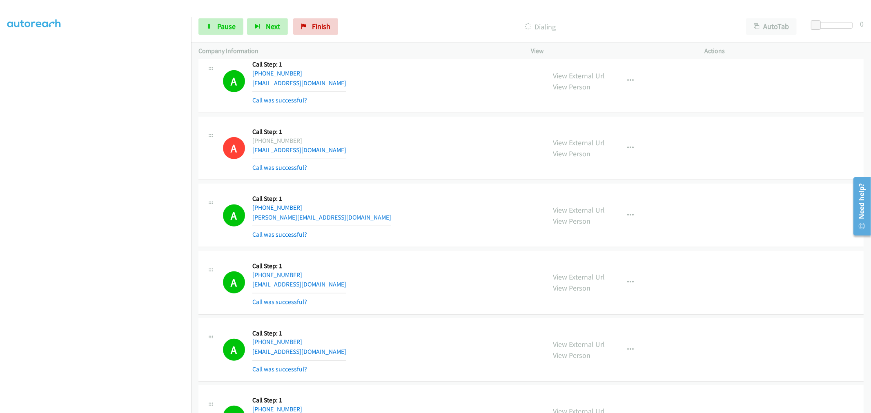
click at [463, 192] on div "A Callback Scheduled Call Step: 1 America/New_York +1 631-948-6246 jacquescharl…" at bounding box center [381, 215] width 316 height 49
click at [237, 20] on link "Pause" at bounding box center [221, 26] width 45 height 16
click at [232, 26] on span "Start Calls" at bounding box center [233, 26] width 32 height 9
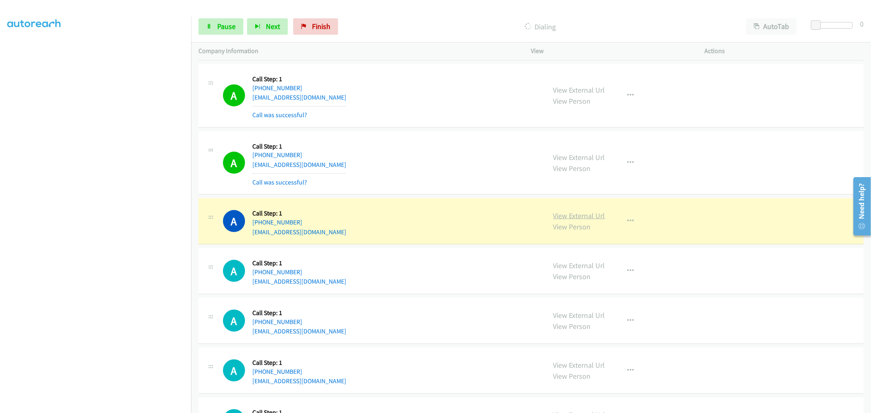
drag, startPoint x: 562, startPoint y: 209, endPoint x: 569, endPoint y: 214, distance: 7.9
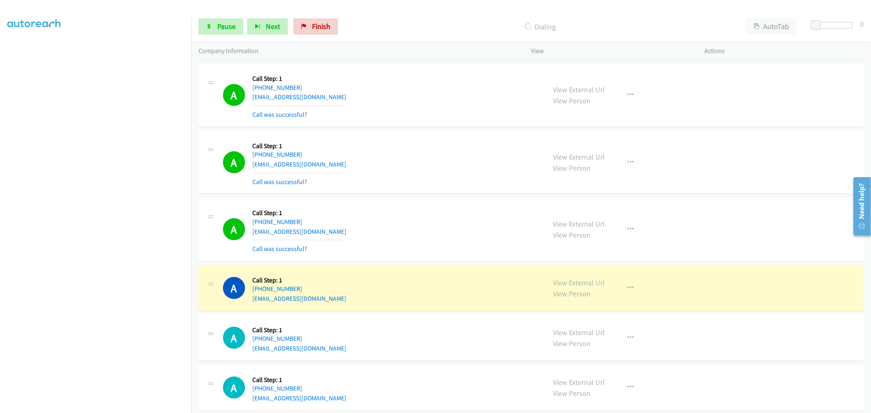
click at [97, 407] on section at bounding box center [95, 219] width 176 height 391
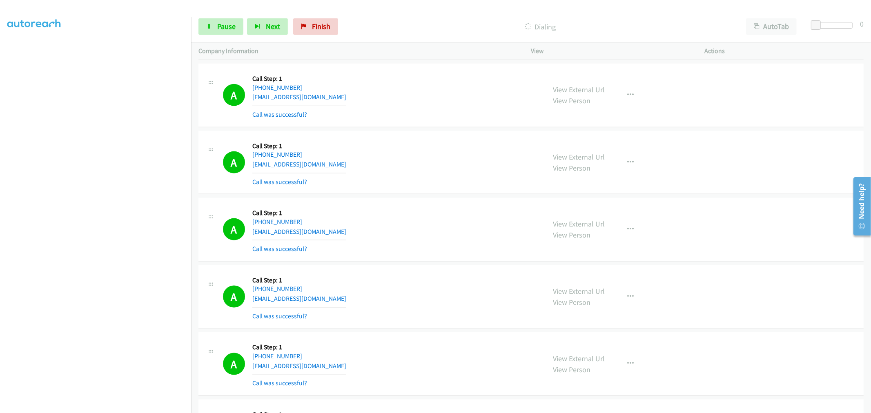
click at [412, 168] on div "A Callback Scheduled Call Step: 1 America/New_York +1 941-321-3275 chrismanning…" at bounding box center [381, 162] width 316 height 49
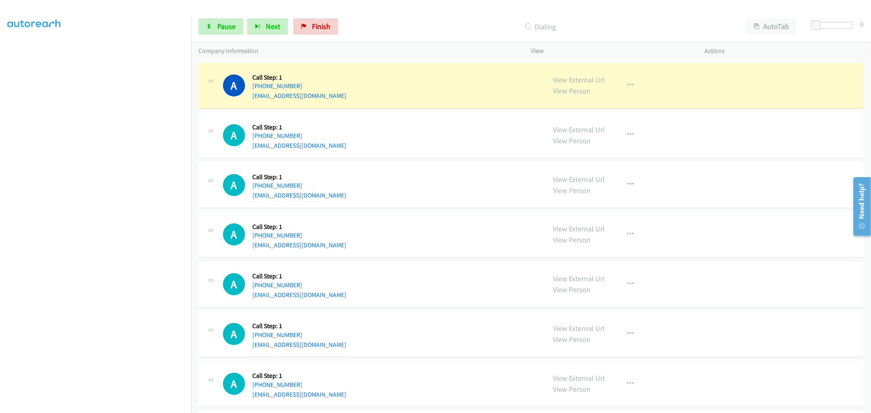
scroll to position [4122, 0]
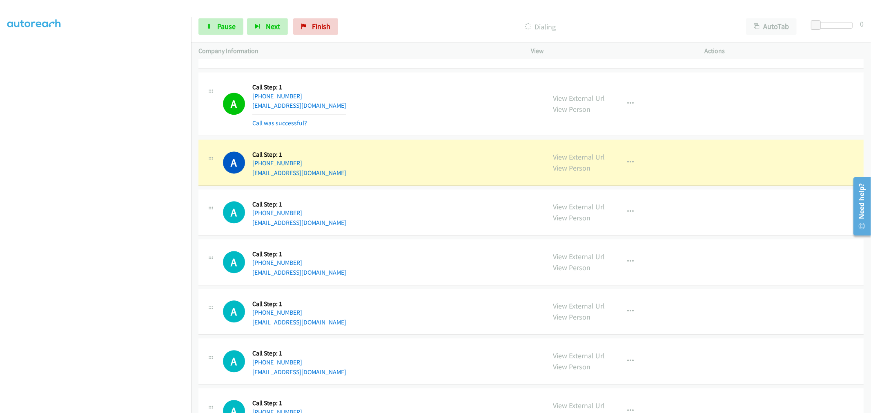
drag, startPoint x: 555, startPoint y: 157, endPoint x: 519, endPoint y: 142, distance: 38.8
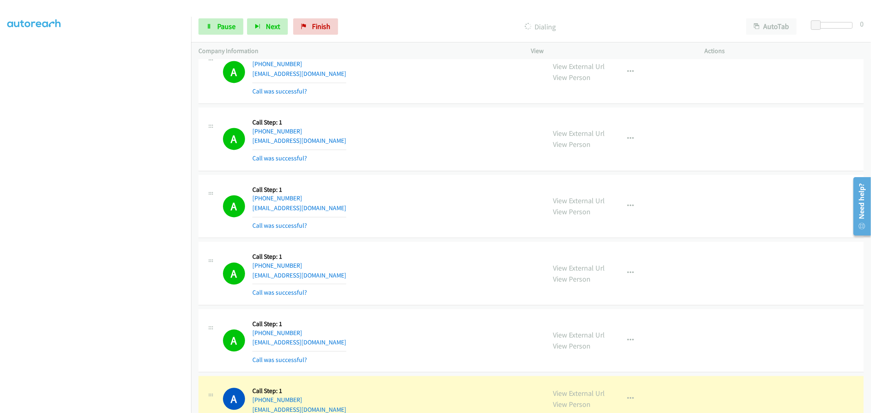
scroll to position [4077, 0]
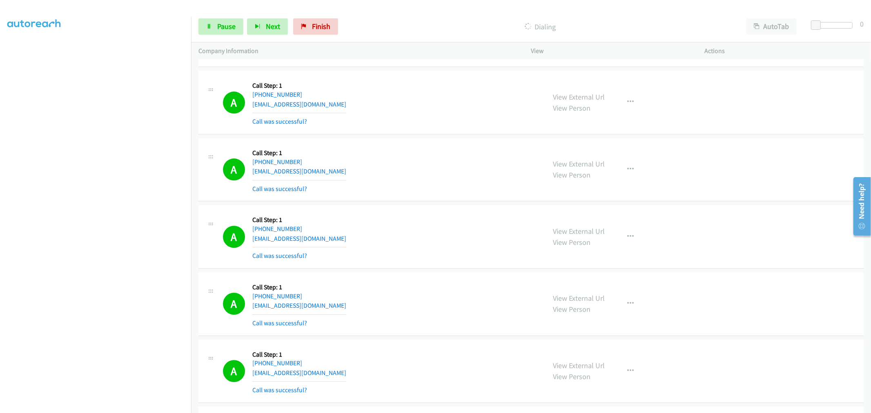
click at [446, 218] on div "A Callback Scheduled Call Step: 1 America/Chicago +1 262-391-0317 mknovak5@outl…" at bounding box center [381, 236] width 316 height 49
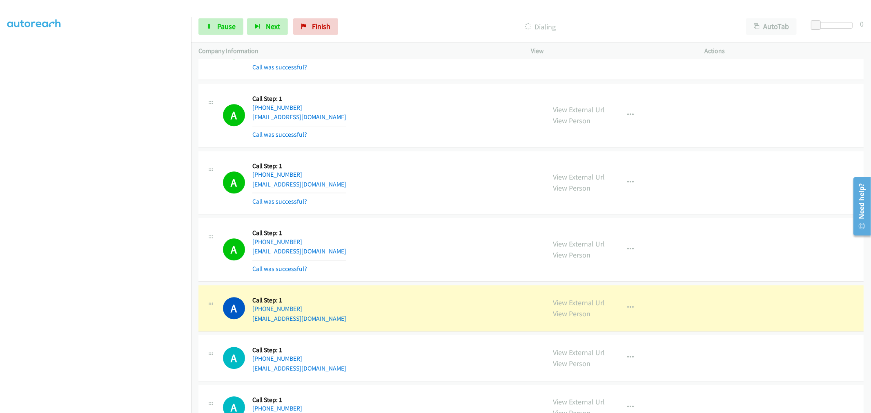
scroll to position [4531, 0]
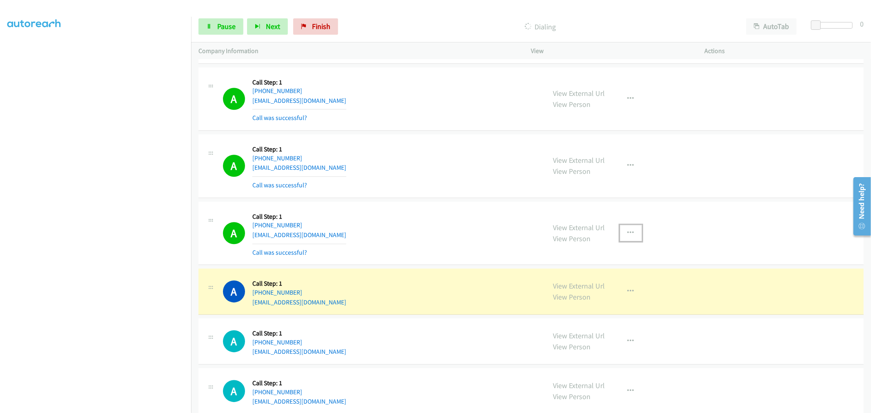
click at [635, 235] on button "button" at bounding box center [631, 233] width 22 height 16
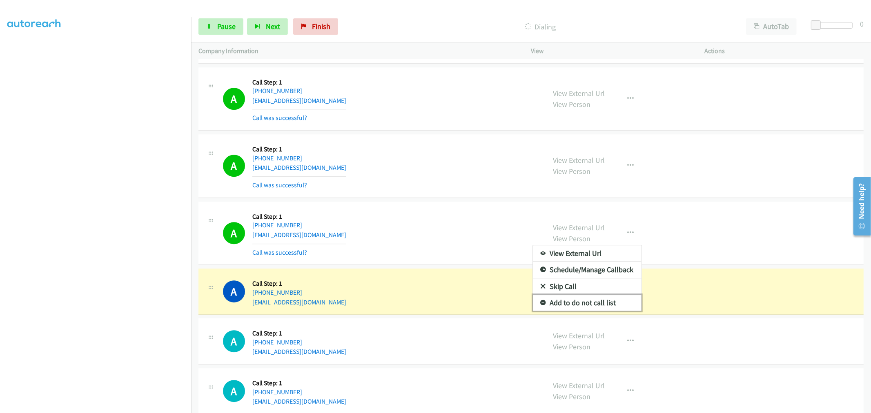
click at [582, 311] on link "Add to do not call list" at bounding box center [587, 303] width 109 height 16
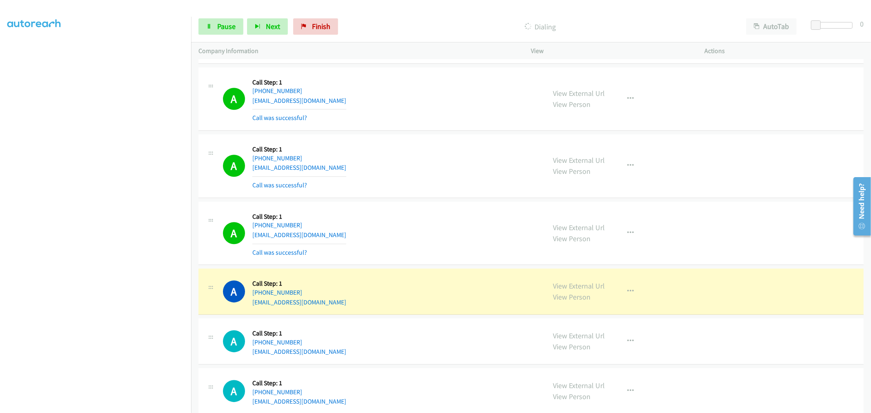
drag, startPoint x: 430, startPoint y: 230, endPoint x: 474, endPoint y: 250, distance: 48.7
click at [432, 230] on div "A Callback Scheduled Call Step: 1 America/New_York +1 609-334-5770 lvb234@yahoo…" at bounding box center [381, 233] width 316 height 49
click at [395, 206] on div "A Callback Scheduled Call Step: 1 America/New_York +1 609-334-5770 lvb234@yahoo…" at bounding box center [531, 234] width 665 height 64
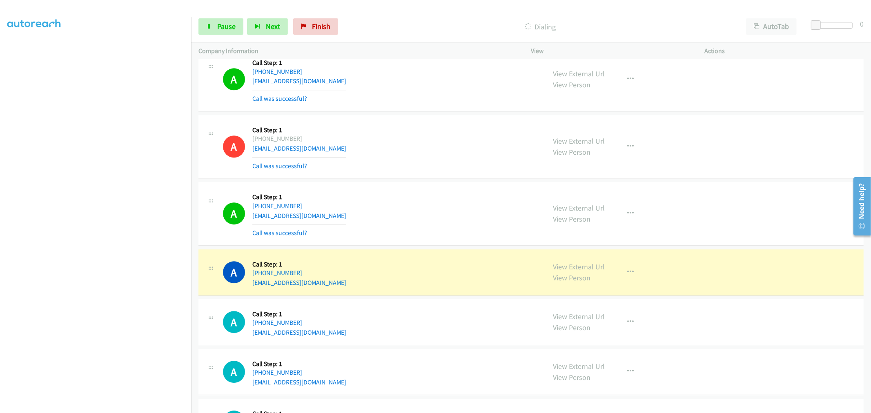
scroll to position [4667, 0]
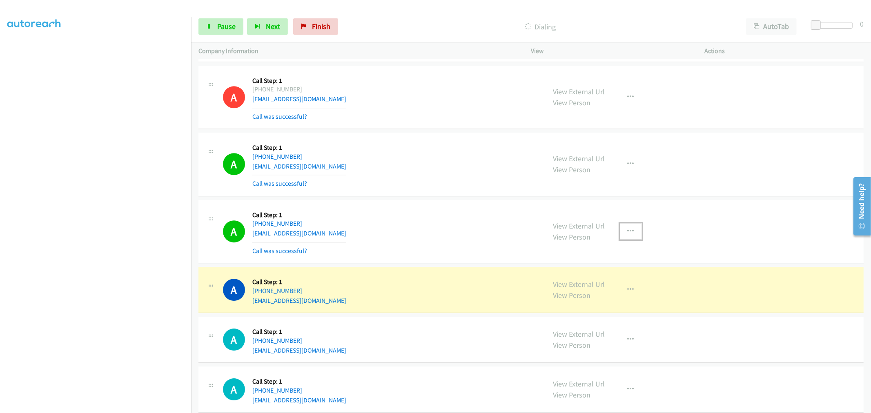
click at [628, 235] on icon "button" at bounding box center [631, 231] width 7 height 7
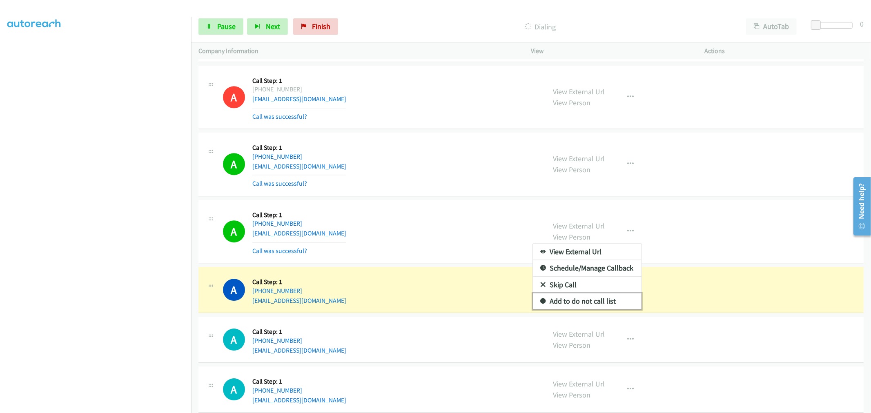
click at [578, 308] on link "Add to do not call list" at bounding box center [587, 301] width 109 height 16
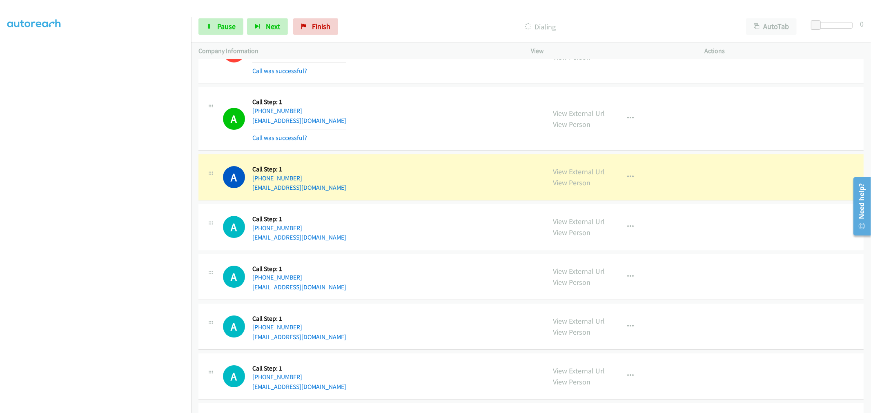
scroll to position [4848, 0]
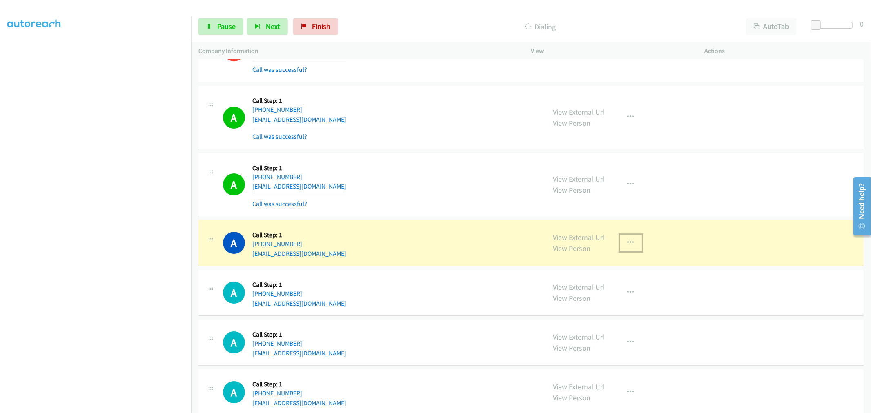
click at [622, 244] on button "button" at bounding box center [631, 243] width 22 height 16
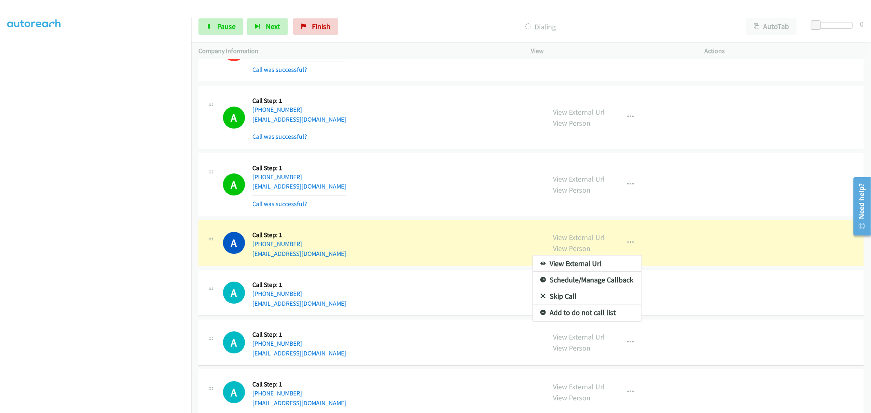
click at [404, 168] on div at bounding box center [435, 206] width 871 height 413
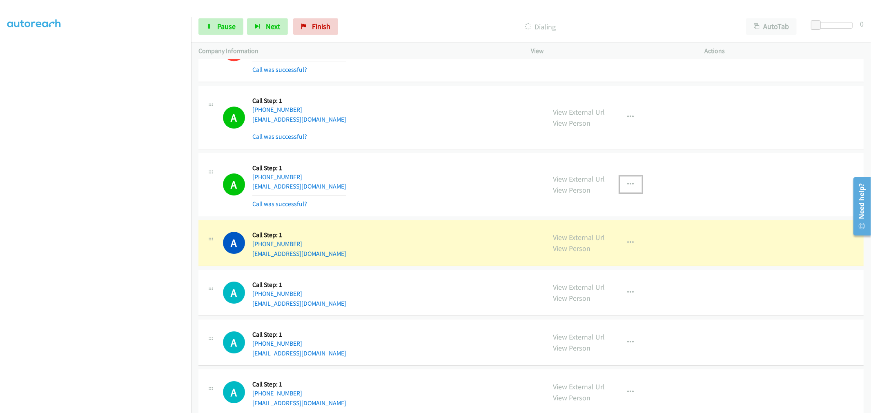
click at [620, 182] on button "button" at bounding box center [631, 184] width 22 height 16
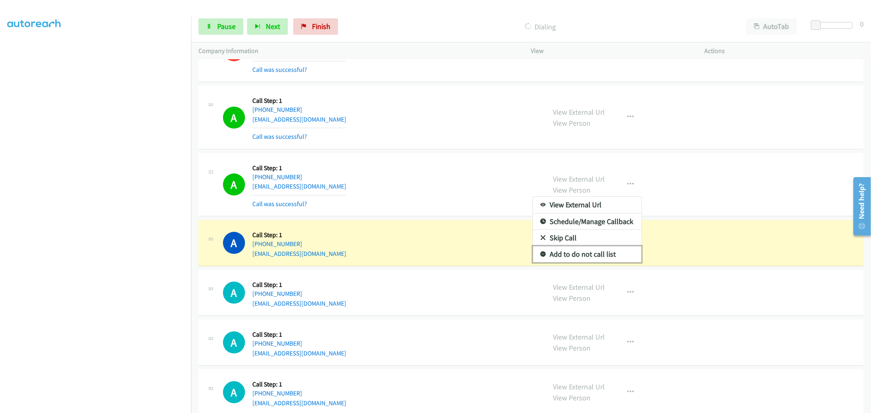
click at [565, 258] on link "Add to do not call list" at bounding box center [587, 254] width 109 height 16
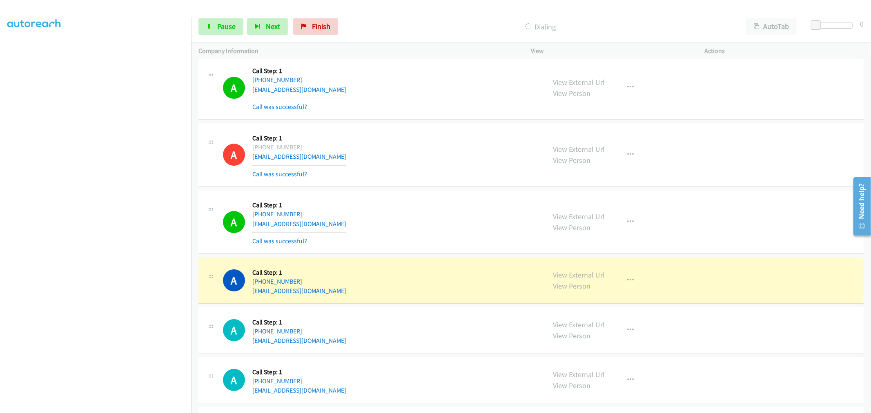
scroll to position [4894, 0]
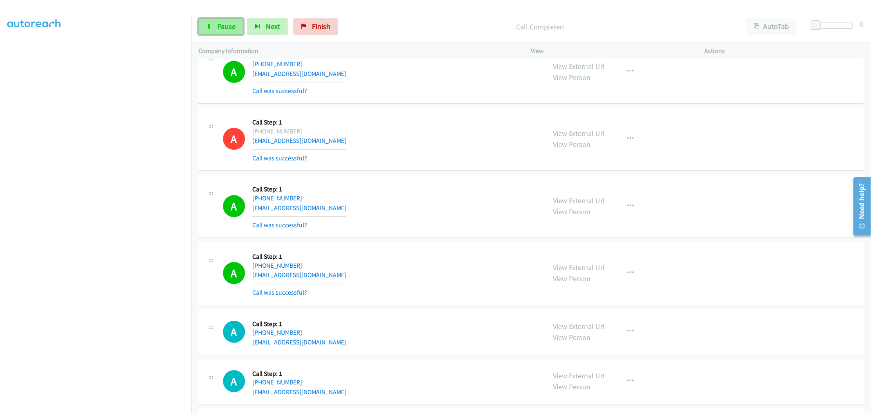
click at [226, 26] on span "Pause" at bounding box center [226, 26] width 18 height 9
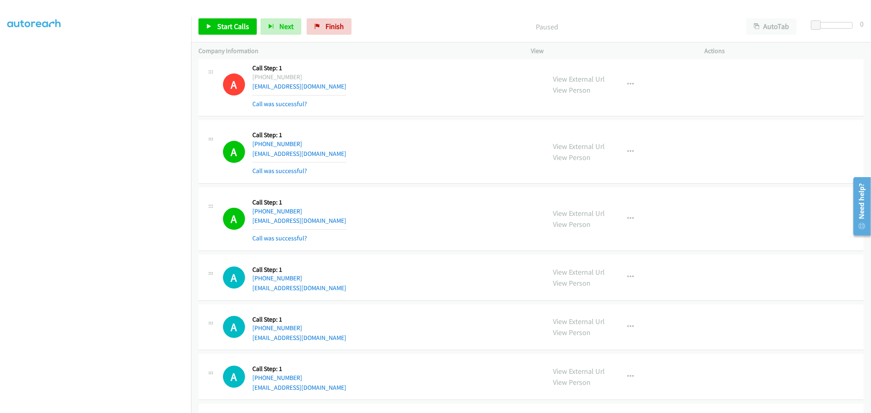
scroll to position [5030, 0]
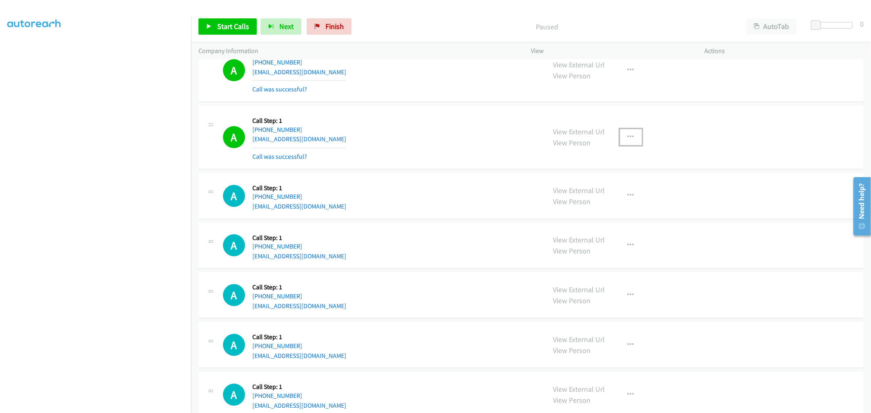
click at [624, 135] on button "button" at bounding box center [631, 137] width 22 height 16
click at [572, 214] on link "Add to do not call list" at bounding box center [587, 207] width 109 height 16
drag, startPoint x: 222, startPoint y: 24, endPoint x: 296, endPoint y: 61, distance: 82.9
click at [222, 24] on span "Start Calls" at bounding box center [233, 26] width 32 height 9
drag, startPoint x: 866, startPoint y: 118, endPoint x: 188, endPoint y: 56, distance: 681.4
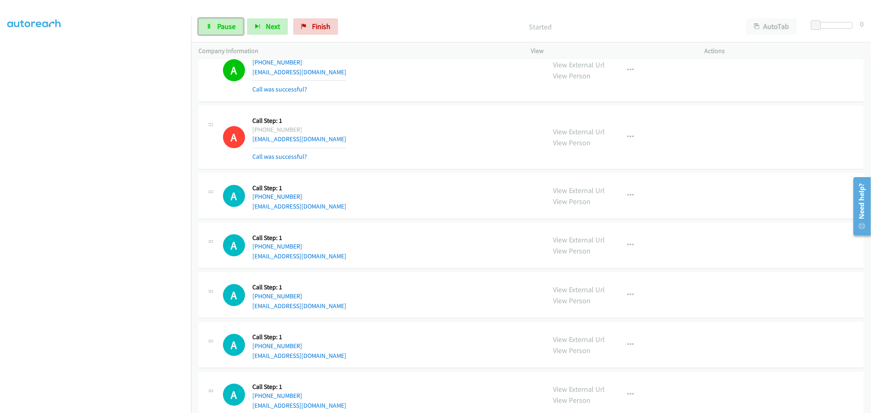
click at [219, 25] on span "Pause" at bounding box center [226, 26] width 18 height 9
